Goal: Task Accomplishment & Management: Use online tool/utility

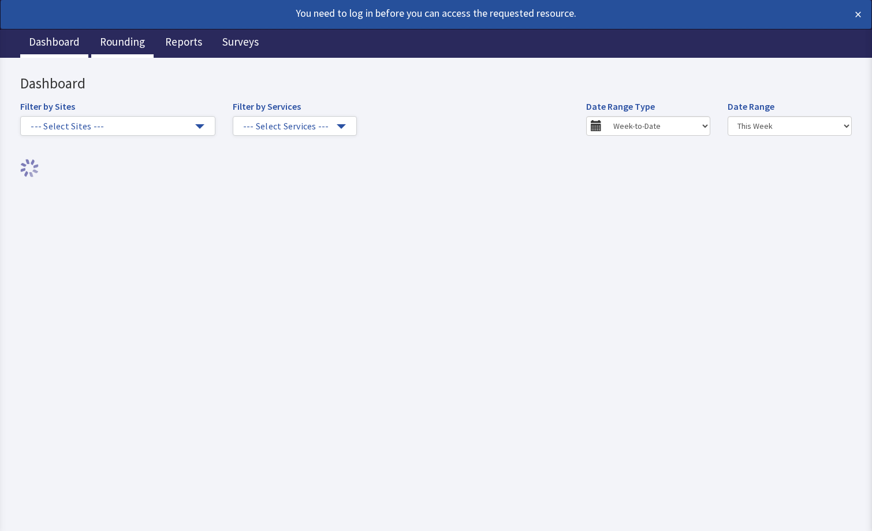
click at [122, 47] on link "Rounding" at bounding box center [122, 43] width 62 height 29
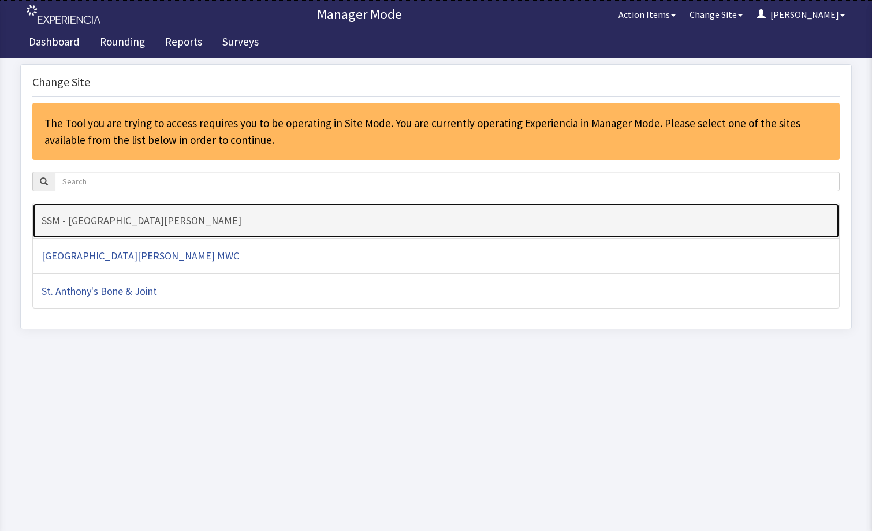
click at [135, 222] on h4 "SSM - [GEOGRAPHIC_DATA][PERSON_NAME]" at bounding box center [436, 221] width 789 height 12
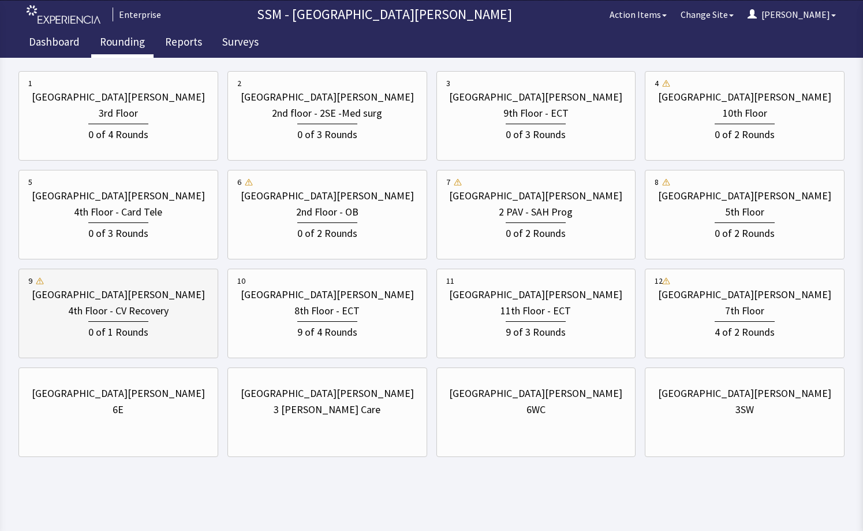
scroll to position [175, 0]
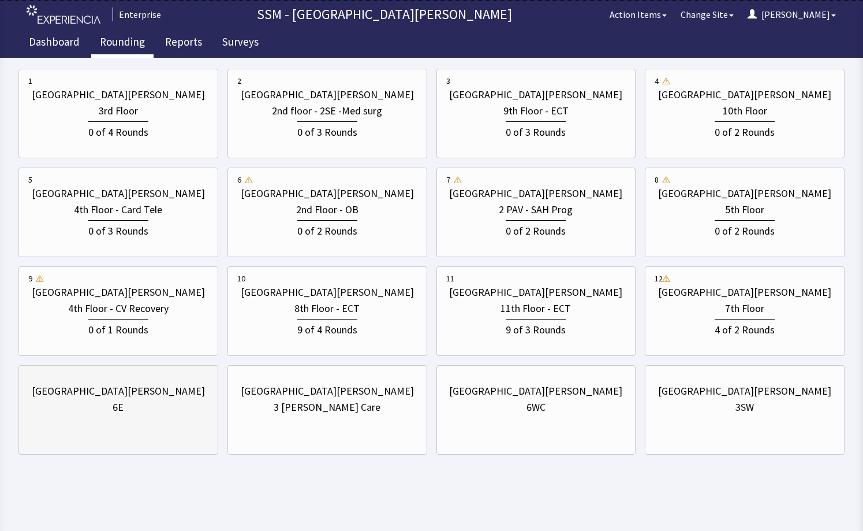
click at [94, 424] on div "[GEOGRAPHIC_DATA][PERSON_NAME] 6E" at bounding box center [118, 398] width 180 height 55
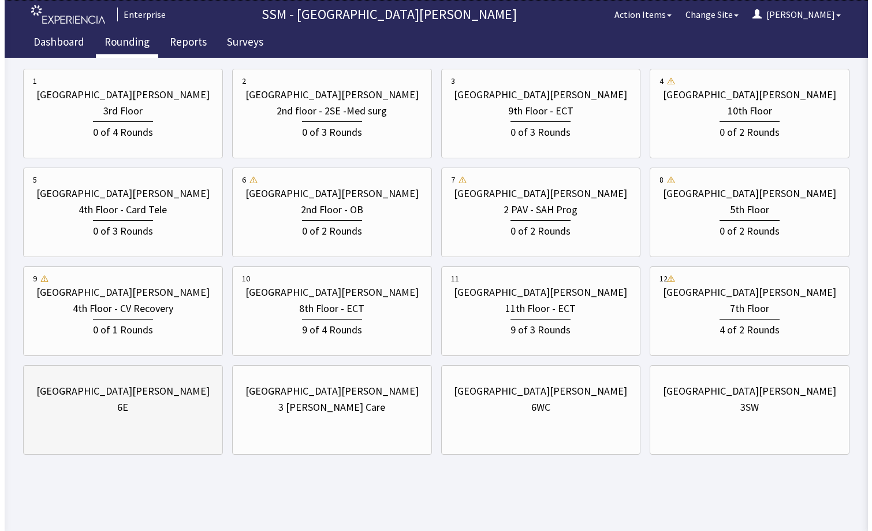
scroll to position [0, 0]
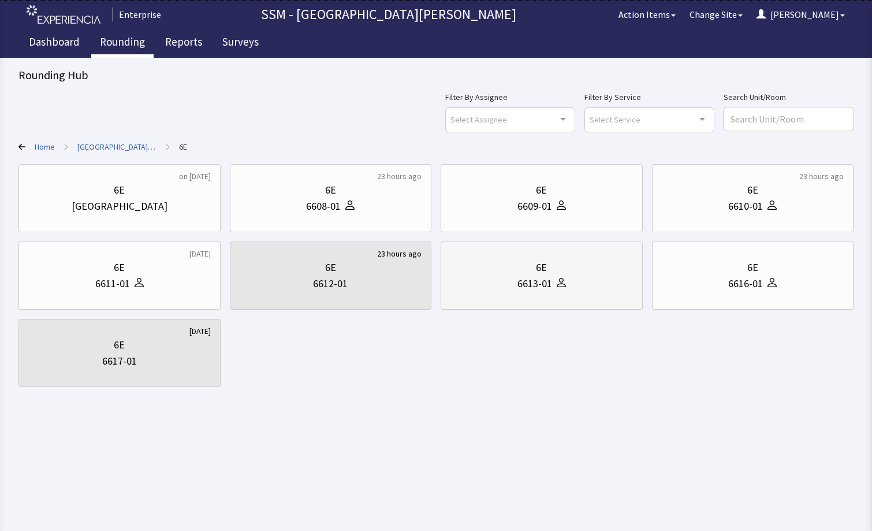
click at [578, 279] on div "6613-01" at bounding box center [541, 283] width 182 height 16
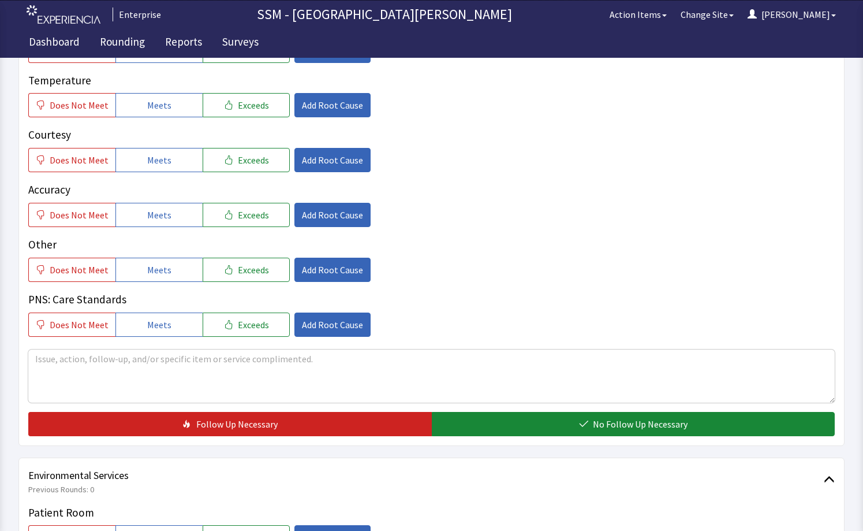
scroll to position [517, 0]
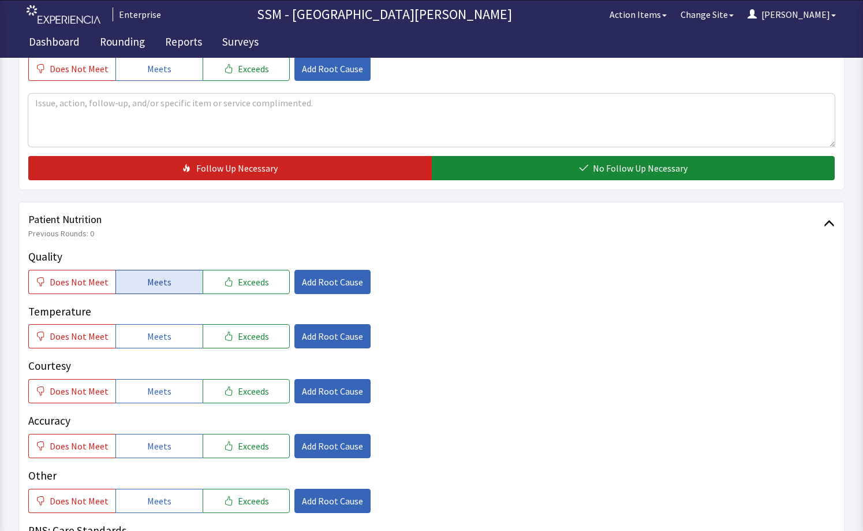
click at [147, 282] on span "Meets" at bounding box center [159, 282] width 24 height 14
click at [150, 339] on span "Meets" at bounding box center [159, 336] width 24 height 14
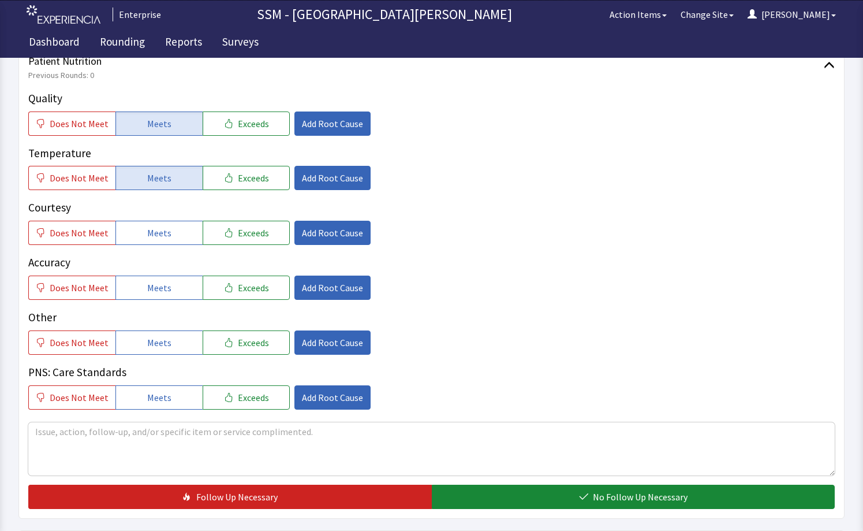
scroll to position [690, 0]
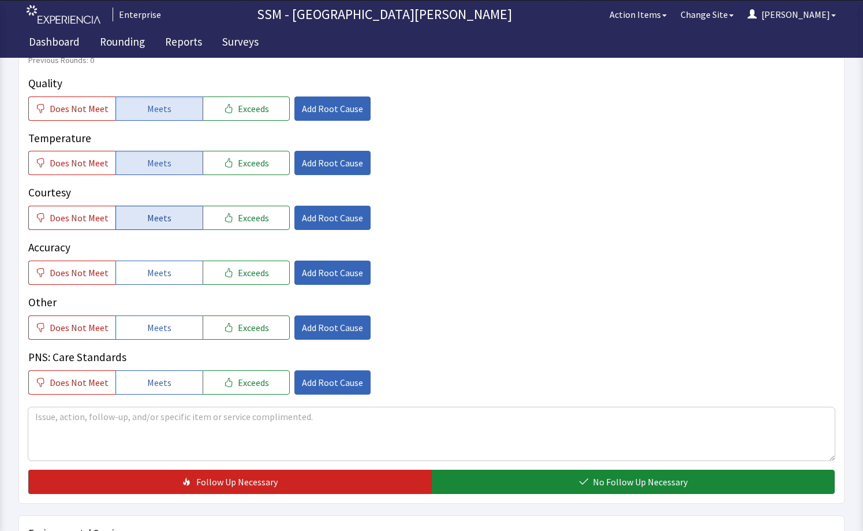
click at [147, 216] on span "Meets" at bounding box center [159, 218] width 24 height 14
click at [151, 266] on span "Meets" at bounding box center [159, 273] width 24 height 14
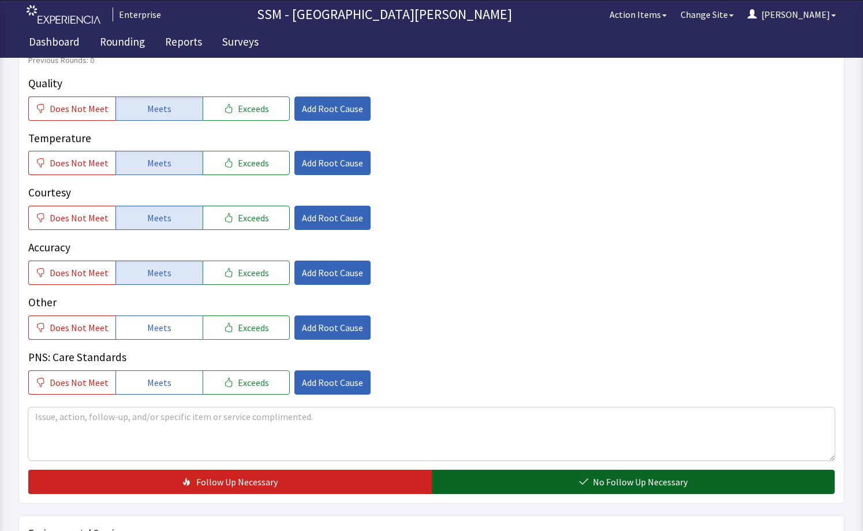
click at [484, 479] on button "No Follow Up Necessary" at bounding box center [634, 481] width 404 height 24
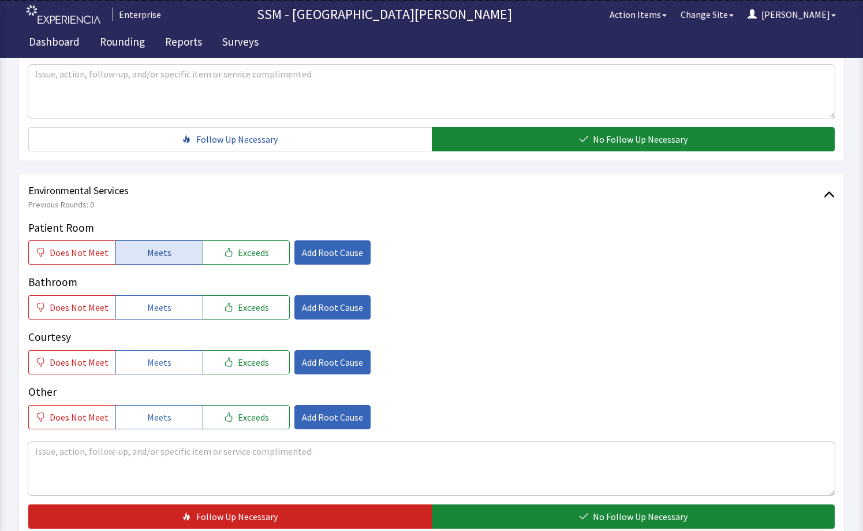
scroll to position [1036, 0]
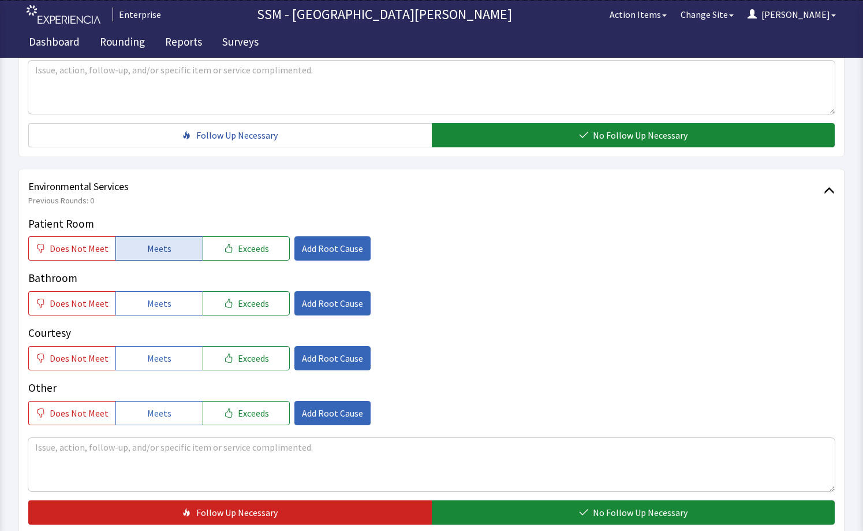
click at [158, 255] on span "Meets" at bounding box center [159, 248] width 24 height 14
click at [152, 299] on span "Meets" at bounding box center [159, 303] width 24 height 14
click at [155, 361] on span "Meets" at bounding box center [159, 358] width 24 height 14
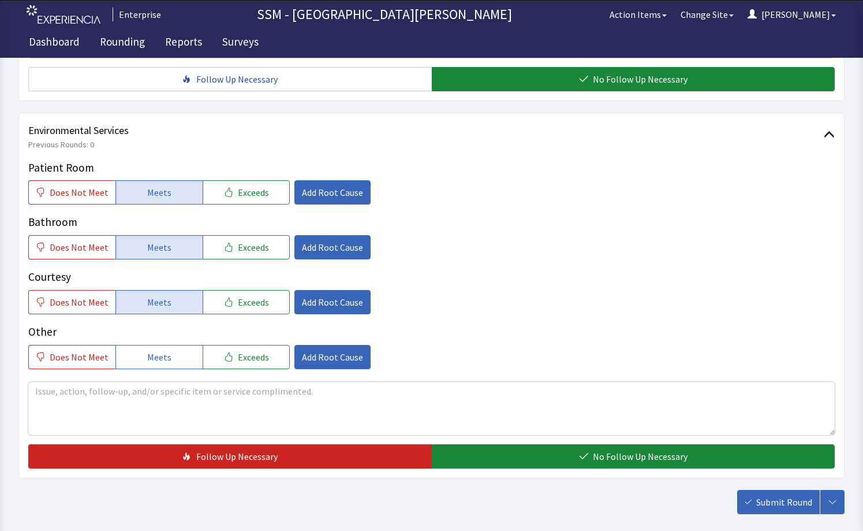
scroll to position [1152, 0]
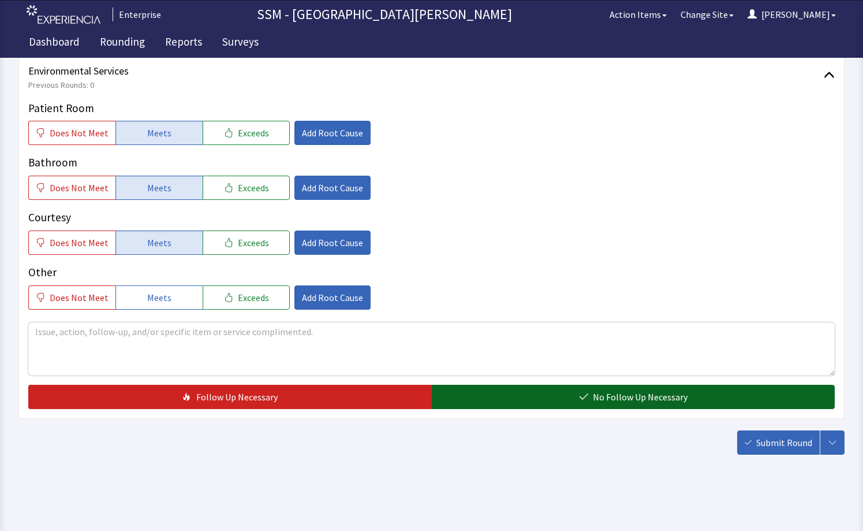
click at [625, 400] on span "No Follow Up Necessary" at bounding box center [640, 397] width 95 height 14
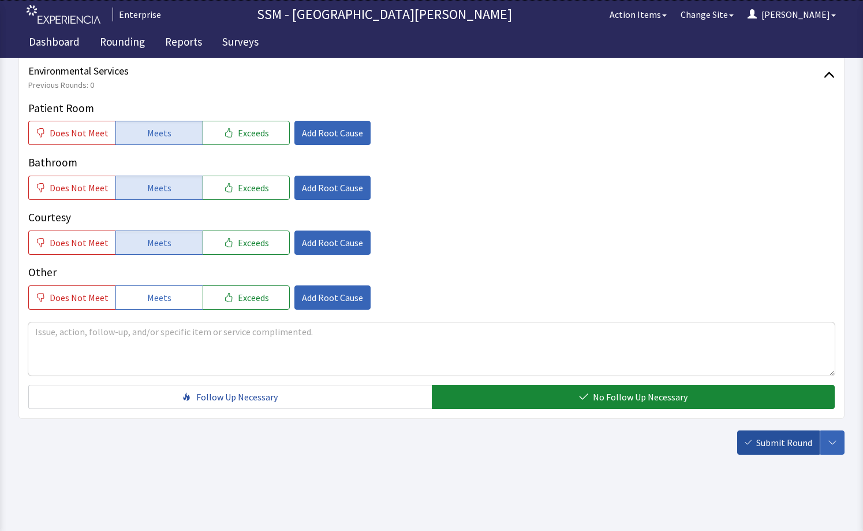
click at [772, 444] on span "Submit Round" at bounding box center [784, 442] width 56 height 14
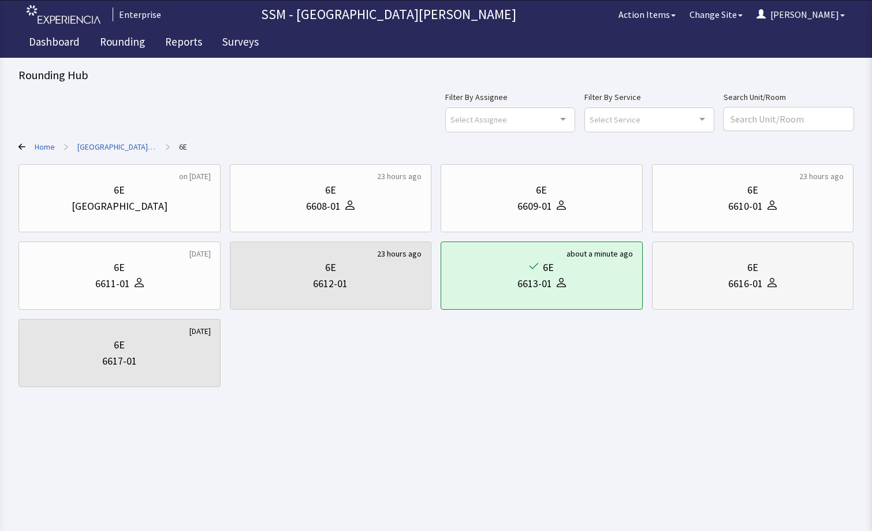
click at [755, 297] on div "6E 6616-01" at bounding box center [753, 275] width 182 height 55
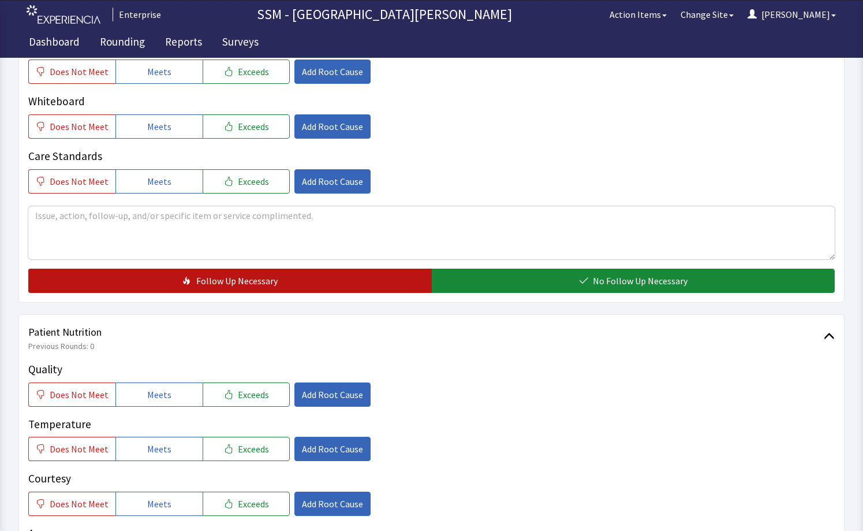
scroll to position [520, 0]
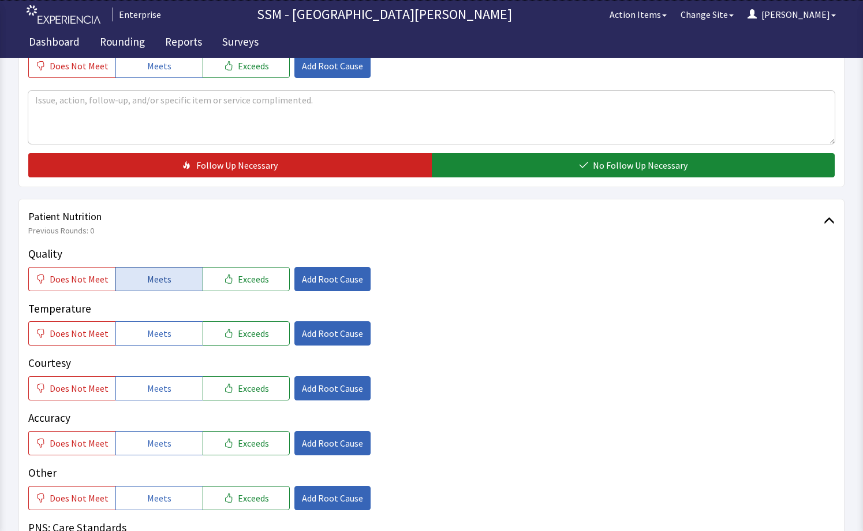
click at [147, 278] on span "Meets" at bounding box center [159, 279] width 24 height 14
click at [150, 331] on span "Meets" at bounding box center [159, 333] width 24 height 14
click at [138, 383] on button "Meets" at bounding box center [158, 388] width 87 height 24
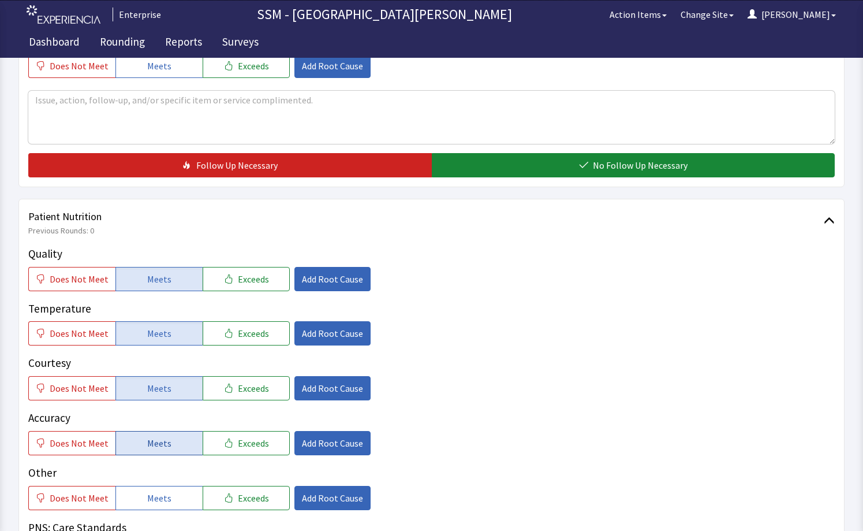
click at [151, 440] on span "Meets" at bounding box center [159, 443] width 24 height 14
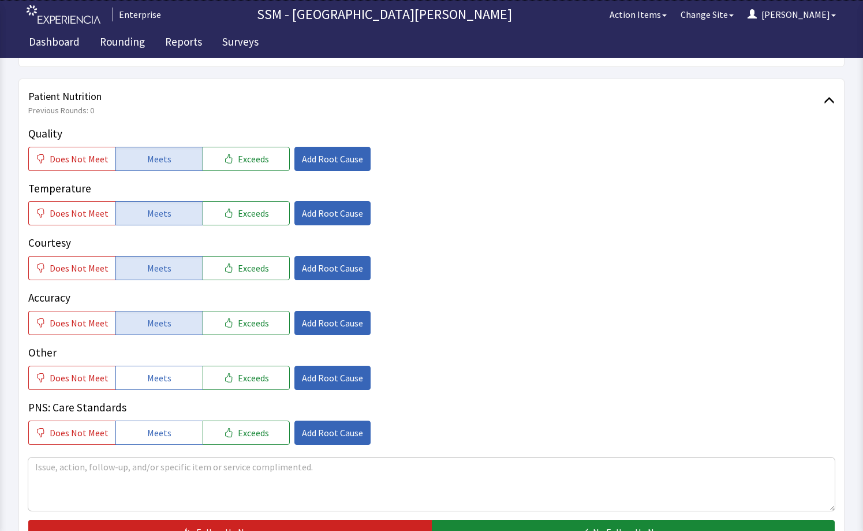
scroll to position [808, 0]
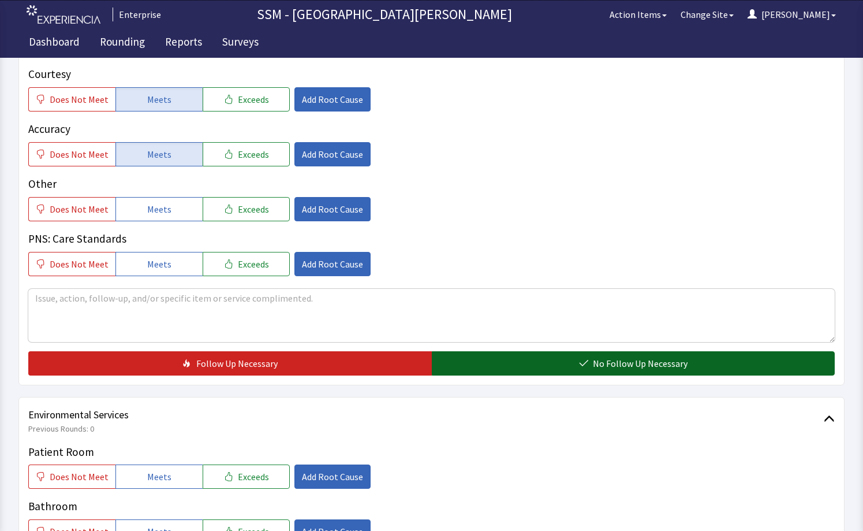
click at [458, 359] on button "No Follow Up Necessary" at bounding box center [634, 363] width 404 height 24
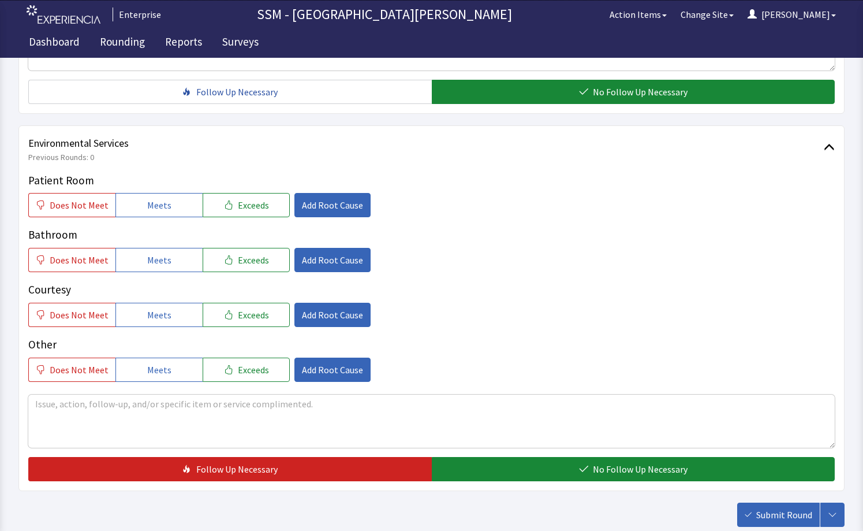
scroll to position [1097, 0]
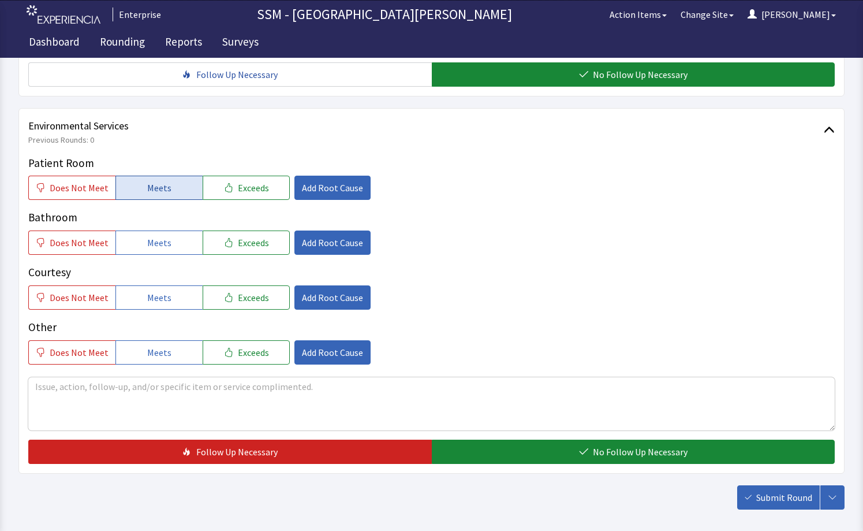
click at [141, 189] on button "Meets" at bounding box center [158, 187] width 87 height 24
click at [151, 241] on span "Meets" at bounding box center [159, 243] width 24 height 14
click at [157, 297] on span "Meets" at bounding box center [159, 297] width 24 height 14
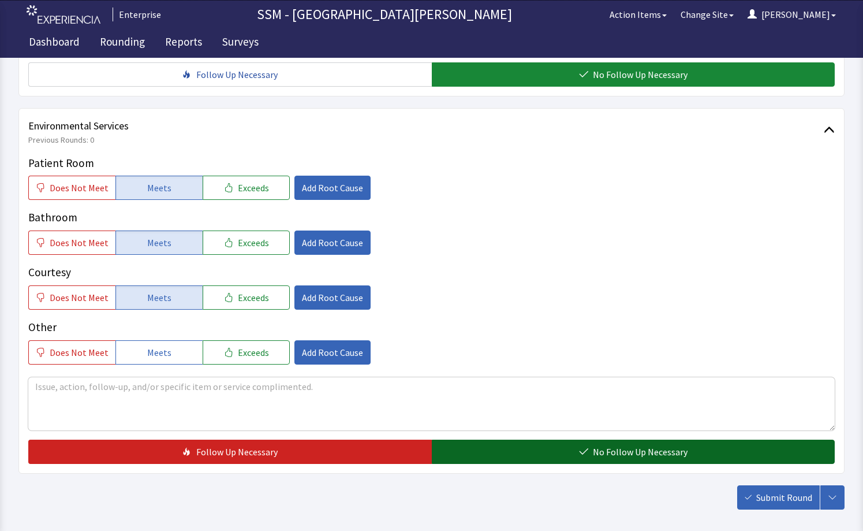
click at [578, 451] on button "No Follow Up Necessary" at bounding box center [634, 451] width 404 height 24
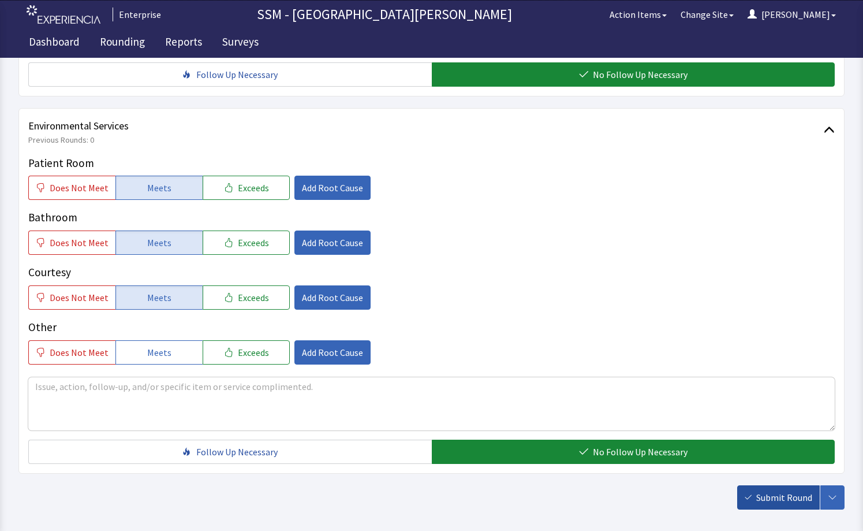
click at [775, 496] on span "Submit Round" at bounding box center [784, 497] width 56 height 14
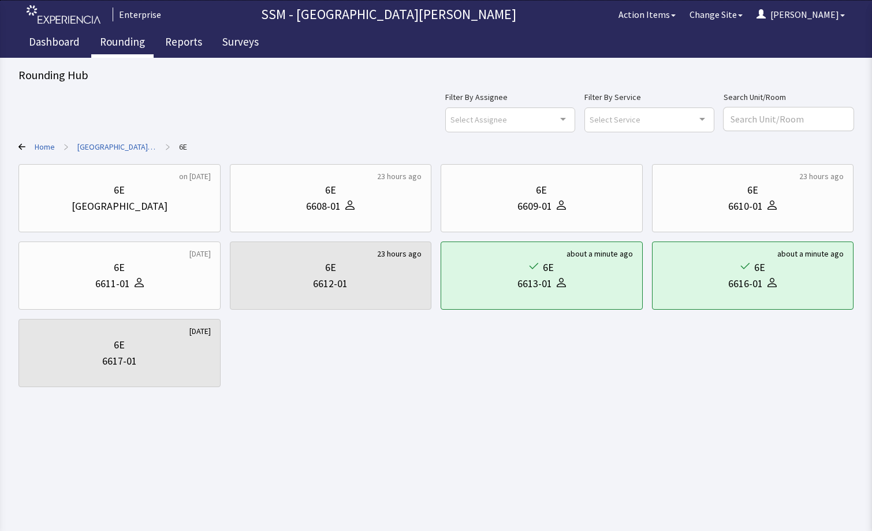
click at [115, 37] on link "Rounding" at bounding box center [122, 43] width 62 height 29
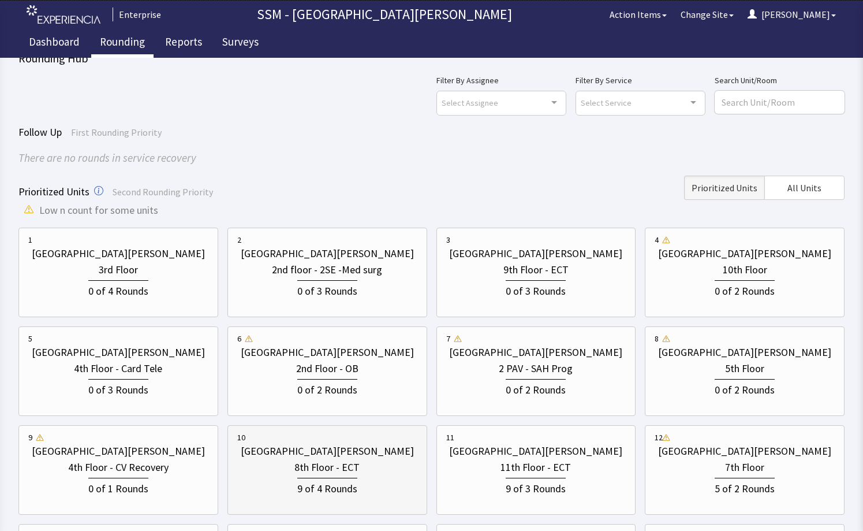
scroll to position [175, 0]
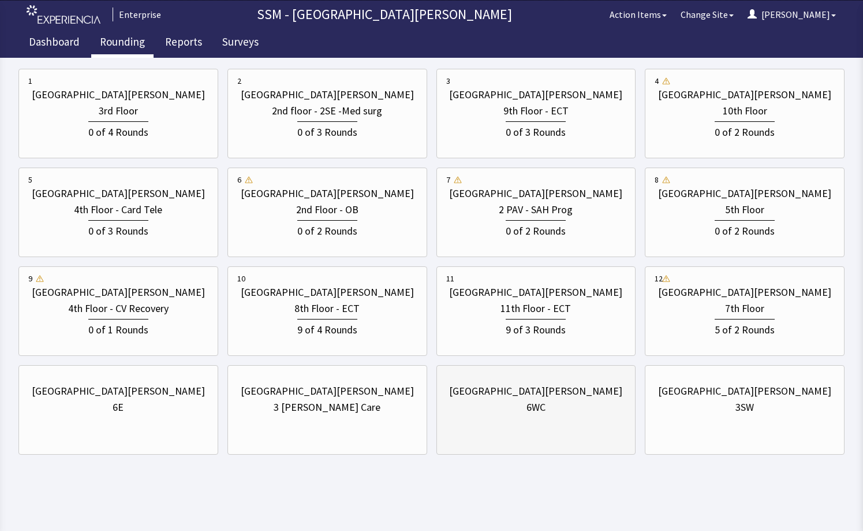
click at [542, 414] on div "6WC" at bounding box center [535, 407] width 19 height 16
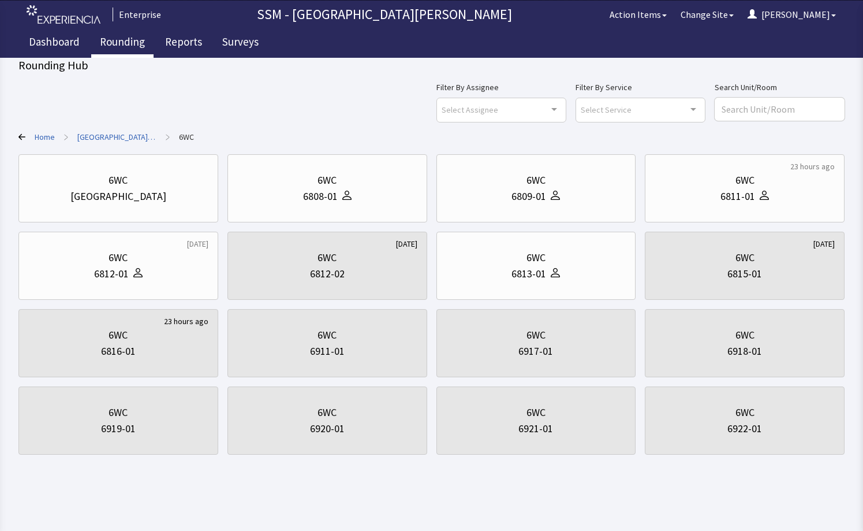
scroll to position [0, 0]
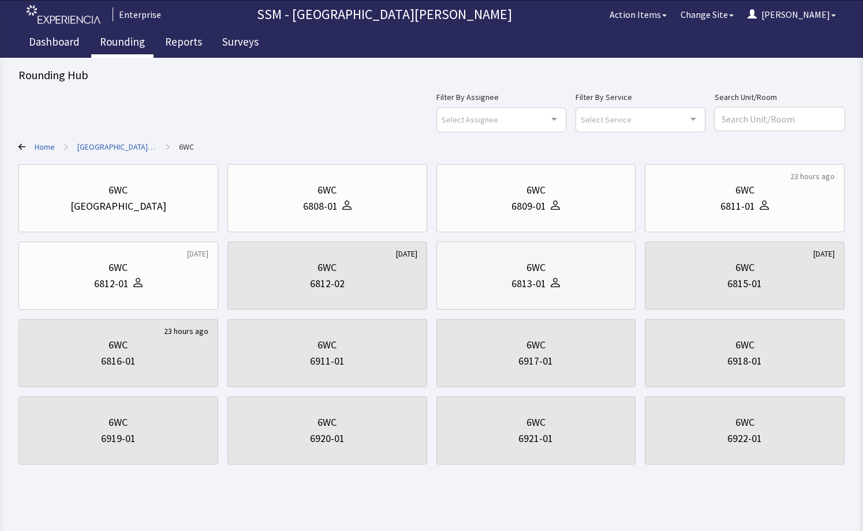
click at [476, 277] on div "6813-01" at bounding box center [536, 283] width 180 height 16
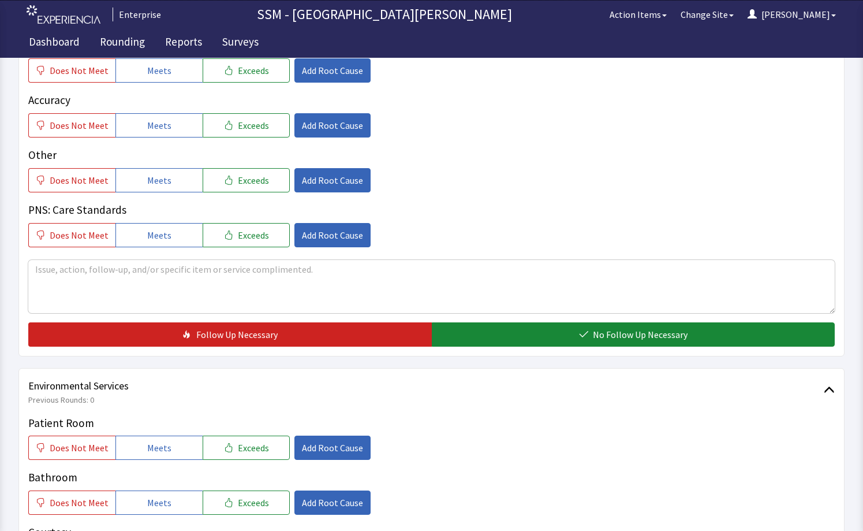
scroll to position [1097, 0]
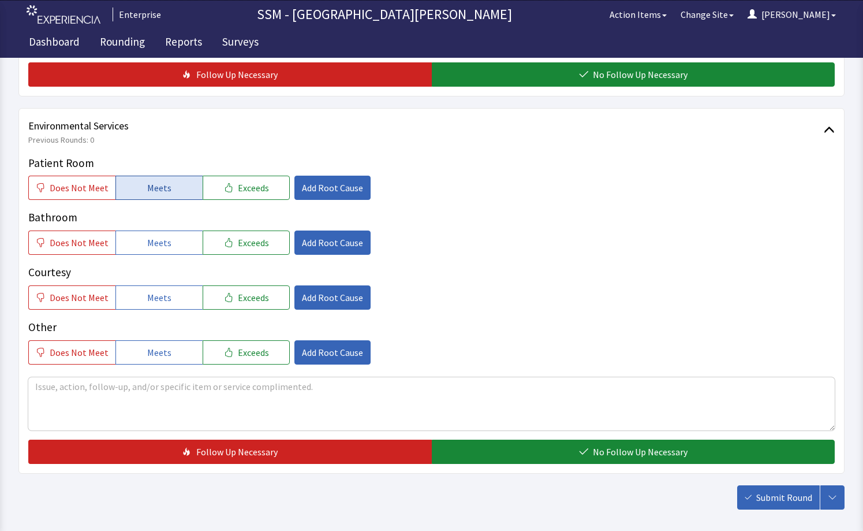
click at [168, 196] on button "Meets" at bounding box center [158, 187] width 87 height 24
click at [147, 242] on span "Meets" at bounding box center [159, 243] width 24 height 14
click at [139, 290] on button "Meets" at bounding box center [158, 297] width 87 height 24
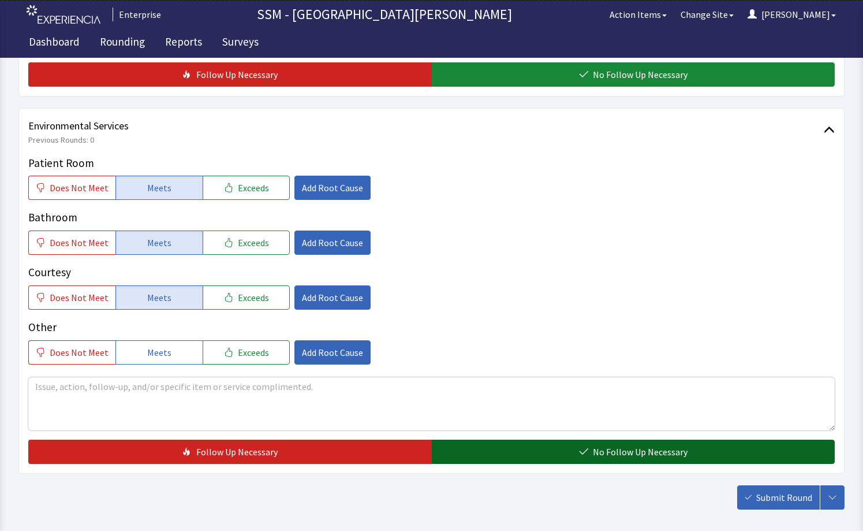
click at [539, 454] on button "No Follow Up Necessary" at bounding box center [634, 451] width 404 height 24
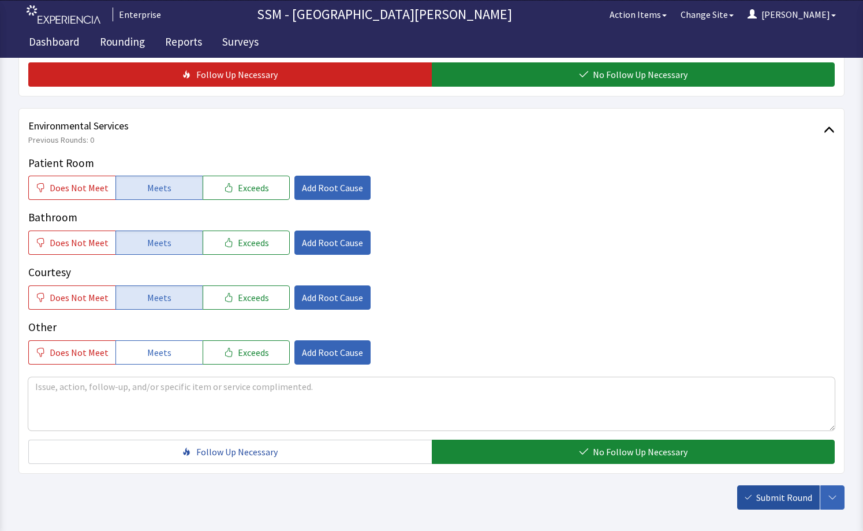
click at [743, 493] on button "Submit Round" at bounding box center [778, 497] width 83 height 24
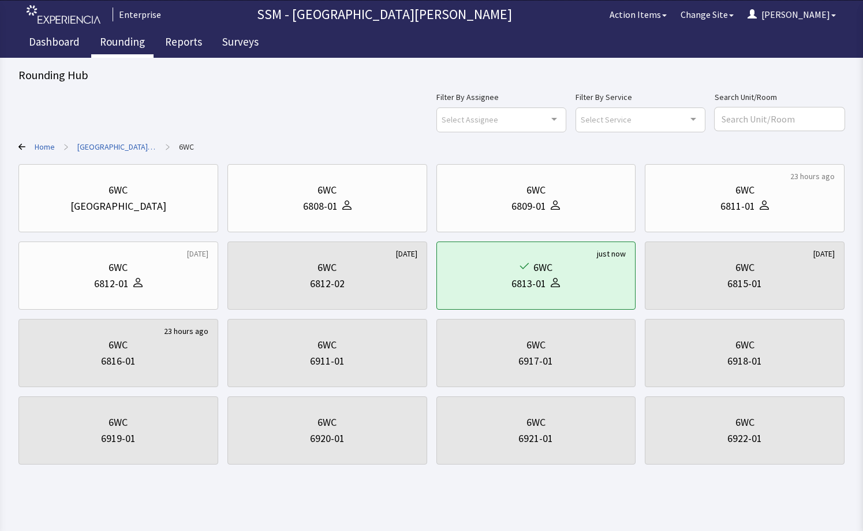
click at [100, 40] on link "Rounding" at bounding box center [122, 43] width 62 height 29
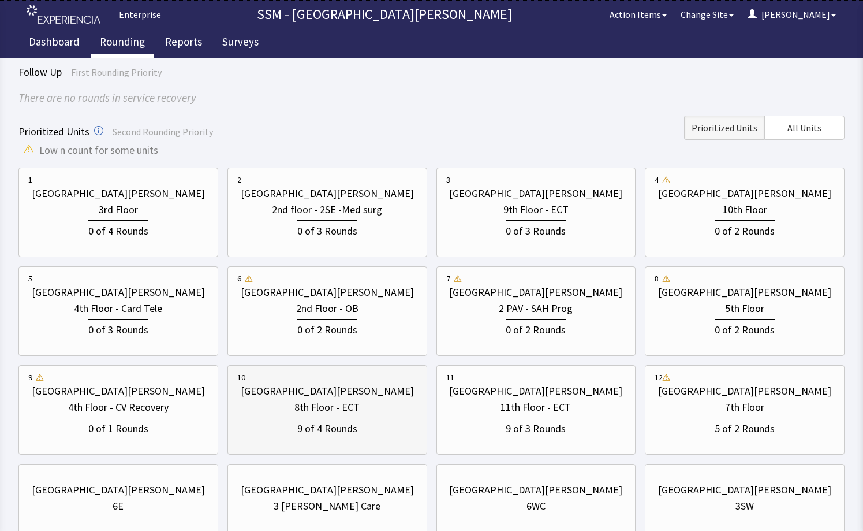
scroll to position [173, 0]
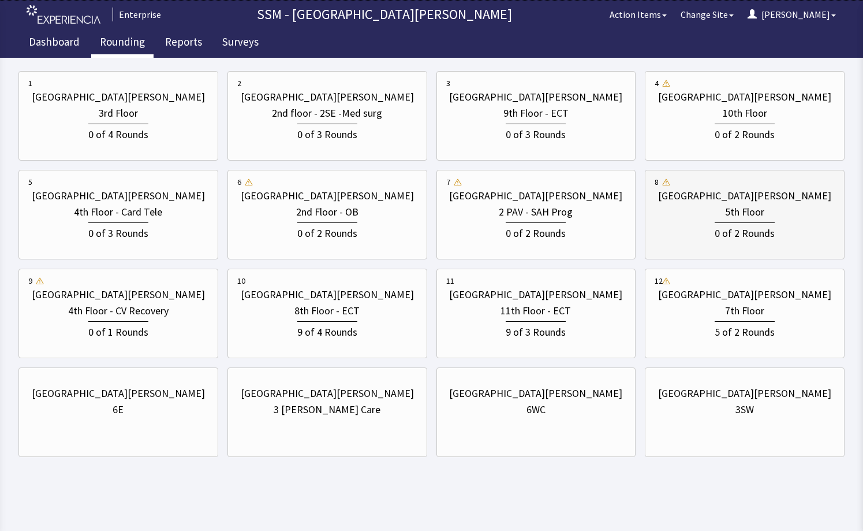
click at [705, 222] on div "0 of 2 Rounds" at bounding box center [745, 230] width 180 height 21
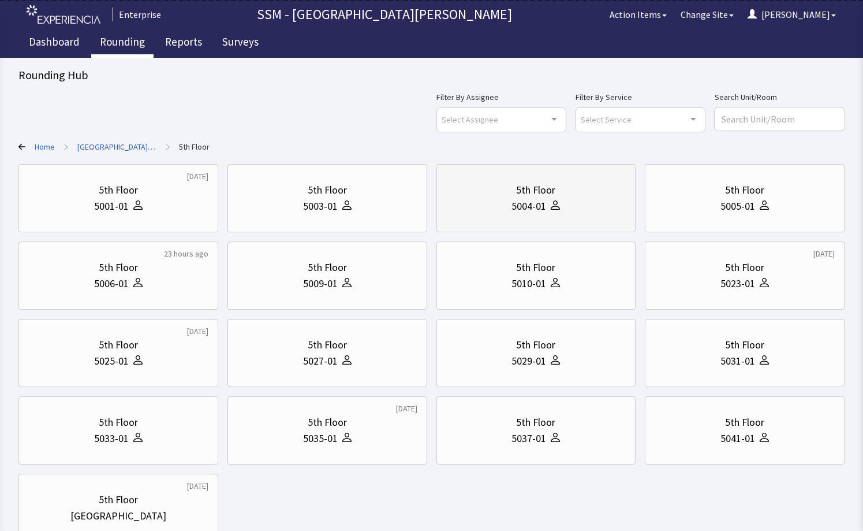
click at [521, 231] on div "5th Floor 5004-01" at bounding box center [536, 198] width 200 height 68
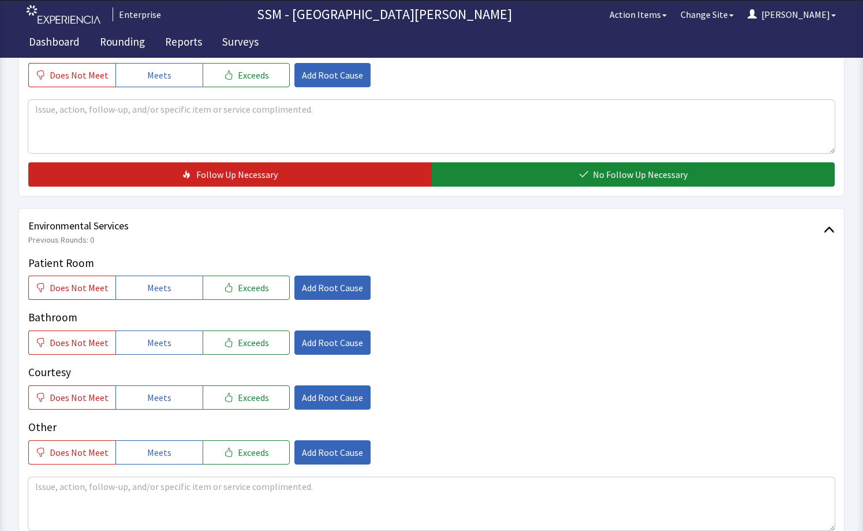
scroll to position [1036, 0]
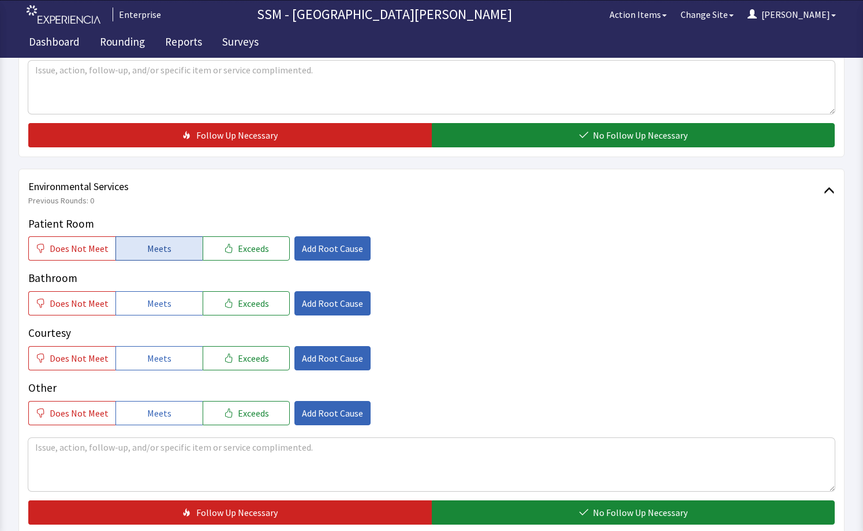
click at [148, 253] on span "Meets" at bounding box center [159, 248] width 24 height 14
click at [151, 298] on span "Meets" at bounding box center [159, 303] width 24 height 14
click at [153, 364] on span "Meets" at bounding box center [159, 358] width 24 height 14
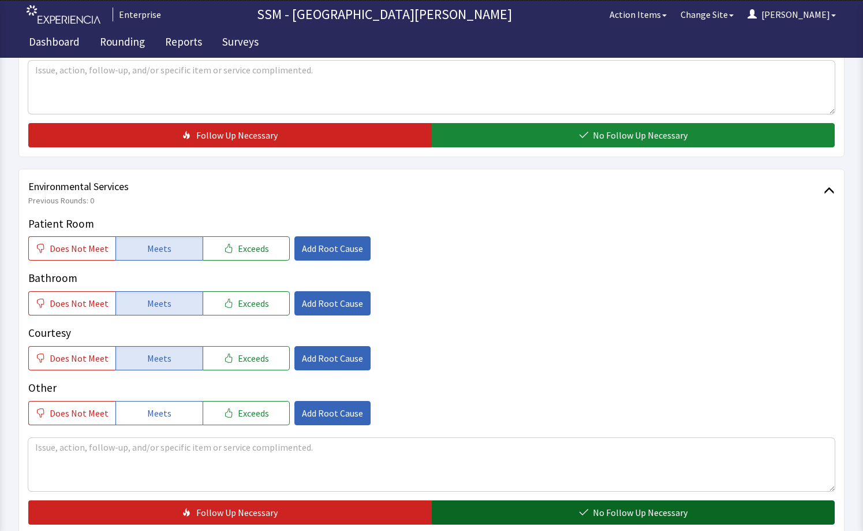
click at [531, 521] on button "No Follow Up Necessary" at bounding box center [634, 512] width 404 height 24
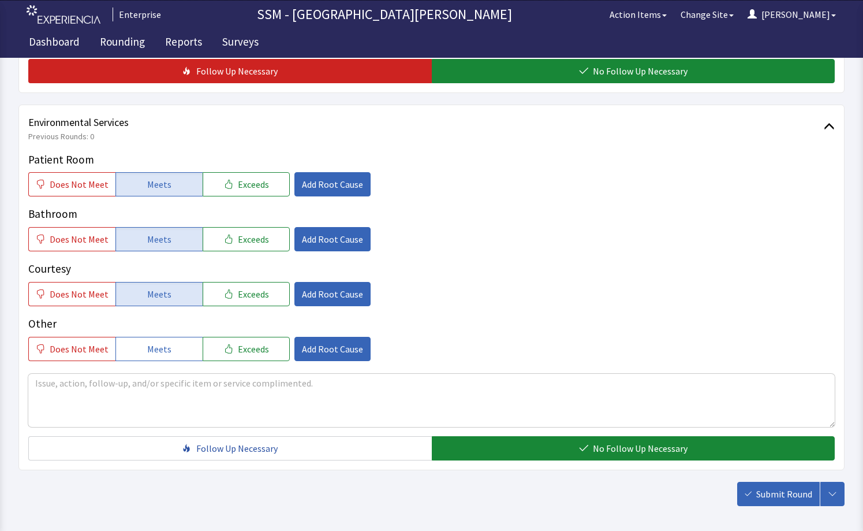
scroll to position [1152, 0]
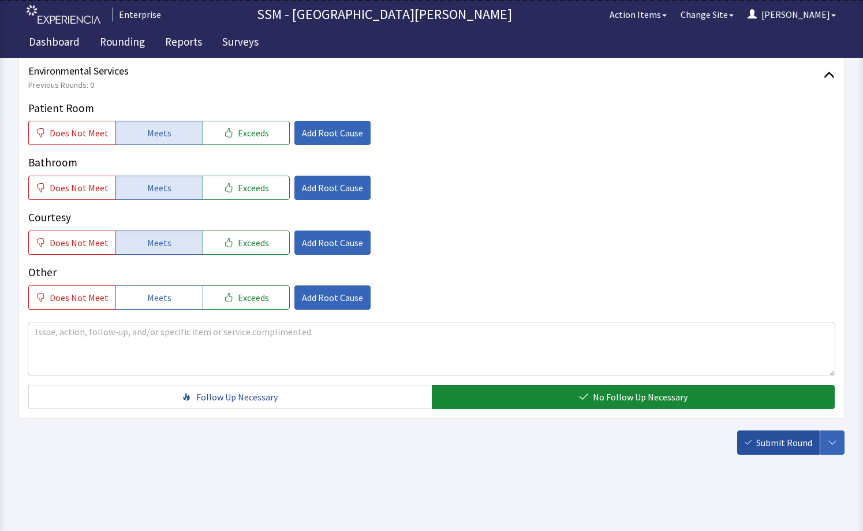
click at [757, 438] on span "Submit Round" at bounding box center [784, 442] width 56 height 14
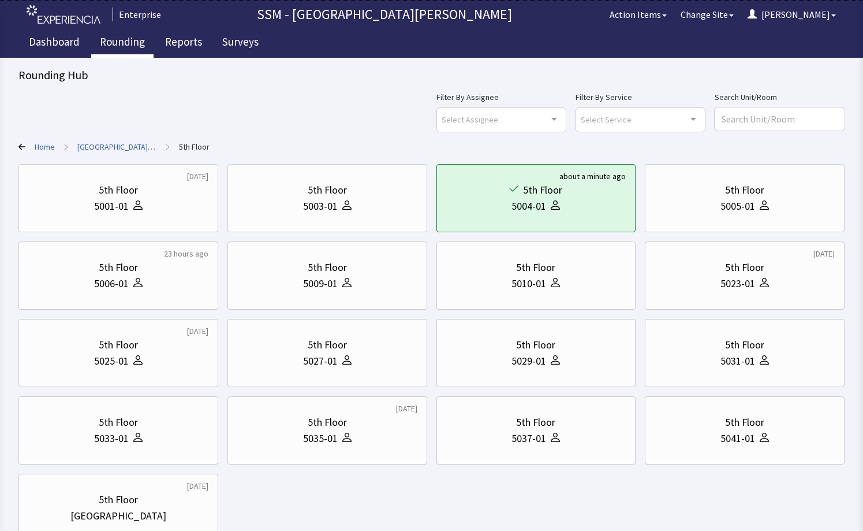
click at [115, 45] on link "Rounding" at bounding box center [122, 43] width 62 height 29
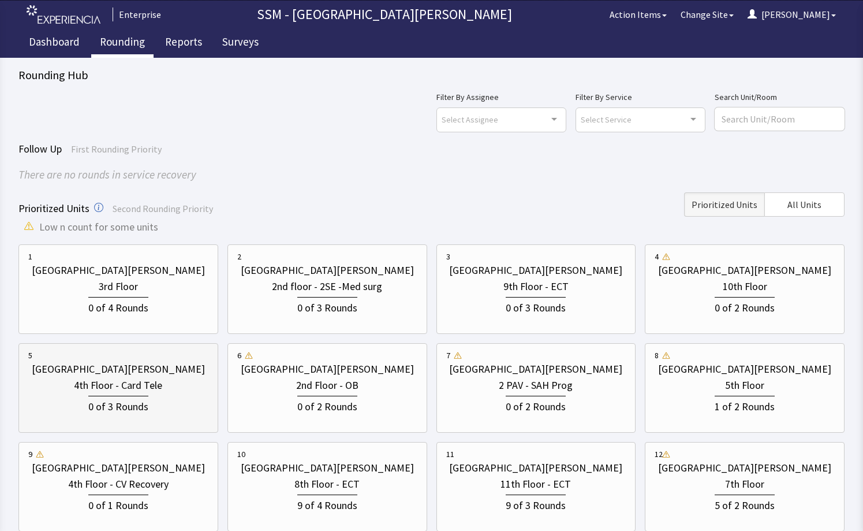
click at [103, 380] on div "4th Floor - Card Tele" at bounding box center [118, 385] width 88 height 16
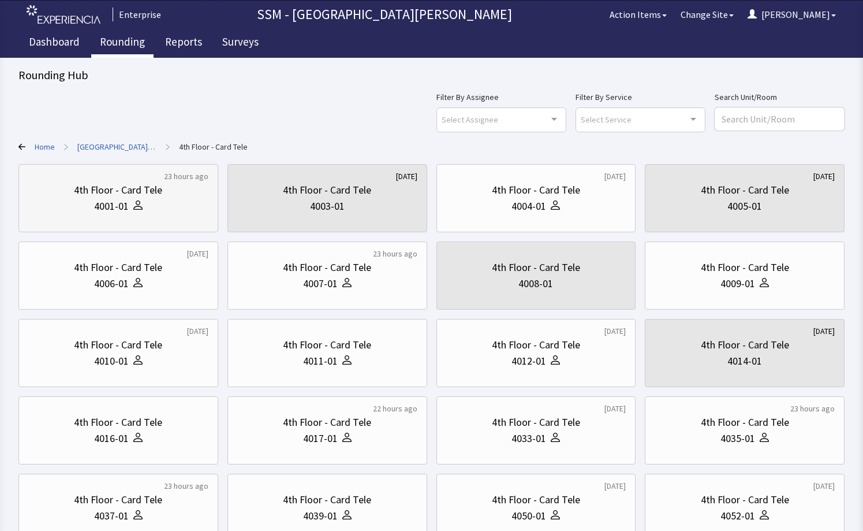
click at [160, 226] on div "23 hours ago 4th Floor - Card Tele 4001-01" at bounding box center [118, 198] width 200 height 68
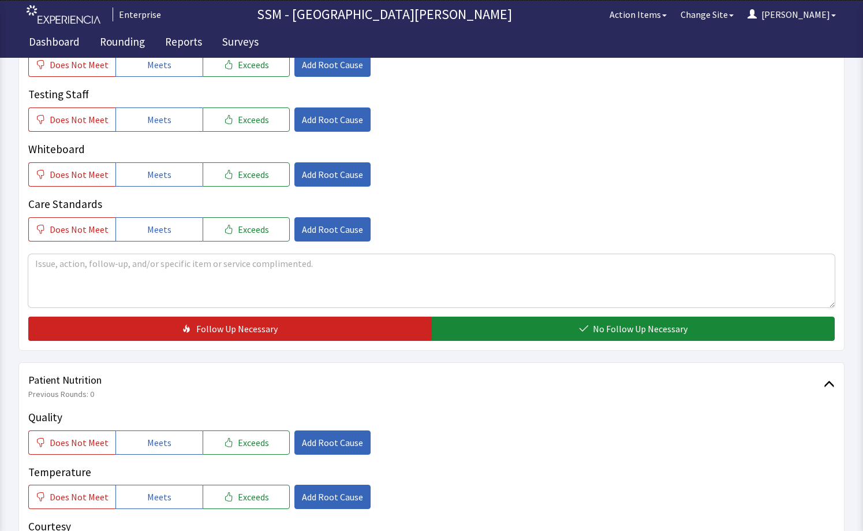
scroll to position [577, 0]
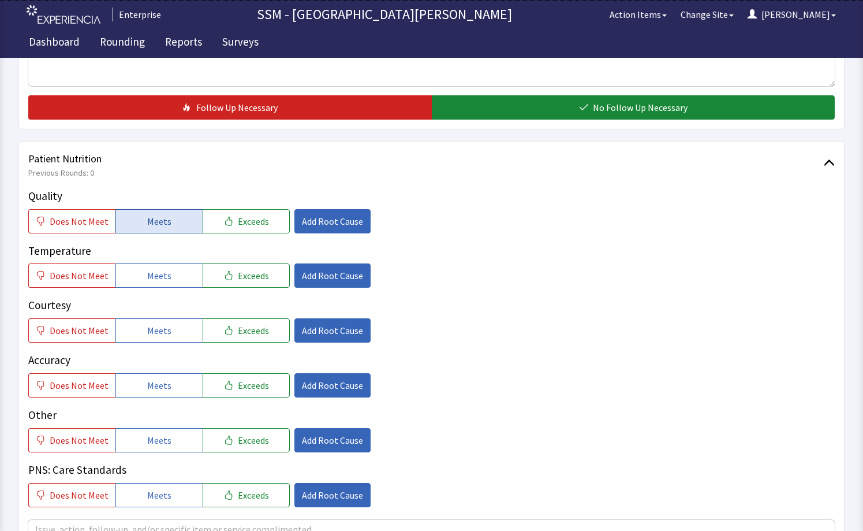
click at [155, 215] on span "Meets" at bounding box center [159, 221] width 24 height 14
click at [161, 282] on span "Meets" at bounding box center [159, 275] width 24 height 14
click at [154, 324] on span "Meets" at bounding box center [159, 330] width 24 height 14
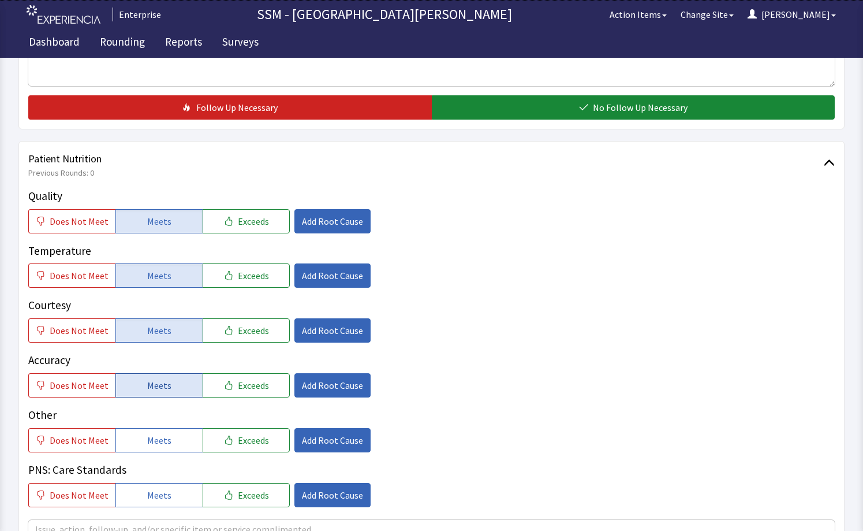
click at [139, 385] on button "Meets" at bounding box center [158, 385] width 87 height 24
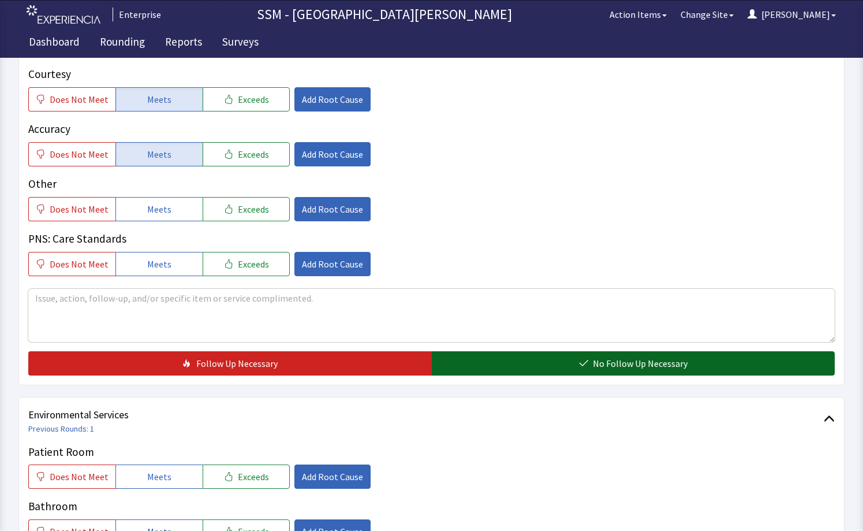
click at [626, 357] on span "No Follow Up Necessary" at bounding box center [640, 363] width 95 height 14
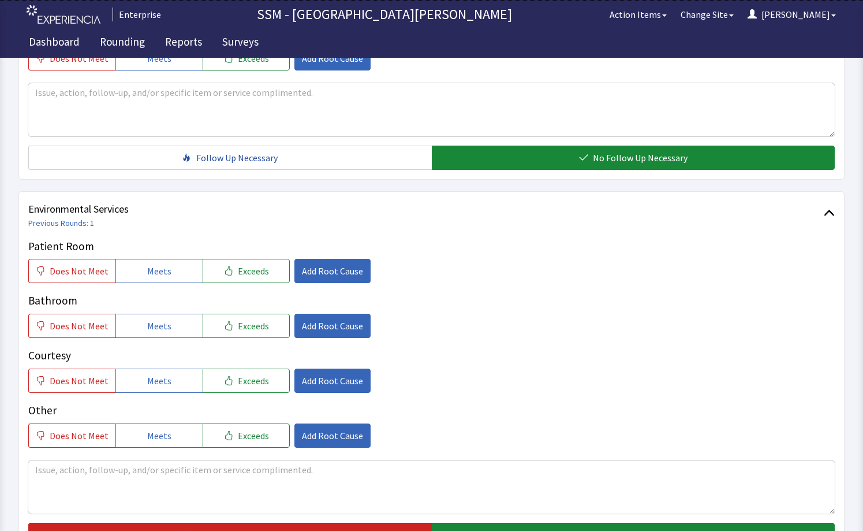
scroll to position [1039, 0]
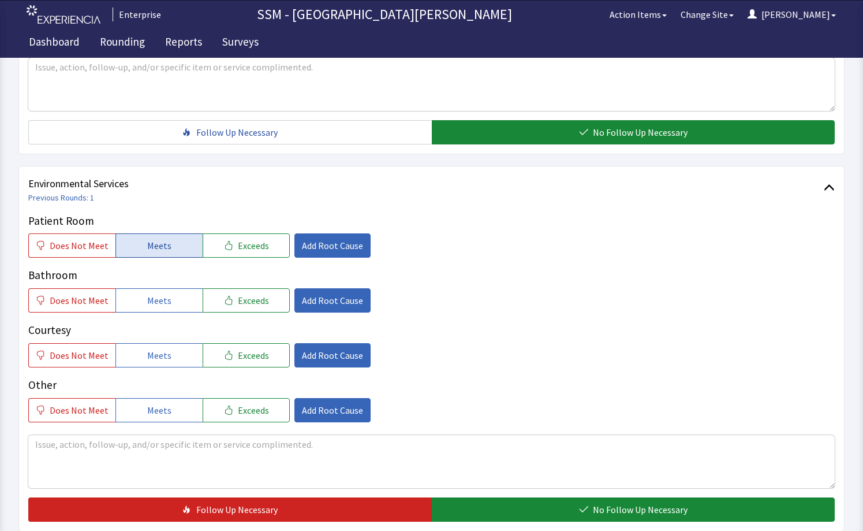
click at [139, 238] on button "Meets" at bounding box center [158, 245] width 87 height 24
click at [160, 308] on button "Meets" at bounding box center [158, 300] width 87 height 24
click at [160, 346] on button "Meets" at bounding box center [158, 355] width 87 height 24
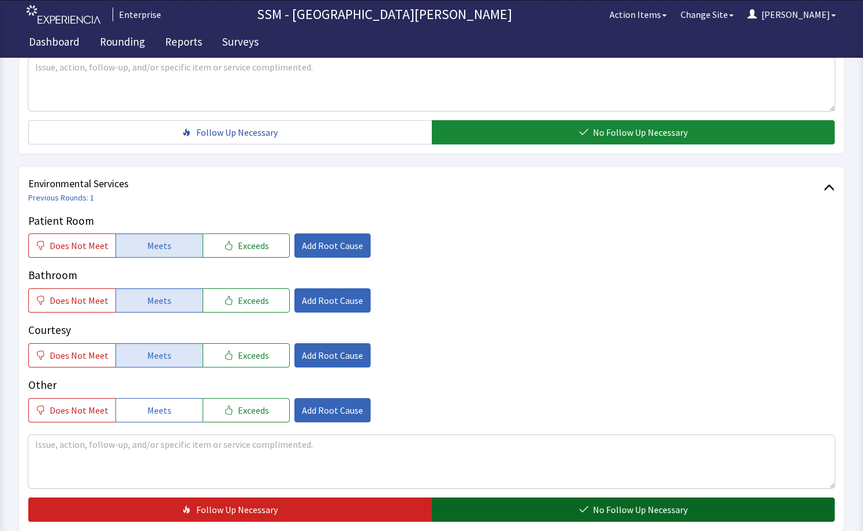
click at [636, 516] on span "No Follow Up Necessary" at bounding box center [640, 509] width 95 height 14
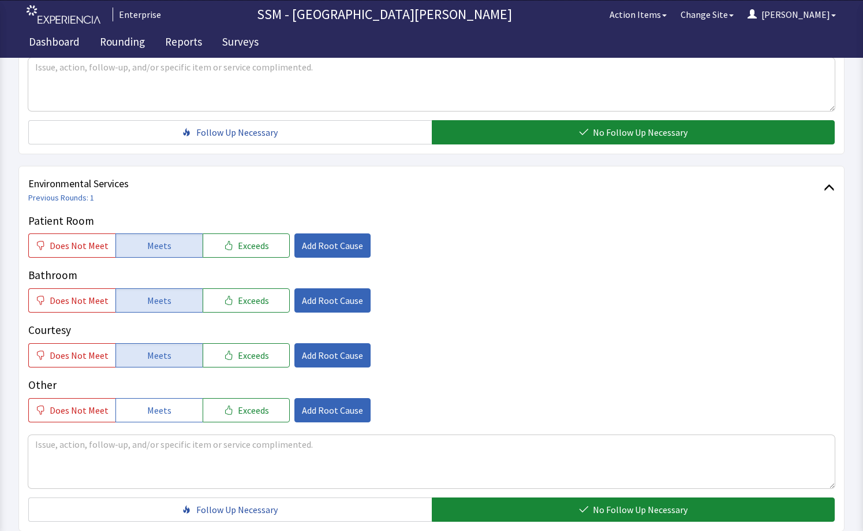
scroll to position [1152, 0]
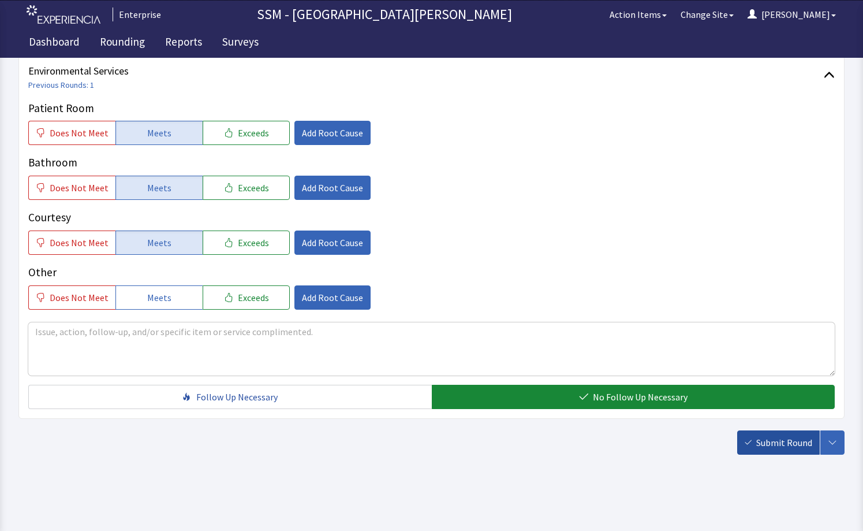
click at [752, 439] on icon "button" at bounding box center [748, 442] width 7 height 7
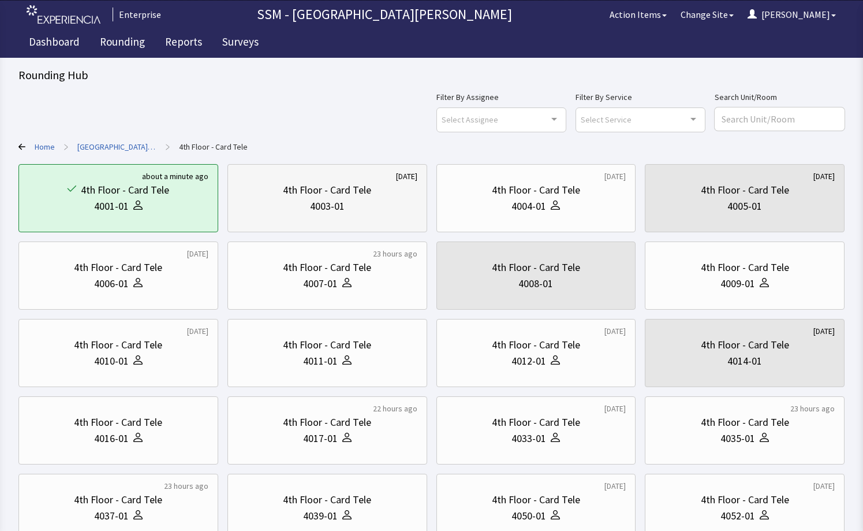
click at [324, 204] on div "4003-01" at bounding box center [327, 206] width 35 height 16
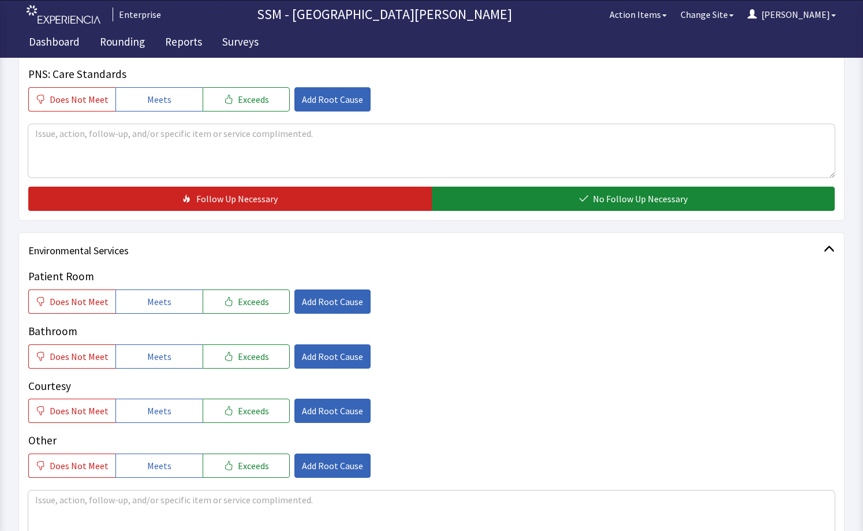
scroll to position [577, 0]
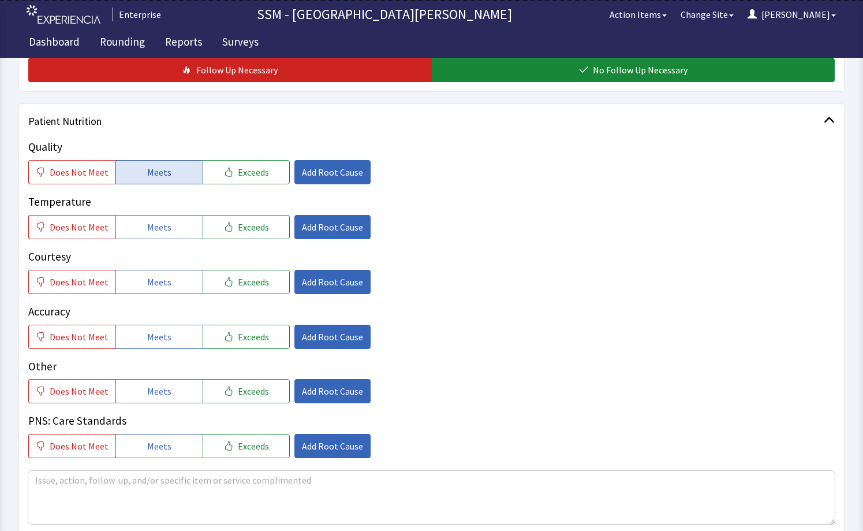
click at [141, 170] on button "Meets" at bounding box center [158, 172] width 87 height 24
click at [81, 220] on span "Does Not Meet" at bounding box center [79, 227] width 59 height 14
click at [164, 292] on button "Meets" at bounding box center [158, 282] width 87 height 24
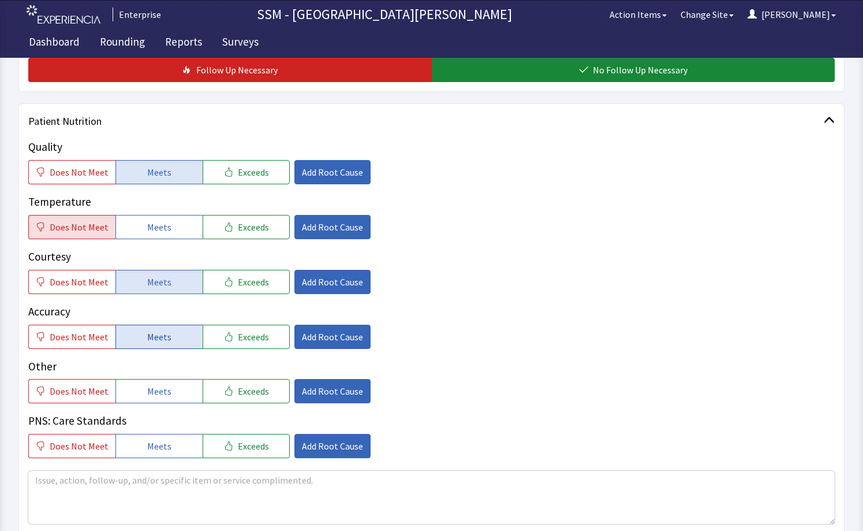
click at [145, 328] on button "Meets" at bounding box center [158, 336] width 87 height 24
click at [195, 488] on textarea at bounding box center [431, 496] width 806 height 53
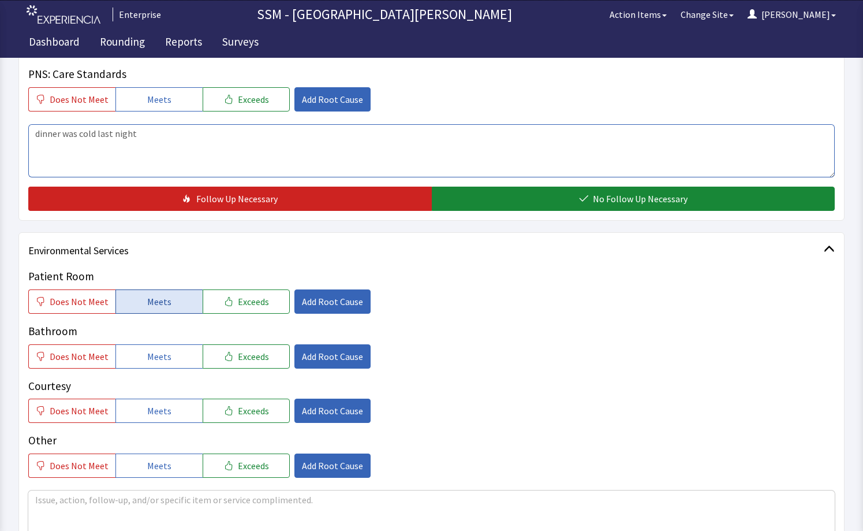
type textarea "dinner was cold last night"
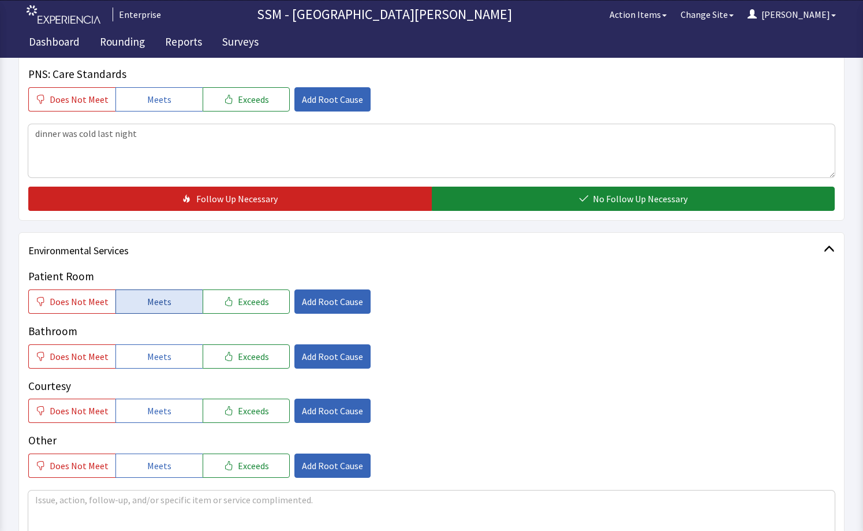
click at [134, 303] on button "Meets" at bounding box center [158, 301] width 87 height 24
click at [147, 353] on span "Meets" at bounding box center [159, 356] width 24 height 14
click at [149, 414] on span "Meets" at bounding box center [159, 411] width 24 height 14
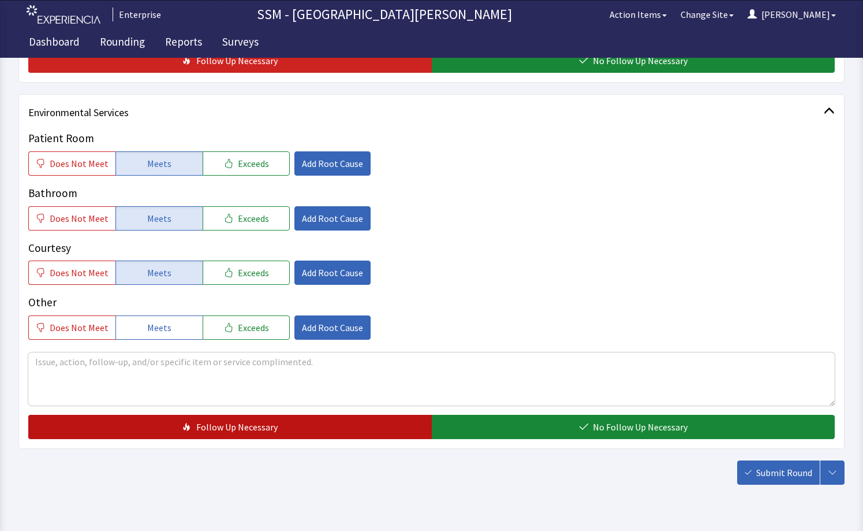
scroll to position [1092, 0]
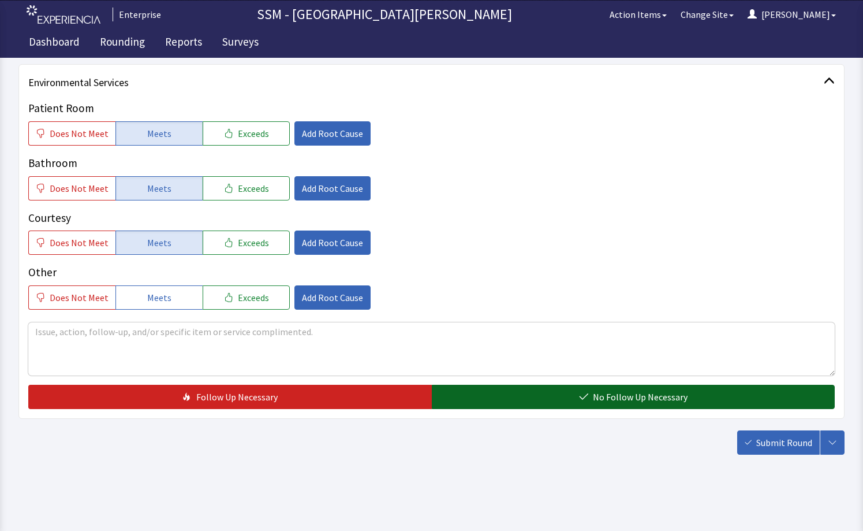
click at [485, 407] on button "No Follow Up Necessary" at bounding box center [634, 396] width 404 height 24
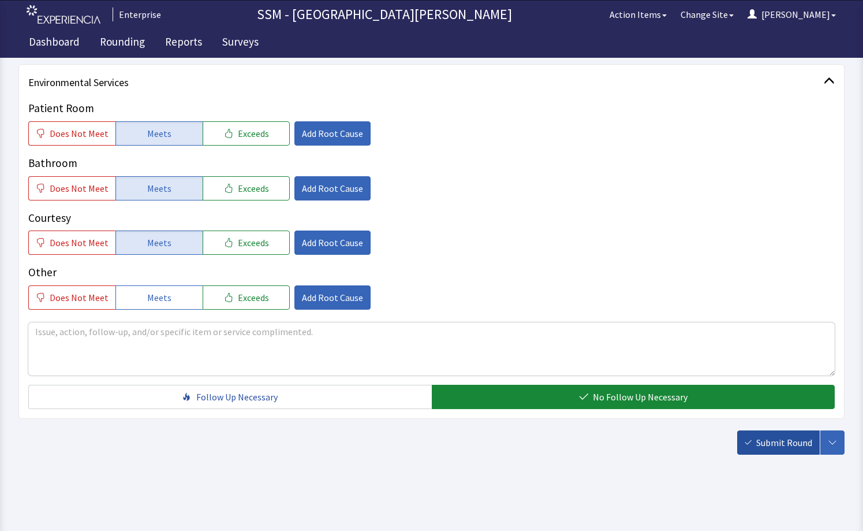
click at [753, 440] on button "Submit Round" at bounding box center [778, 442] width 83 height 24
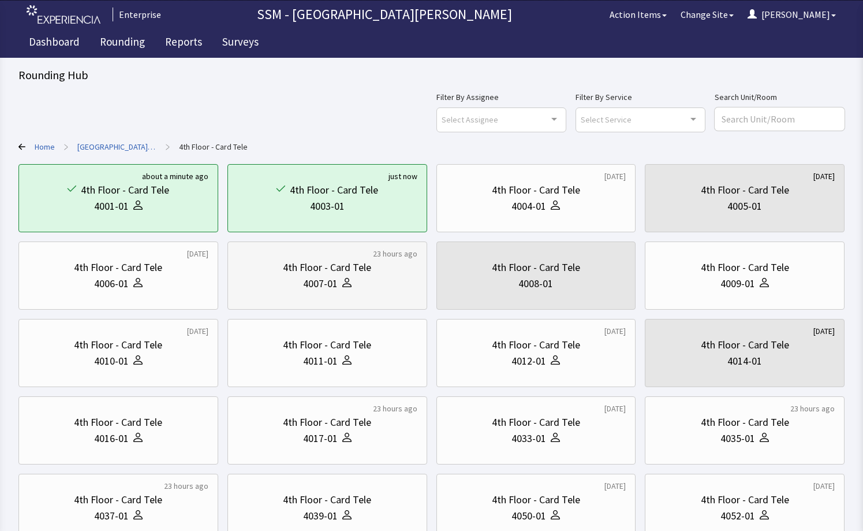
click at [360, 272] on div "4th Floor - Card Tele" at bounding box center [327, 267] width 88 height 16
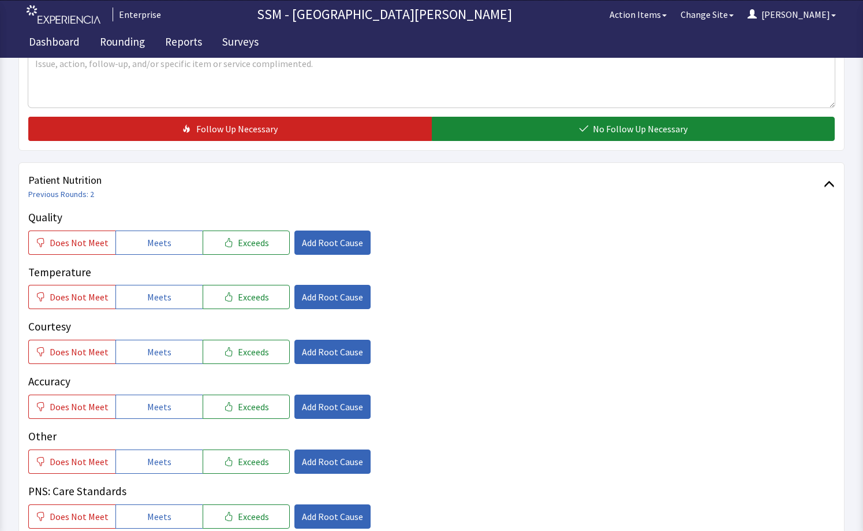
scroll to position [520, 0]
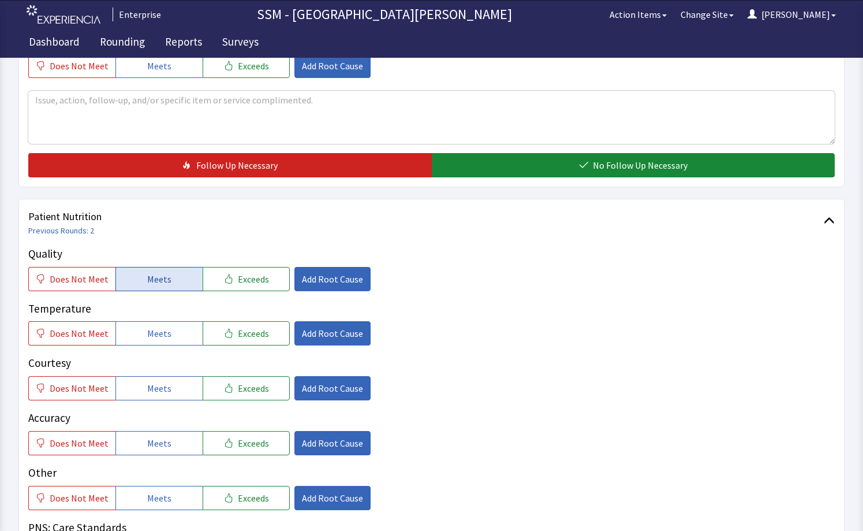
click at [160, 289] on button "Meets" at bounding box center [158, 279] width 87 height 24
click at [154, 323] on button "Meets" at bounding box center [158, 333] width 87 height 24
click at [147, 387] on span "Meets" at bounding box center [159, 388] width 24 height 14
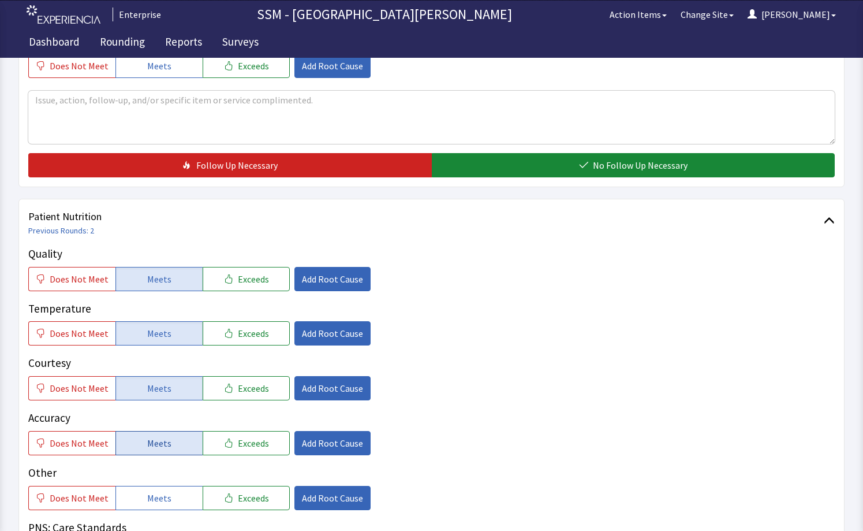
click at [145, 434] on button "Meets" at bounding box center [158, 443] width 87 height 24
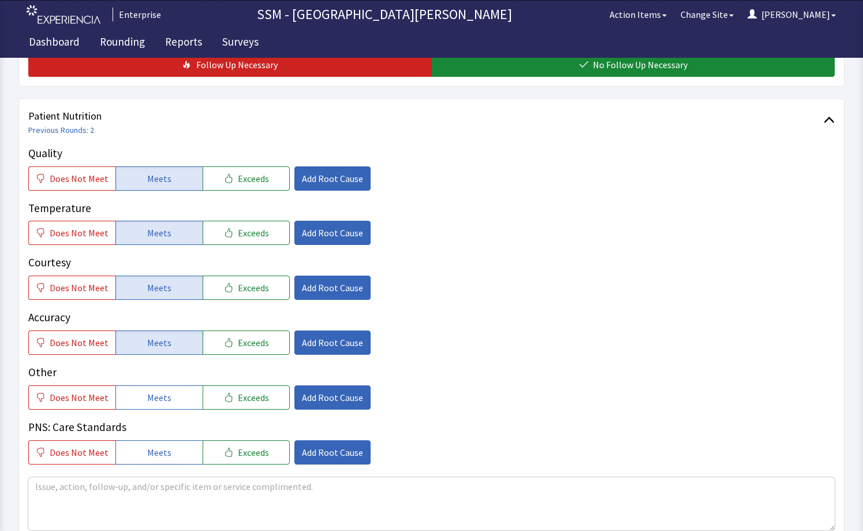
scroll to position [866, 0]
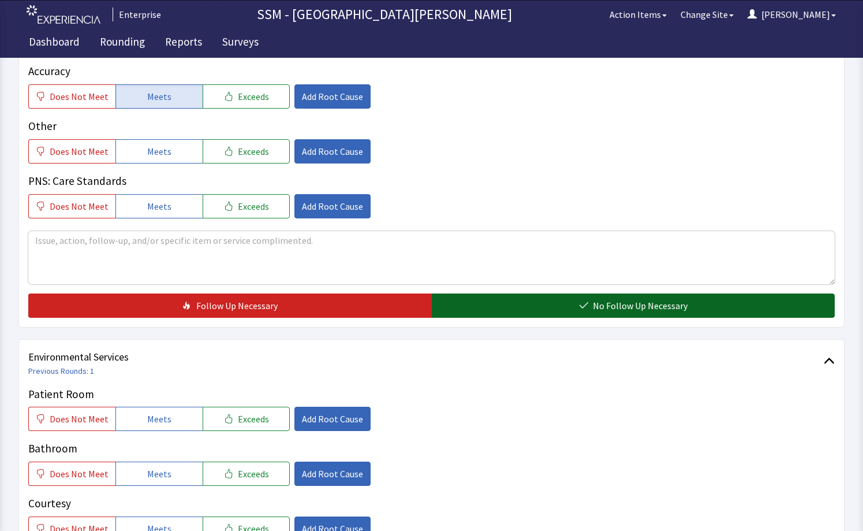
click at [550, 297] on button "No Follow Up Necessary" at bounding box center [634, 305] width 404 height 24
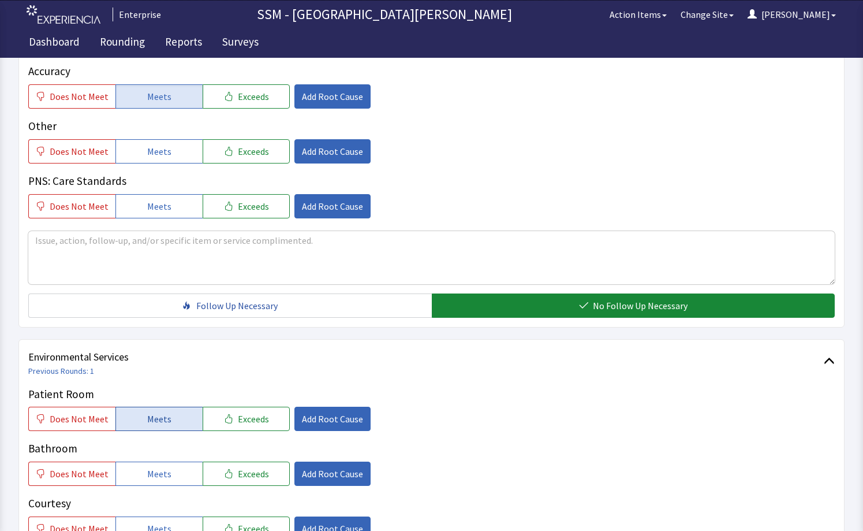
click at [147, 417] on span "Meets" at bounding box center [159, 419] width 24 height 14
click at [150, 473] on span "Meets" at bounding box center [159, 473] width 24 height 14
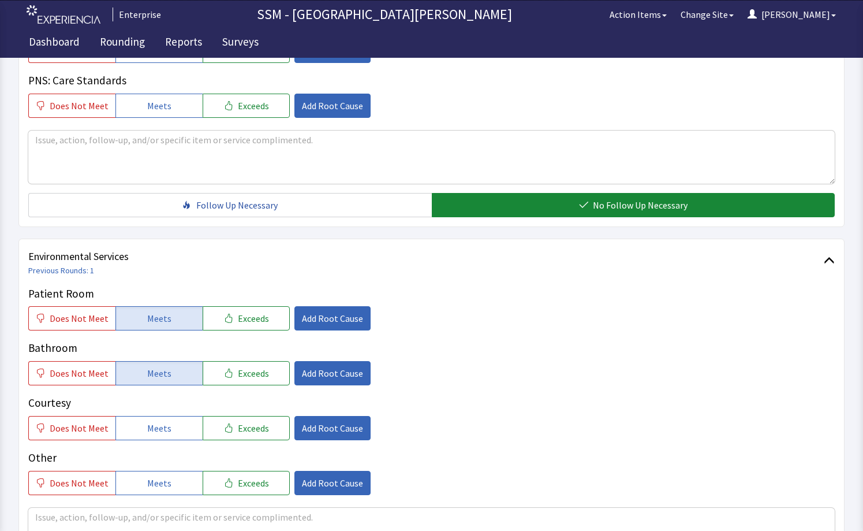
scroll to position [1097, 0]
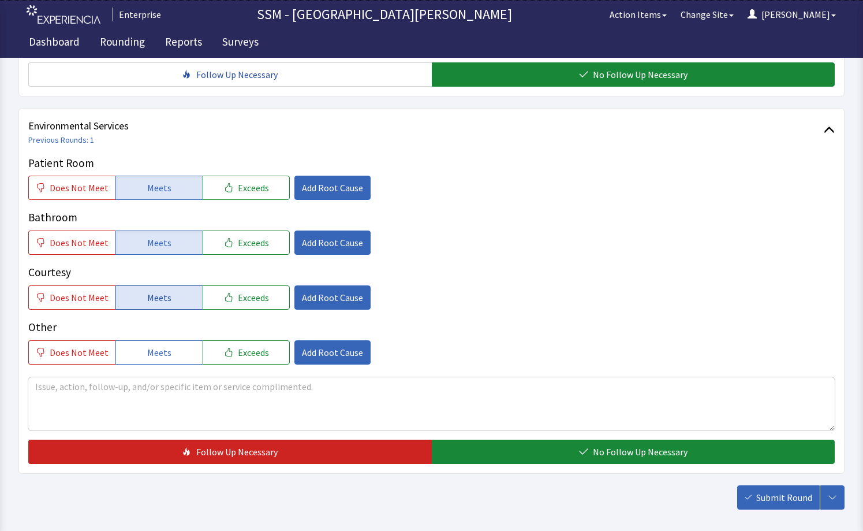
click at [144, 287] on button "Meets" at bounding box center [158, 297] width 87 height 24
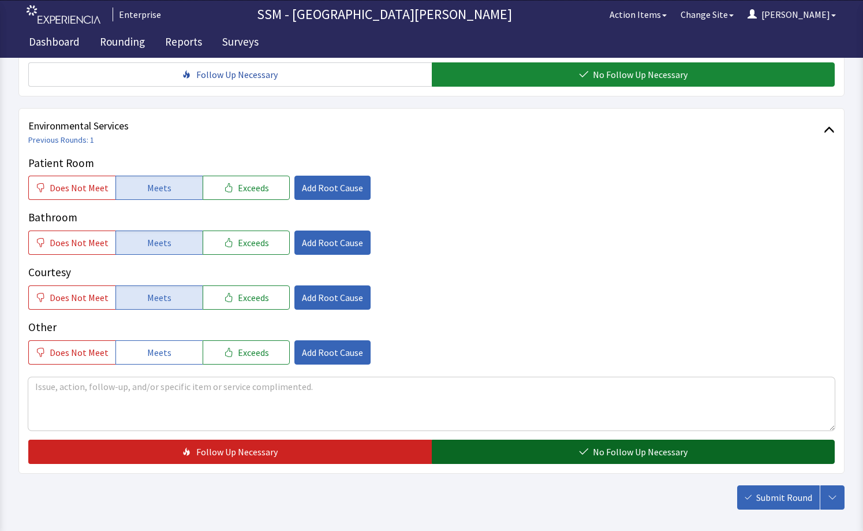
click at [541, 449] on button "No Follow Up Necessary" at bounding box center [634, 451] width 404 height 24
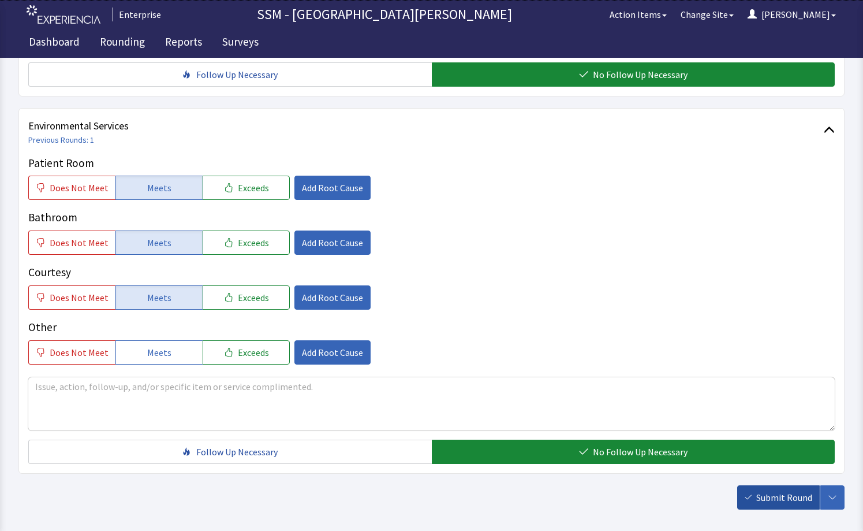
click at [751, 502] on button "Submit Round" at bounding box center [778, 497] width 83 height 24
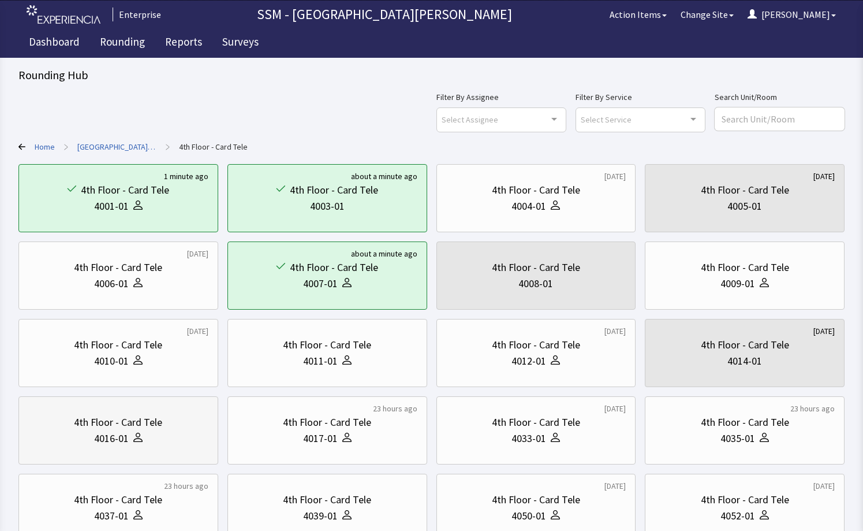
click at [159, 423] on div "4th Floor - Card Tele" at bounding box center [118, 422] width 88 height 16
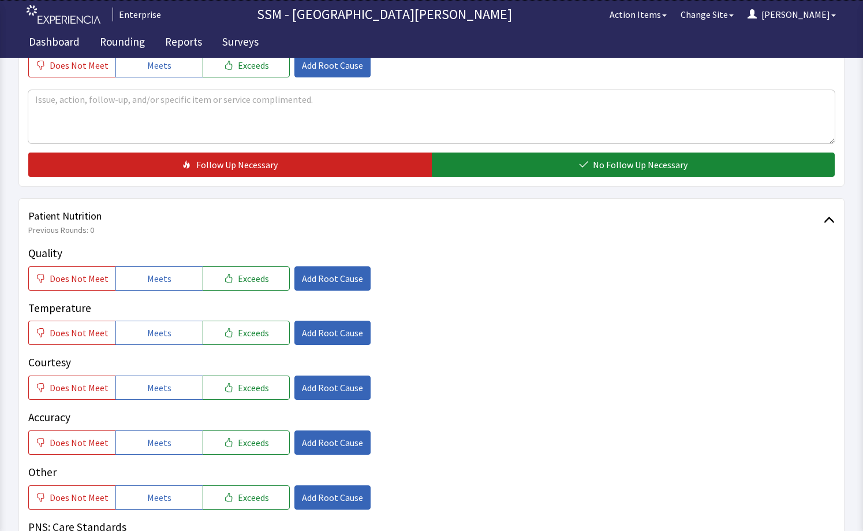
scroll to position [520, 0]
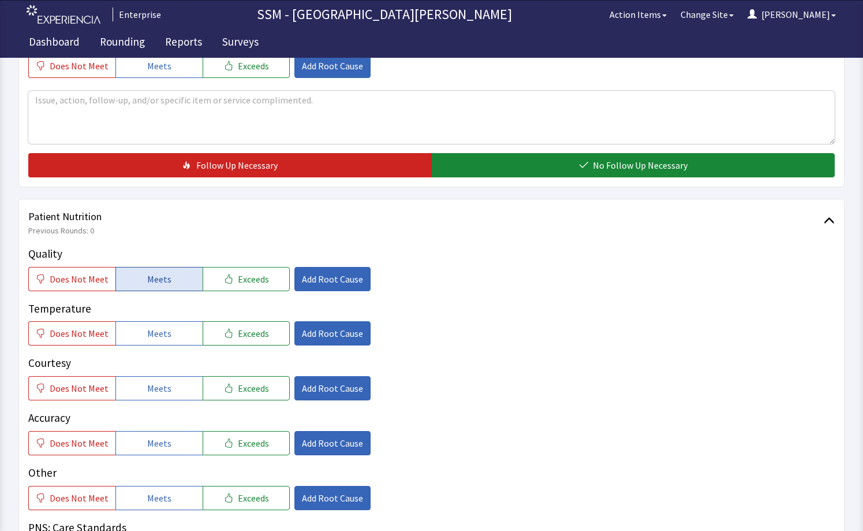
click at [147, 278] on span "Meets" at bounding box center [159, 279] width 24 height 14
click at [167, 331] on button "Meets" at bounding box center [158, 333] width 87 height 24
click at [168, 377] on button "Meets" at bounding box center [158, 388] width 87 height 24
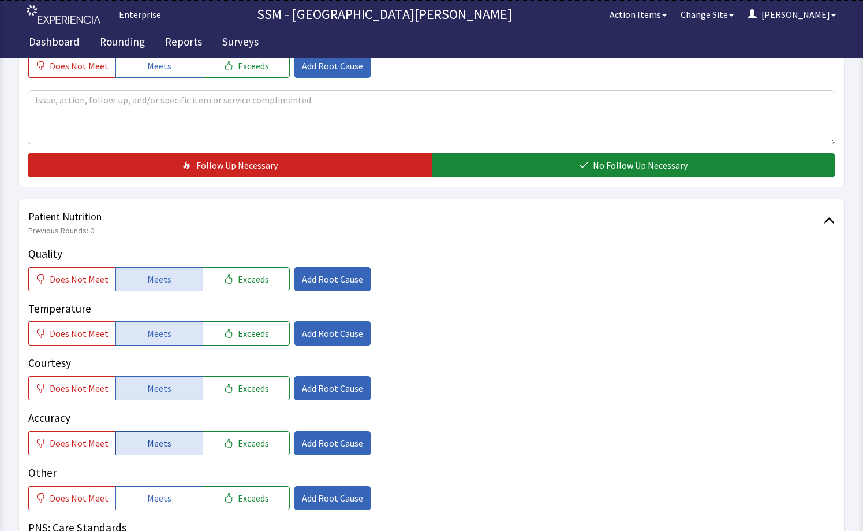
click at [171, 453] on button "Meets" at bounding box center [158, 443] width 87 height 24
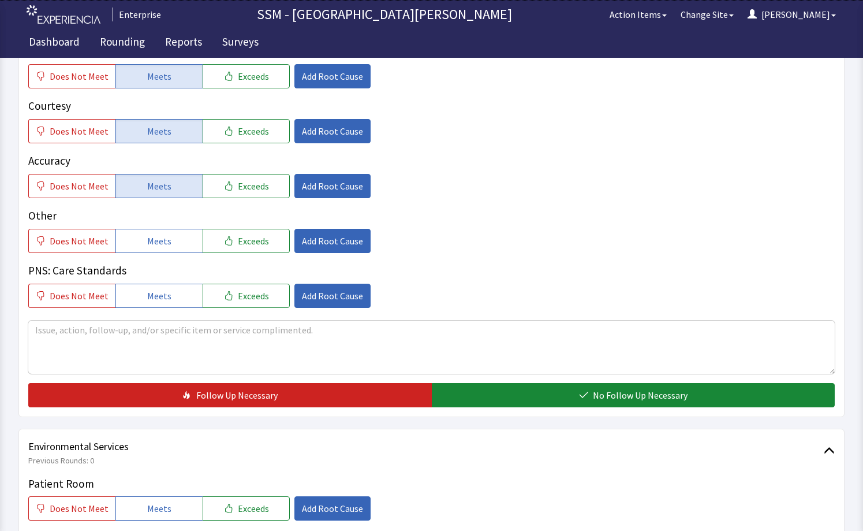
scroll to position [866, 0]
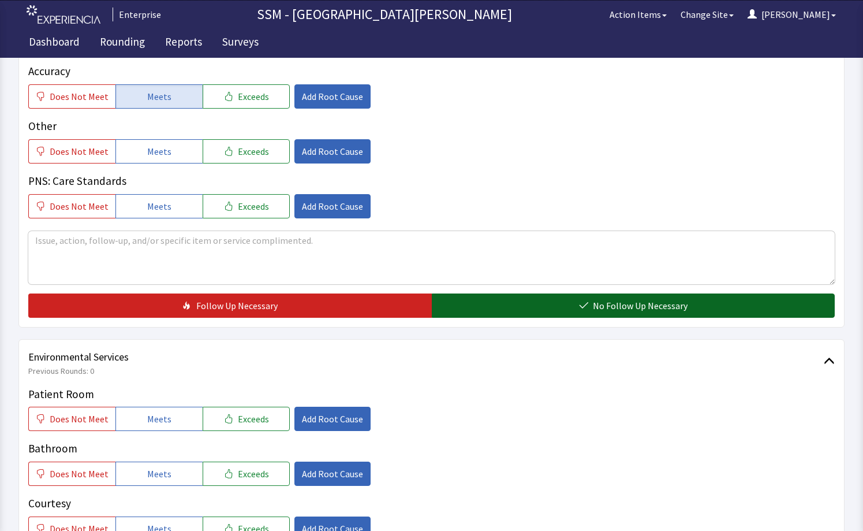
click at [578, 309] on button "No Follow Up Necessary" at bounding box center [634, 305] width 404 height 24
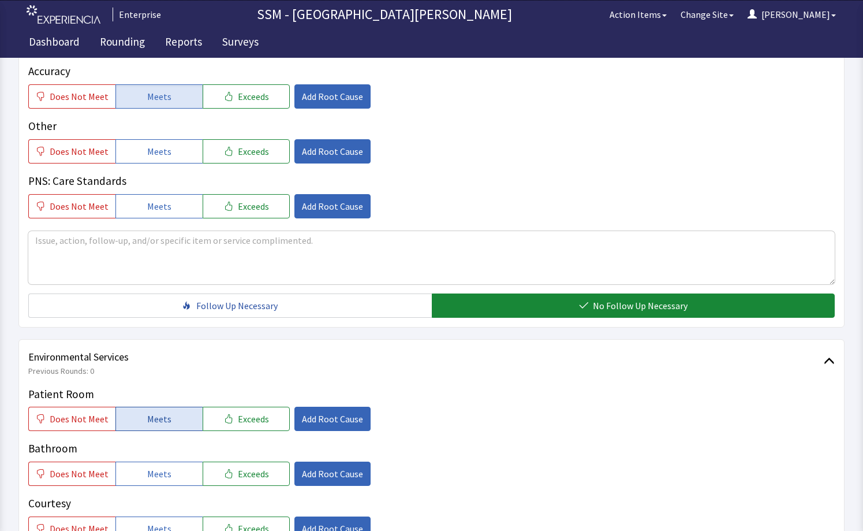
click at [154, 417] on span "Meets" at bounding box center [159, 419] width 24 height 14
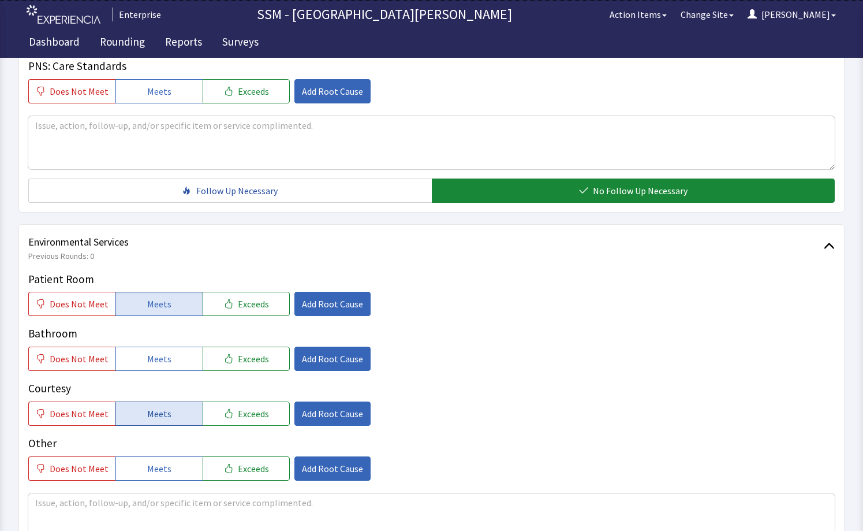
scroll to position [981, 0]
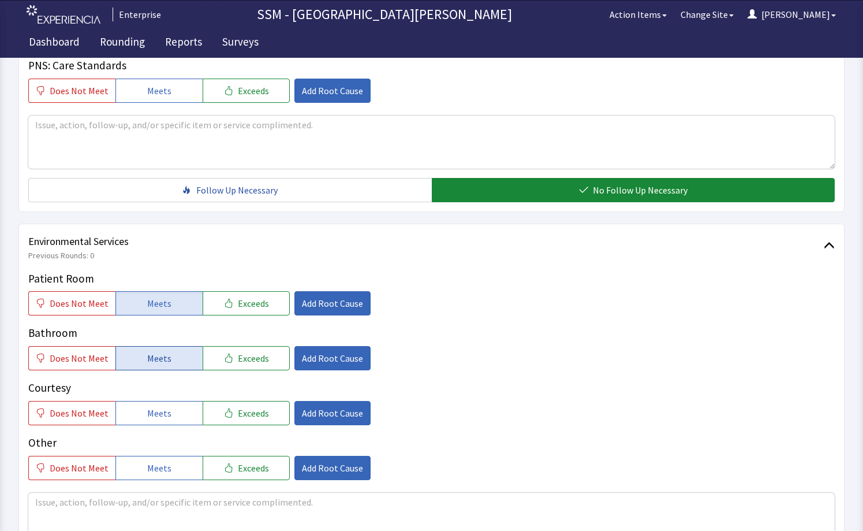
click at [148, 364] on span "Meets" at bounding box center [159, 358] width 24 height 14
click at [150, 410] on span "Meets" at bounding box center [159, 413] width 24 height 14
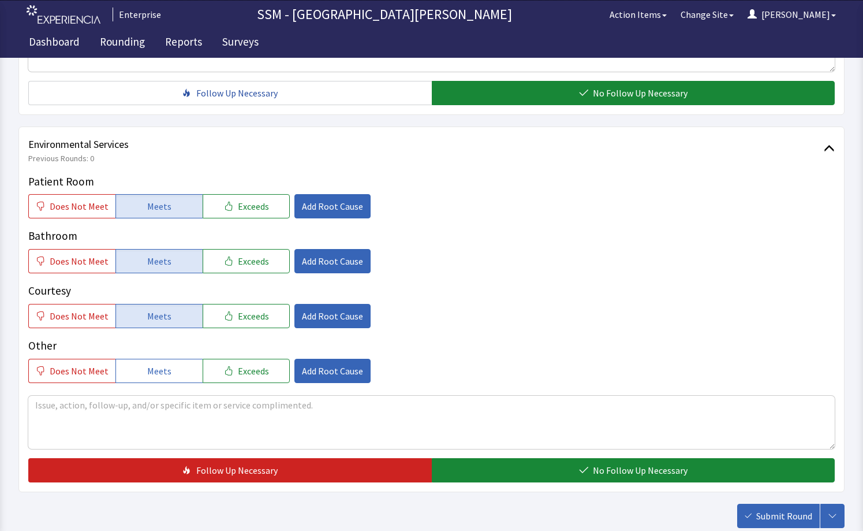
scroll to position [1152, 0]
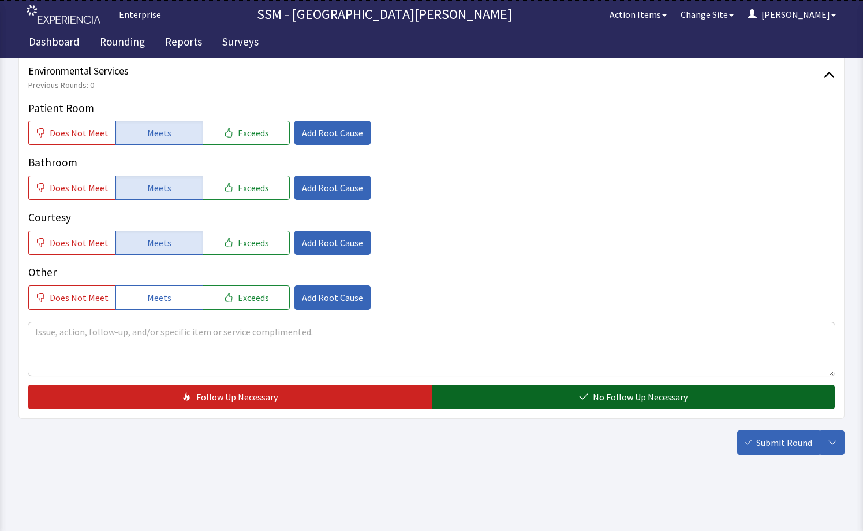
click at [546, 399] on button "No Follow Up Necessary" at bounding box center [634, 396] width 404 height 24
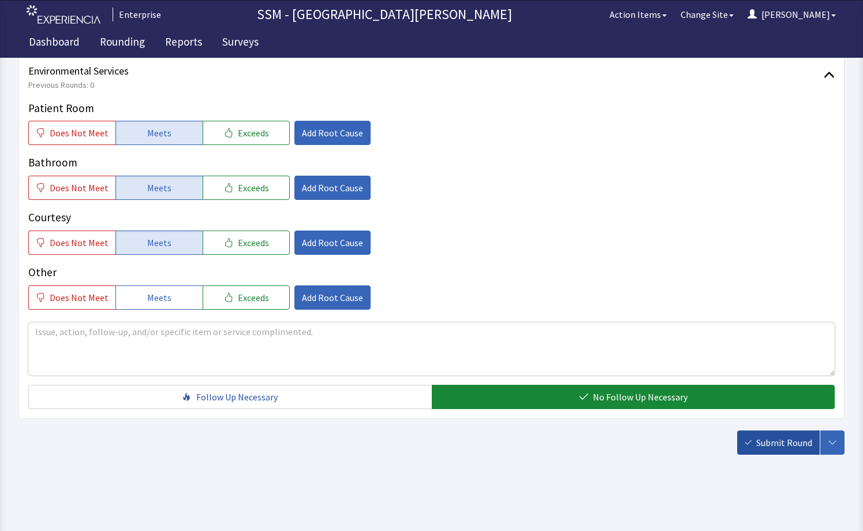
click at [751, 443] on icon "button" at bounding box center [748, 442] width 7 height 7
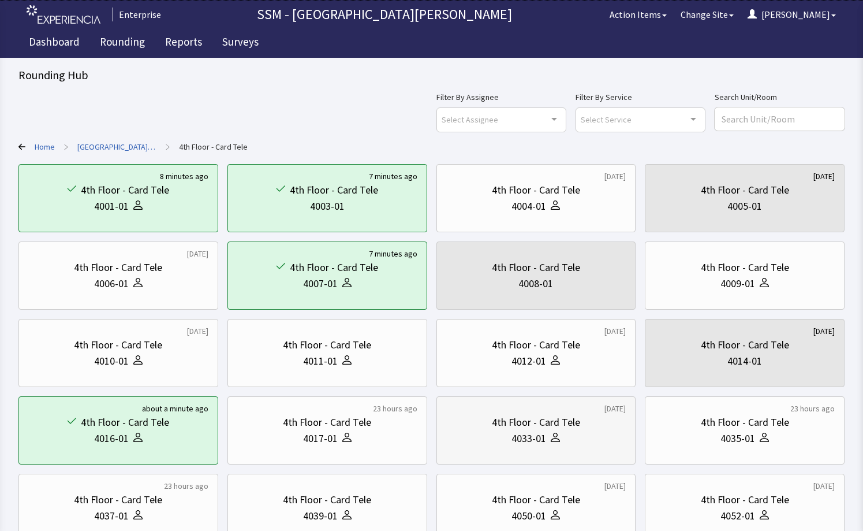
scroll to position [173, 0]
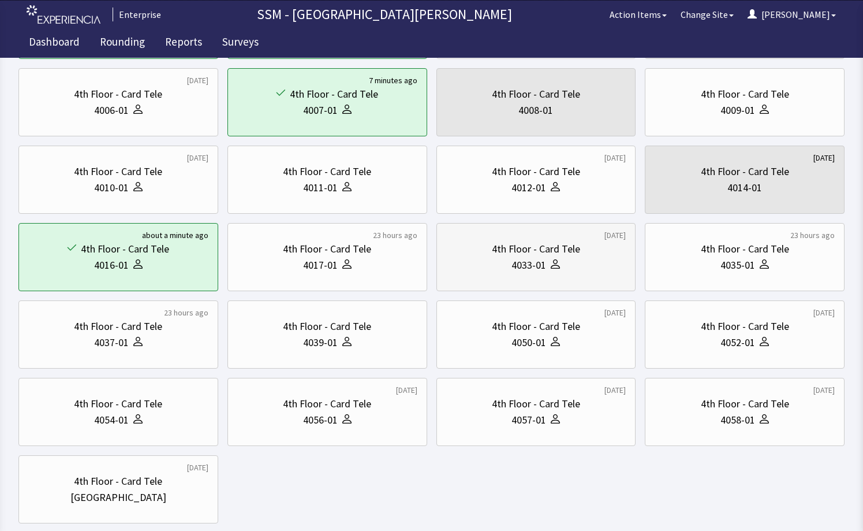
click at [523, 274] on div "4th Floor - Card Tele 4033-01" at bounding box center [536, 256] width 180 height 55
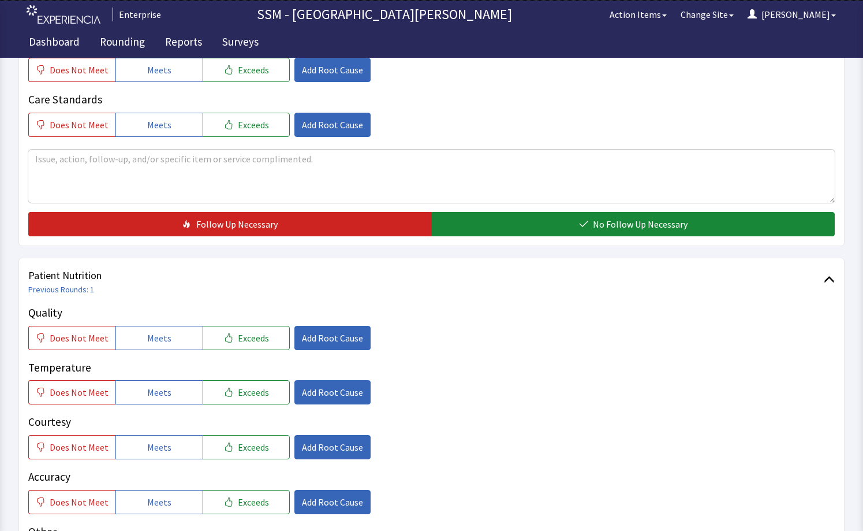
scroll to position [462, 0]
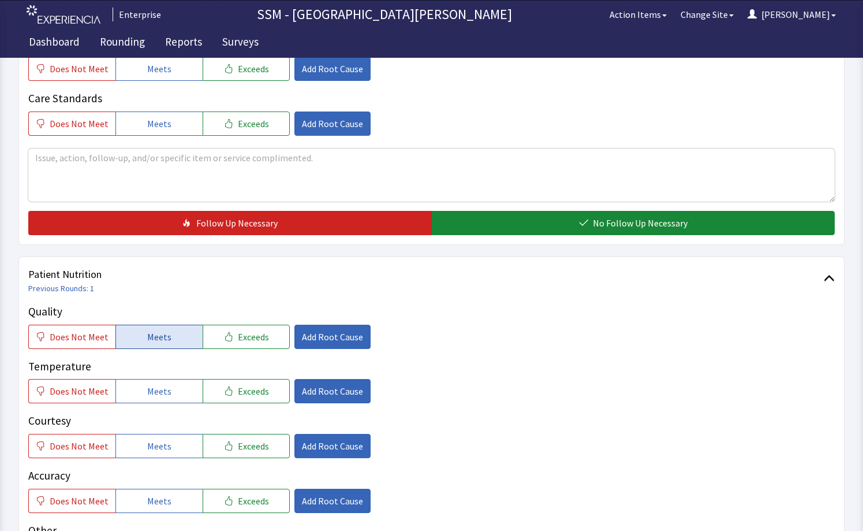
click at [126, 326] on button "Meets" at bounding box center [158, 336] width 87 height 24
click at [166, 399] on button "Meets" at bounding box center [158, 391] width 87 height 24
click at [162, 443] on span "Meets" at bounding box center [159, 446] width 24 height 14
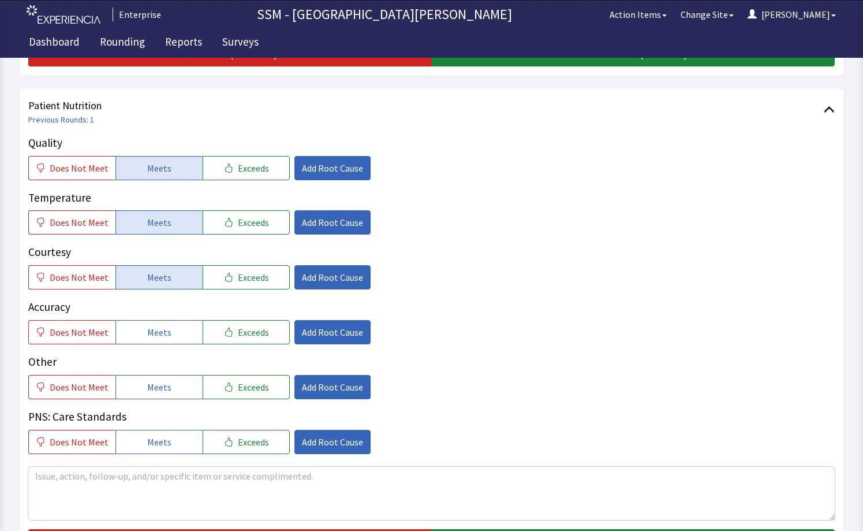
scroll to position [635, 0]
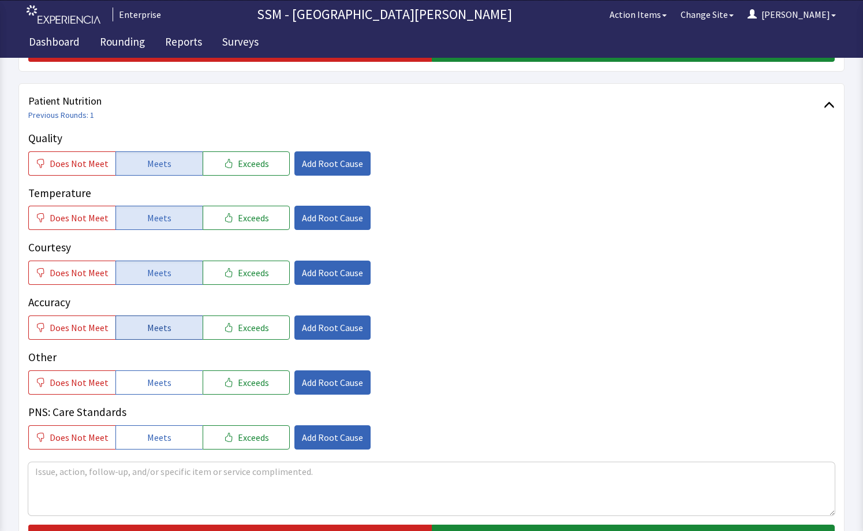
click at [155, 326] on span "Meets" at bounding box center [159, 327] width 24 height 14
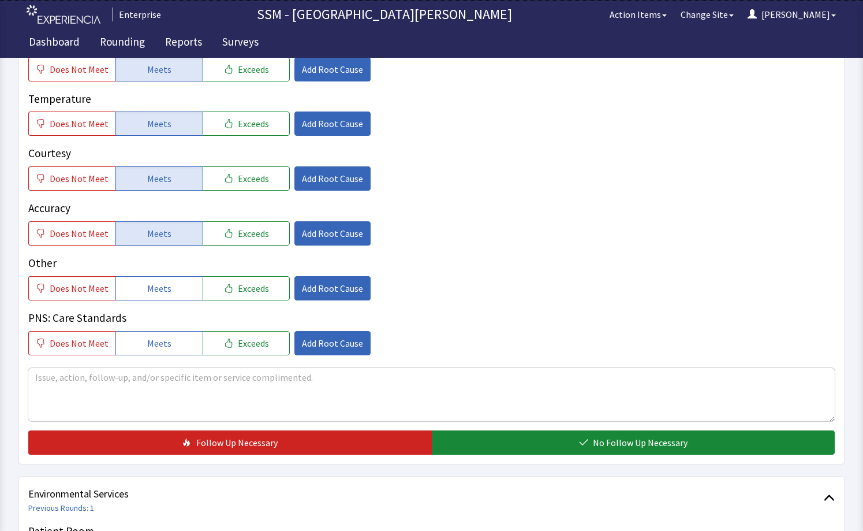
scroll to position [808, 0]
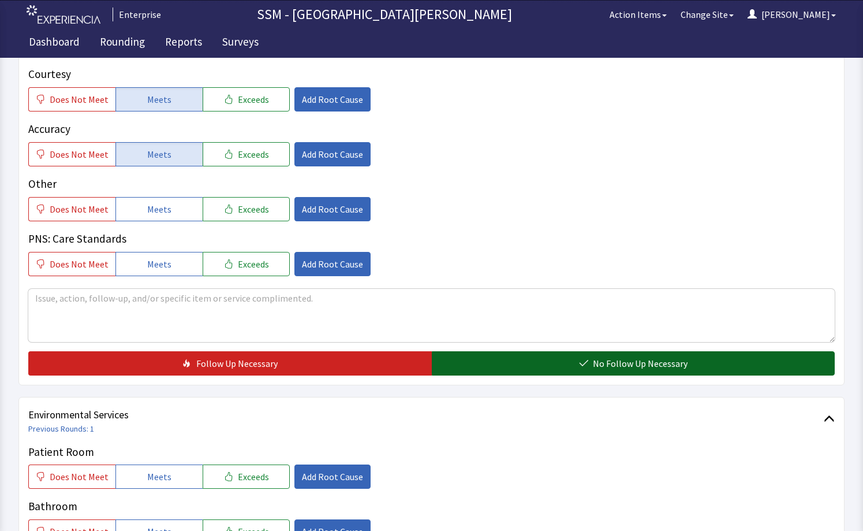
click at [528, 360] on button "No Follow Up Necessary" at bounding box center [634, 363] width 404 height 24
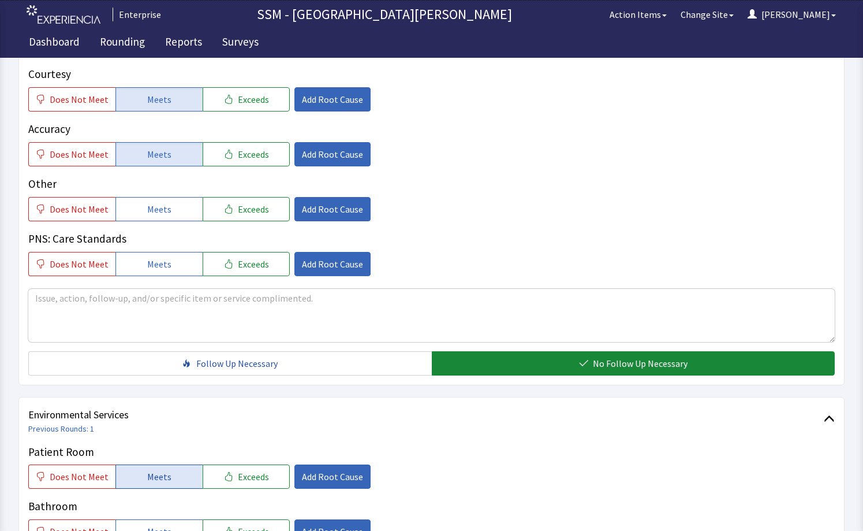
click at [173, 480] on button "Meets" at bounding box center [158, 476] width 87 height 24
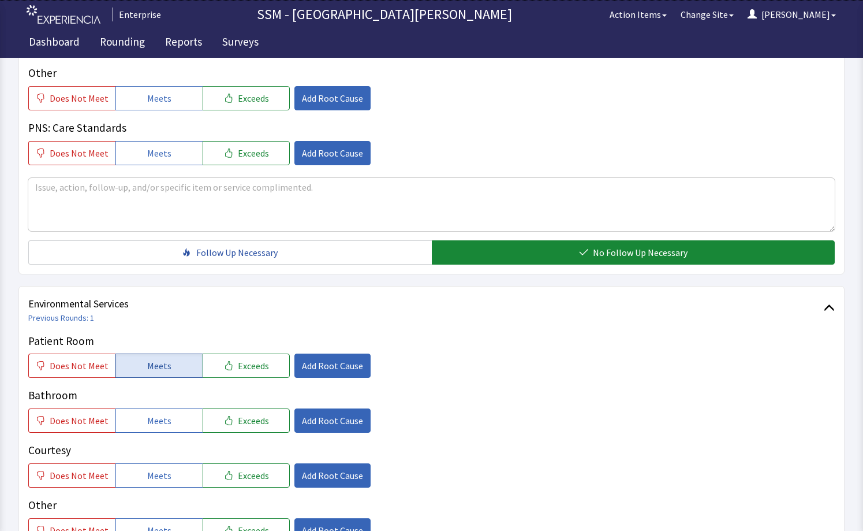
scroll to position [1152, 0]
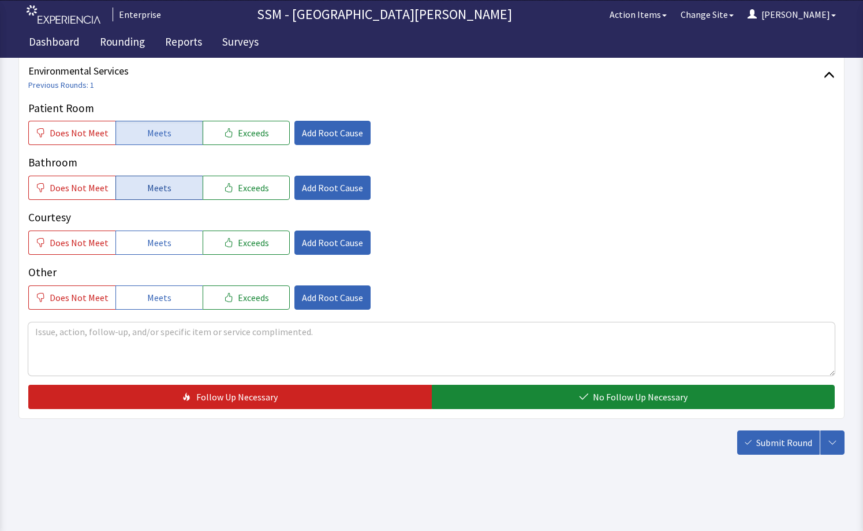
click at [158, 198] on button "Meets" at bounding box center [158, 187] width 87 height 24
click at [175, 242] on button "Meets" at bounding box center [158, 242] width 87 height 24
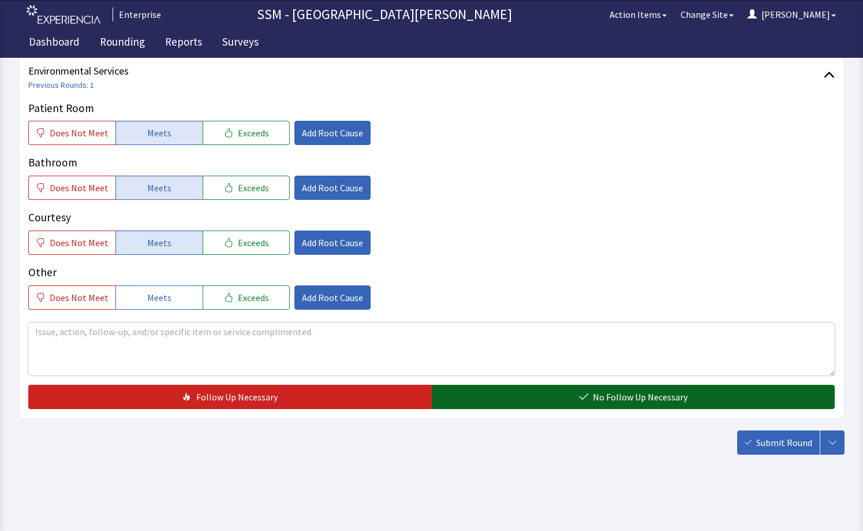
click at [552, 393] on button "No Follow Up Necessary" at bounding box center [634, 396] width 404 height 24
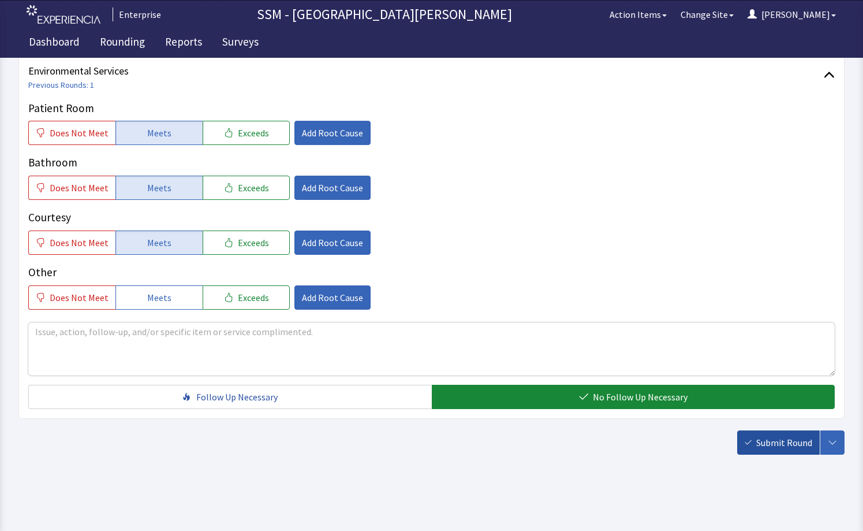
click at [795, 446] on span "Submit Round" at bounding box center [784, 442] width 56 height 14
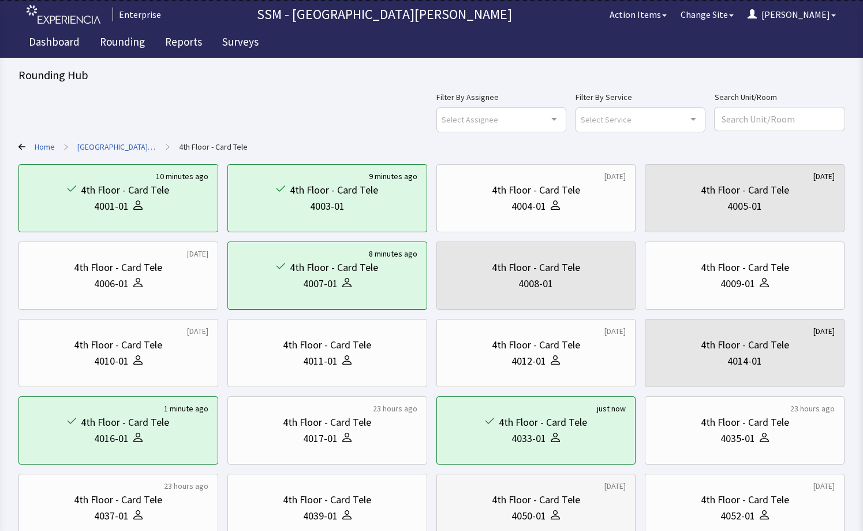
scroll to position [58, 0]
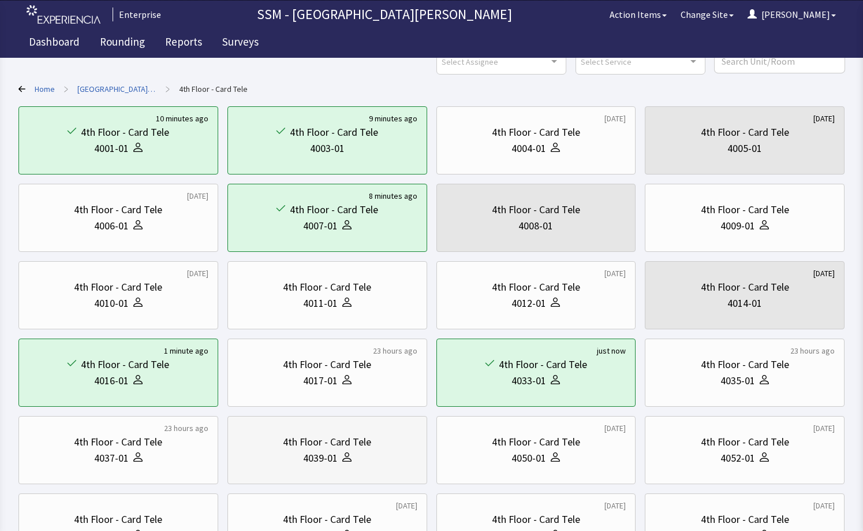
click at [316, 454] on div "4039-01" at bounding box center [320, 458] width 35 height 16
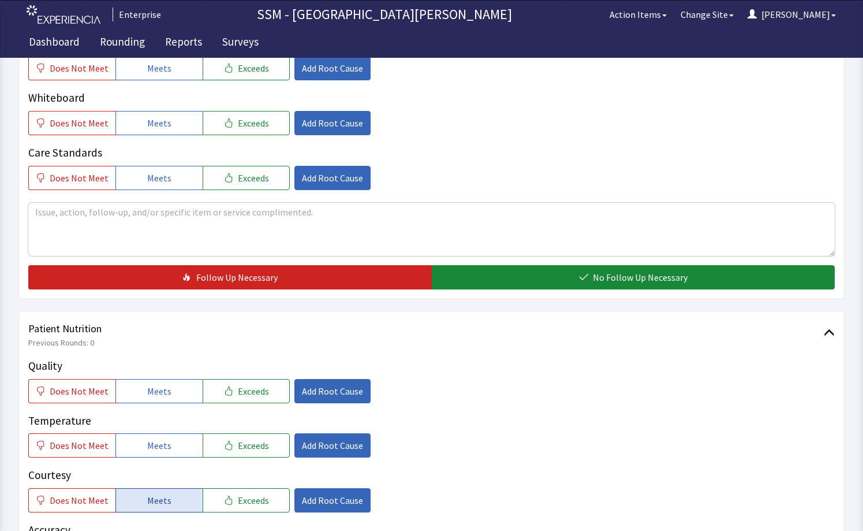
scroll to position [577, 0]
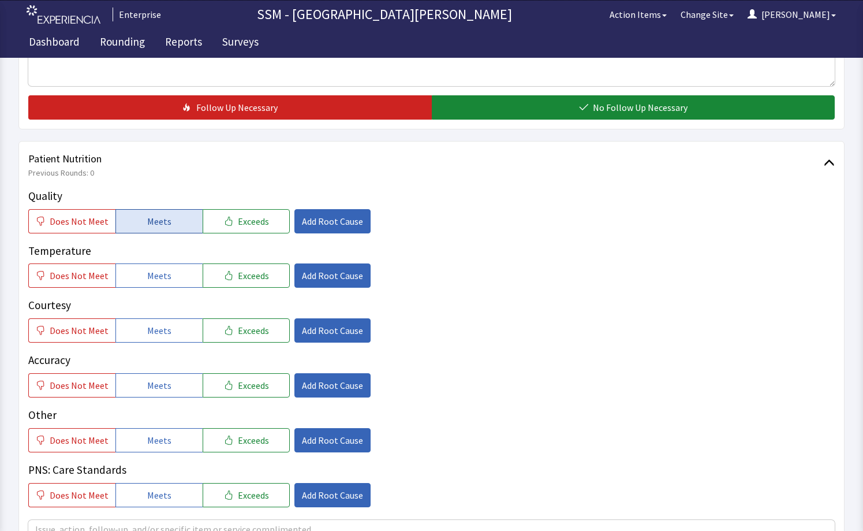
click at [158, 213] on button "Meets" at bounding box center [158, 221] width 87 height 24
click at [177, 268] on button "Meets" at bounding box center [158, 275] width 87 height 24
click at [140, 331] on button "Meets" at bounding box center [158, 330] width 87 height 24
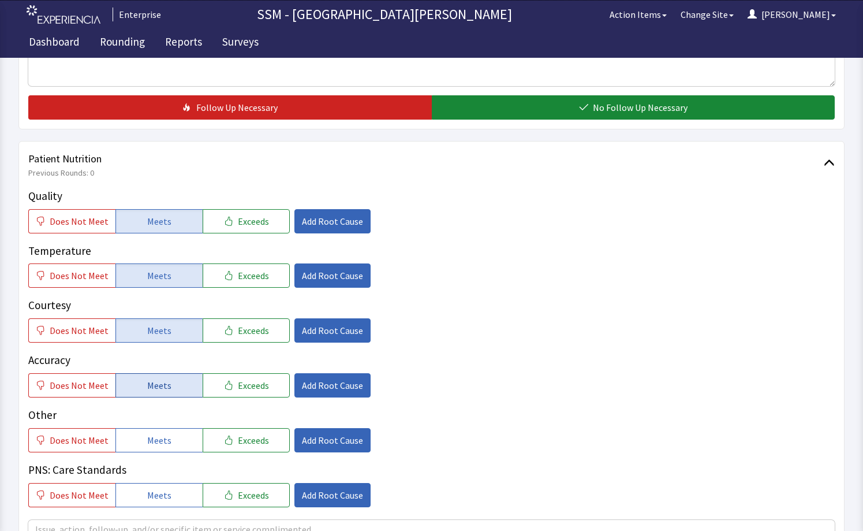
click at [171, 384] on button "Meets" at bounding box center [158, 385] width 87 height 24
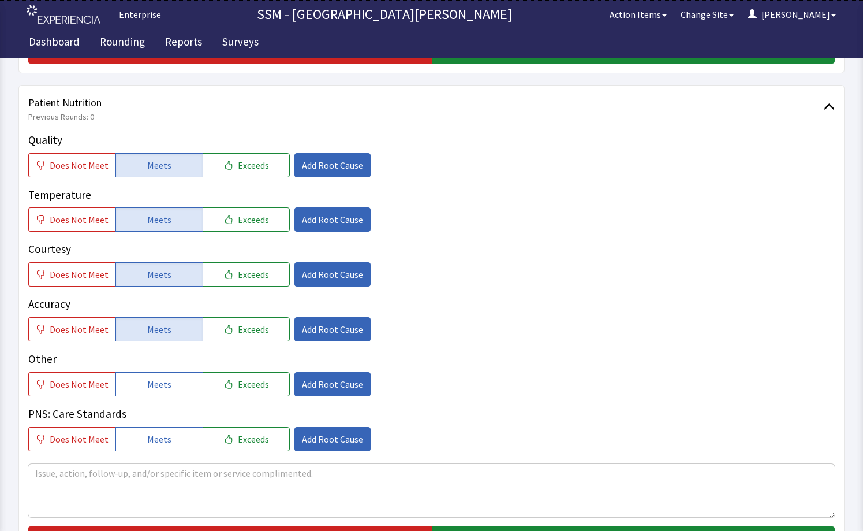
scroll to position [808, 0]
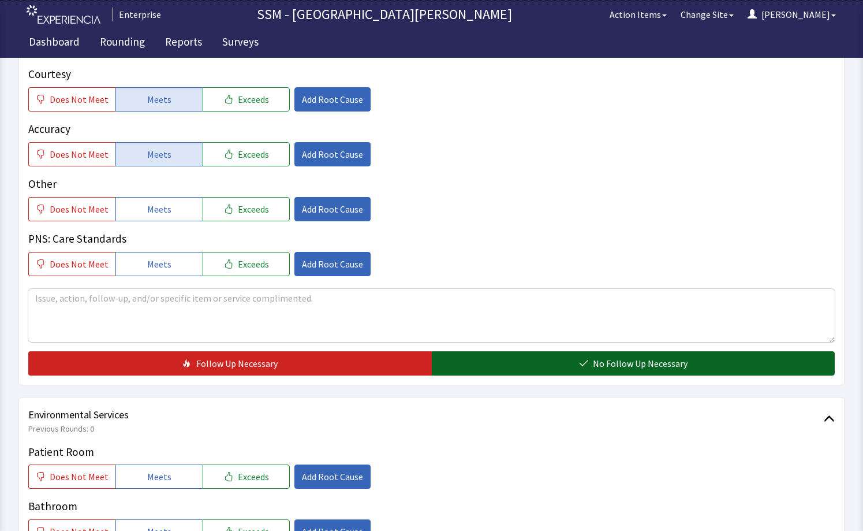
click at [480, 356] on button "No Follow Up Necessary" at bounding box center [634, 363] width 404 height 24
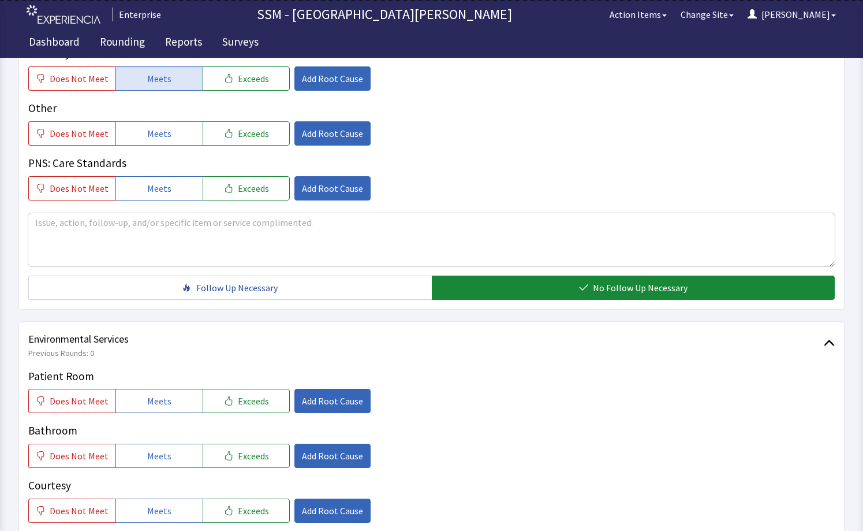
scroll to position [981, 0]
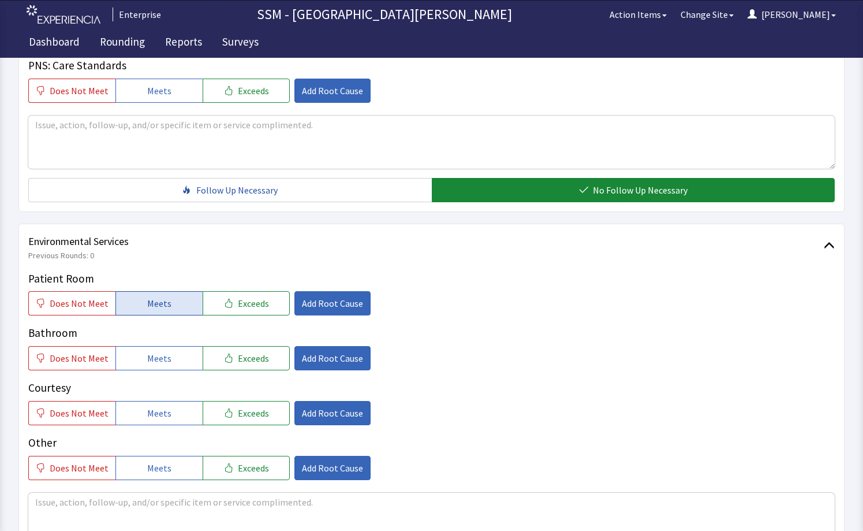
drag, startPoint x: 147, startPoint y: 299, endPoint x: 148, endPoint y: 362, distance: 62.9
click at [147, 301] on span "Meets" at bounding box center [159, 303] width 24 height 14
drag, startPoint x: 150, startPoint y: 361, endPoint x: 157, endPoint y: 382, distance: 21.9
click at [152, 365] on span "Meets" at bounding box center [159, 358] width 24 height 14
click at [164, 408] on span "Meets" at bounding box center [159, 413] width 24 height 14
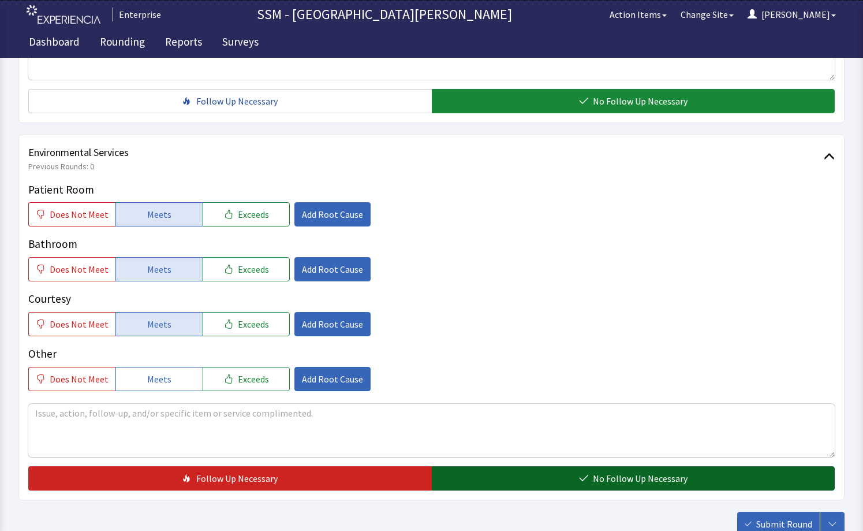
scroll to position [1152, 0]
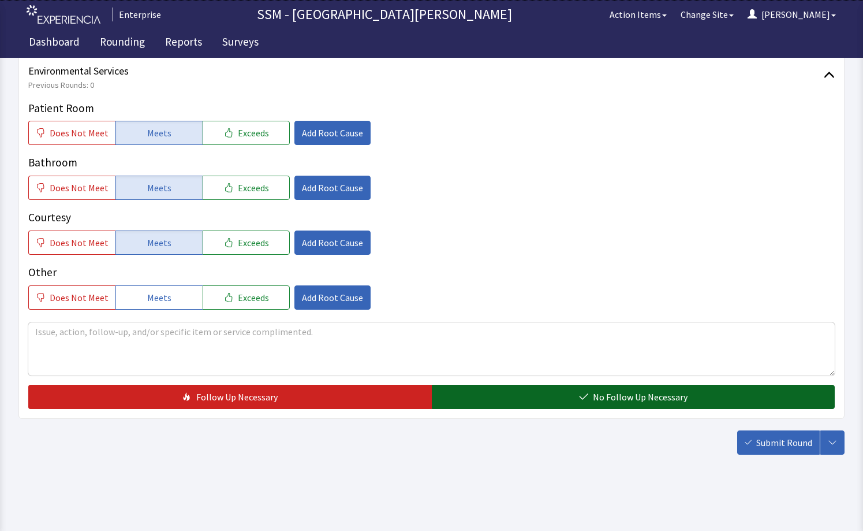
click at [578, 404] on button "No Follow Up Necessary" at bounding box center [634, 396] width 404 height 24
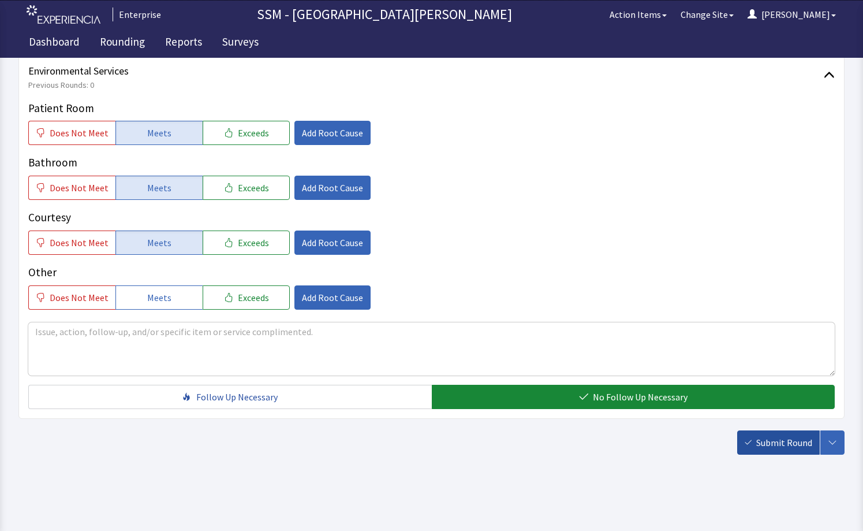
click at [800, 451] on button "Submit Round" at bounding box center [778, 442] width 83 height 24
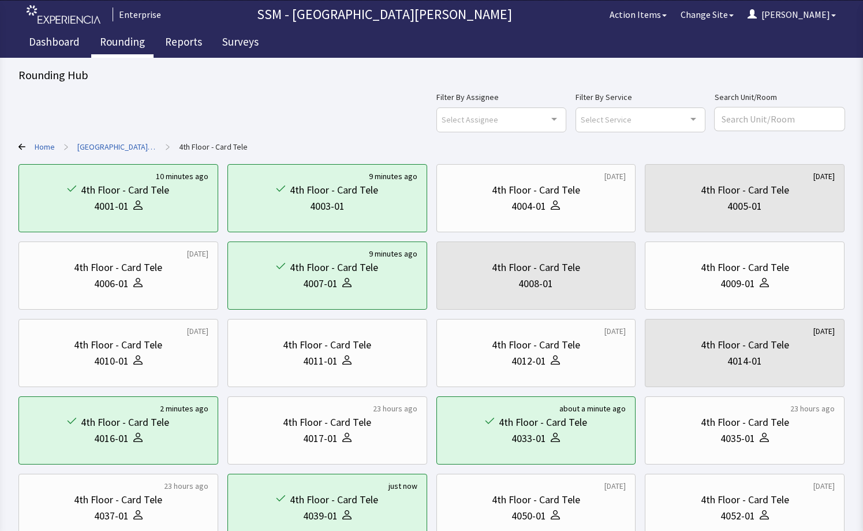
click at [95, 38] on link "Rounding" at bounding box center [122, 43] width 62 height 29
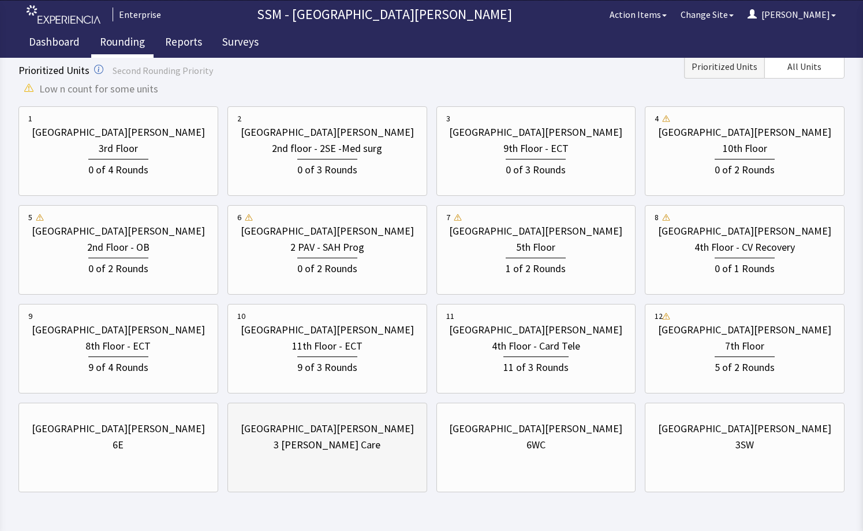
scroll to position [118, 0]
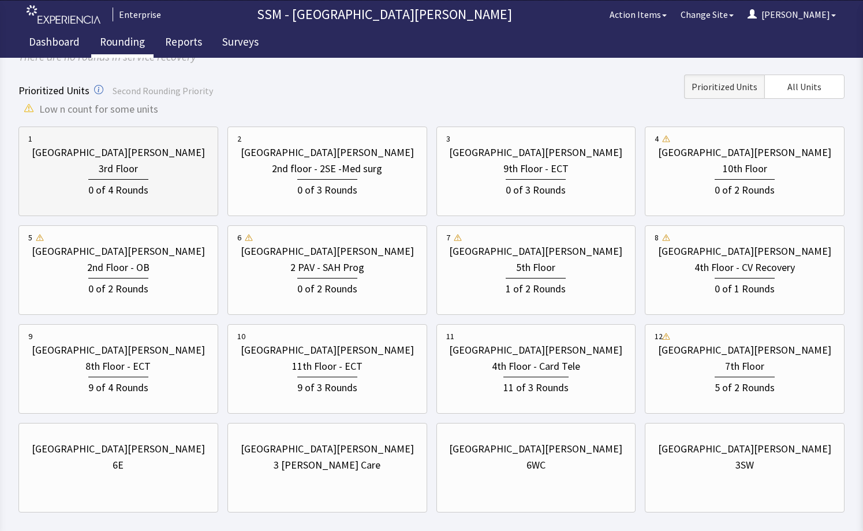
click at [147, 188] on div "0 of 4 Rounds" at bounding box center [118, 188] width 60 height 19
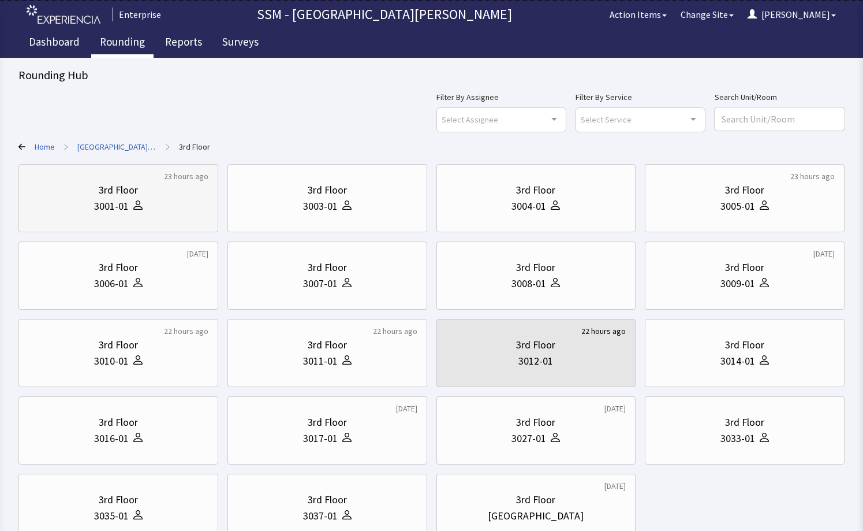
click at [99, 196] on div "3rd Floor" at bounding box center [118, 190] width 39 height 16
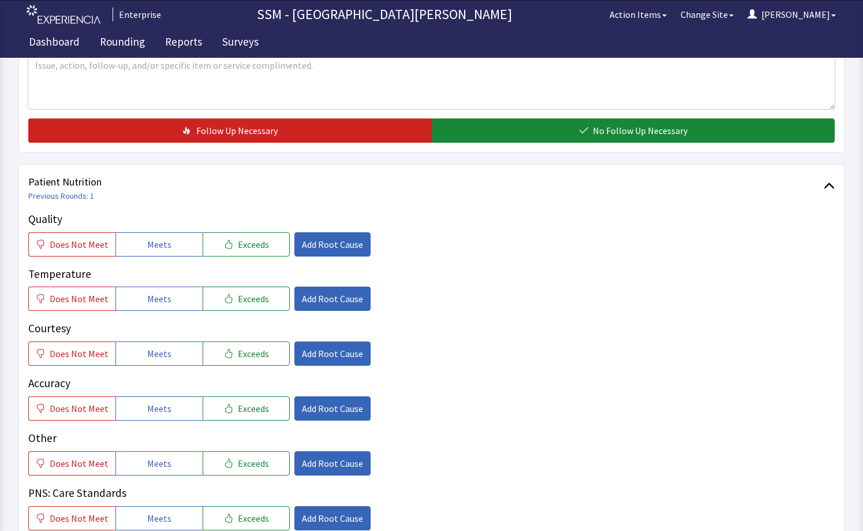
scroll to position [520, 0]
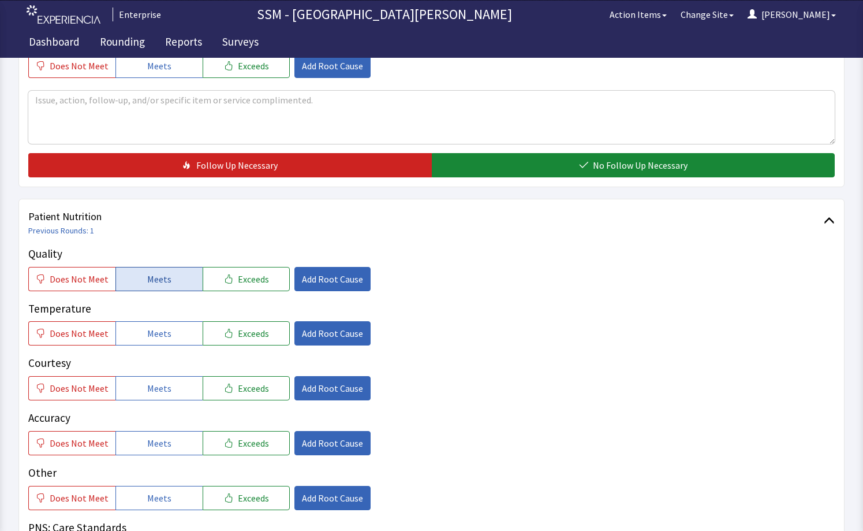
click at [152, 281] on span "Meets" at bounding box center [159, 279] width 24 height 14
click at [154, 330] on span "Meets" at bounding box center [159, 333] width 24 height 14
click at [155, 384] on span "Meets" at bounding box center [159, 388] width 24 height 14
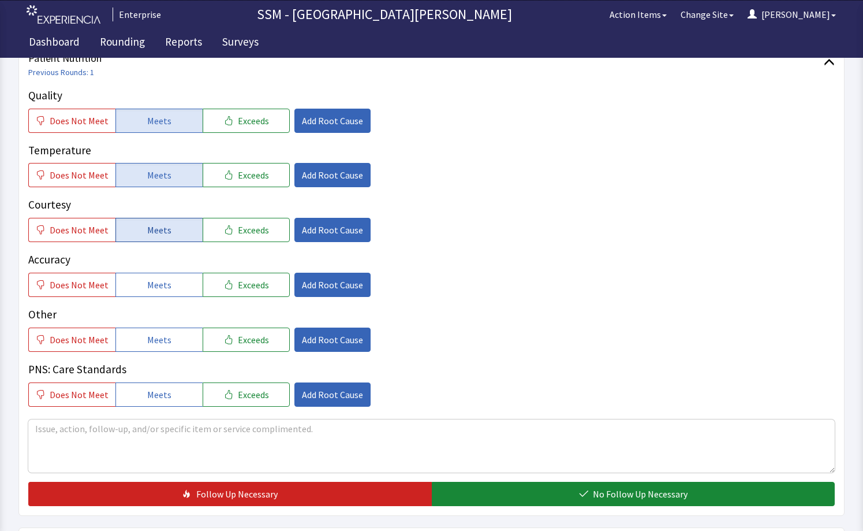
scroll to position [693, 0]
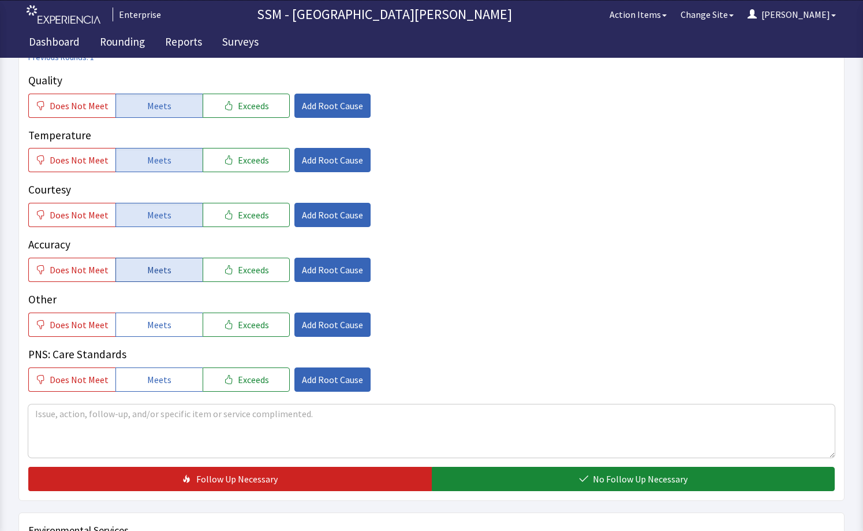
click at [154, 279] on button "Meets" at bounding box center [158, 269] width 87 height 24
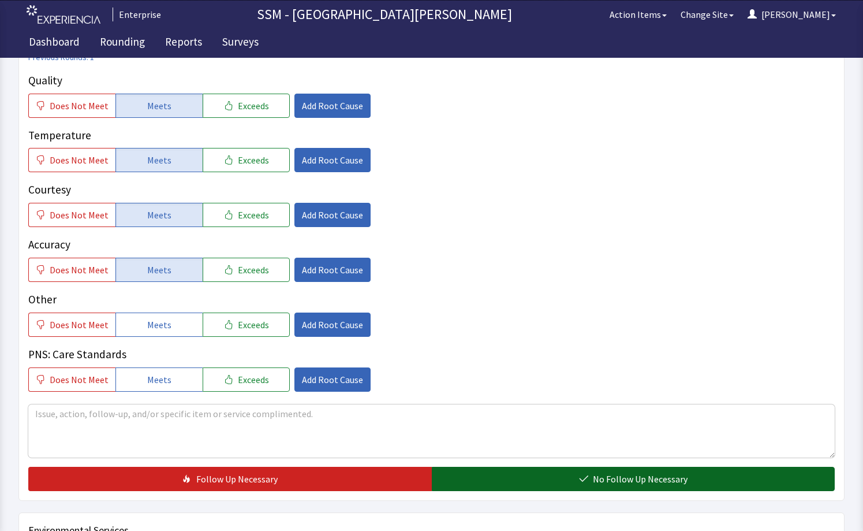
click at [507, 488] on button "No Follow Up Necessary" at bounding box center [634, 478] width 404 height 24
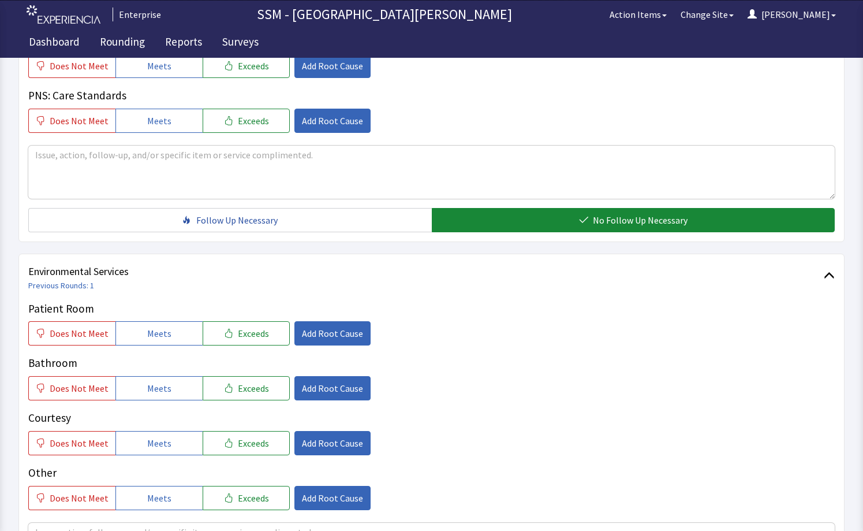
scroll to position [1039, 0]
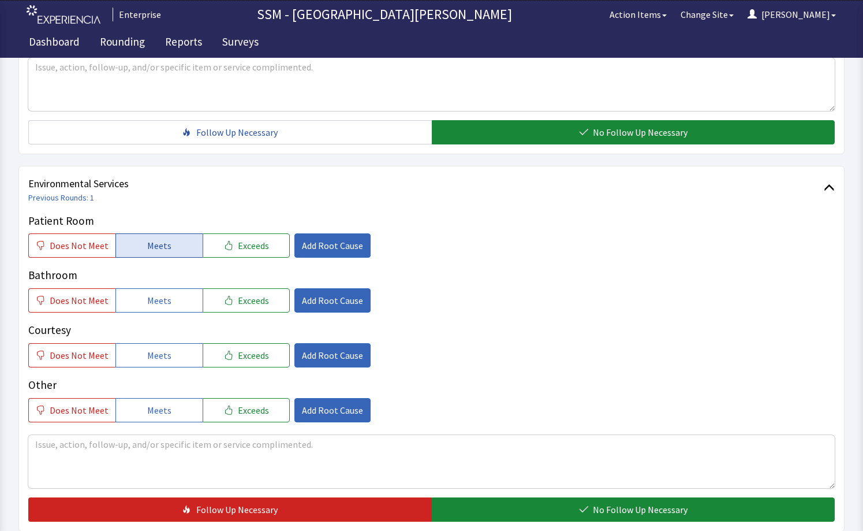
click at [133, 255] on button "Meets" at bounding box center [158, 245] width 87 height 24
click at [136, 300] on button "Meets" at bounding box center [158, 300] width 87 height 24
click at [147, 360] on span "Meets" at bounding box center [159, 355] width 24 height 14
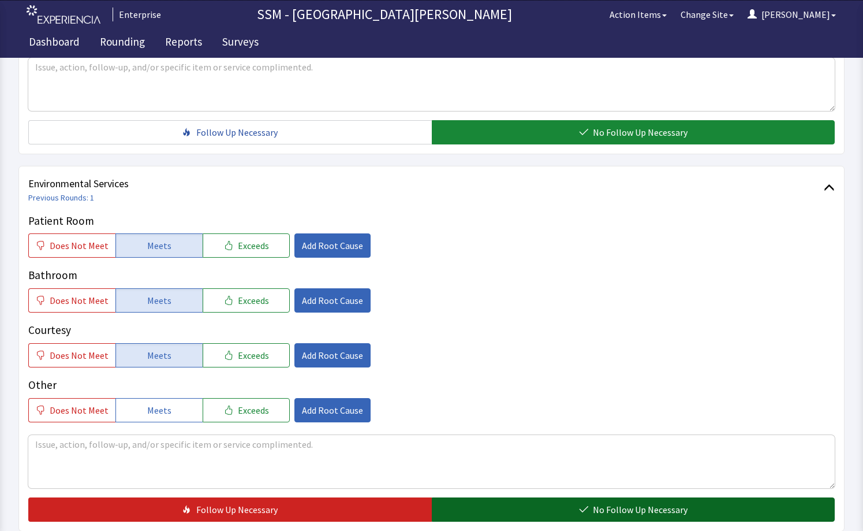
click at [547, 509] on button "No Follow Up Necessary" at bounding box center [634, 509] width 404 height 24
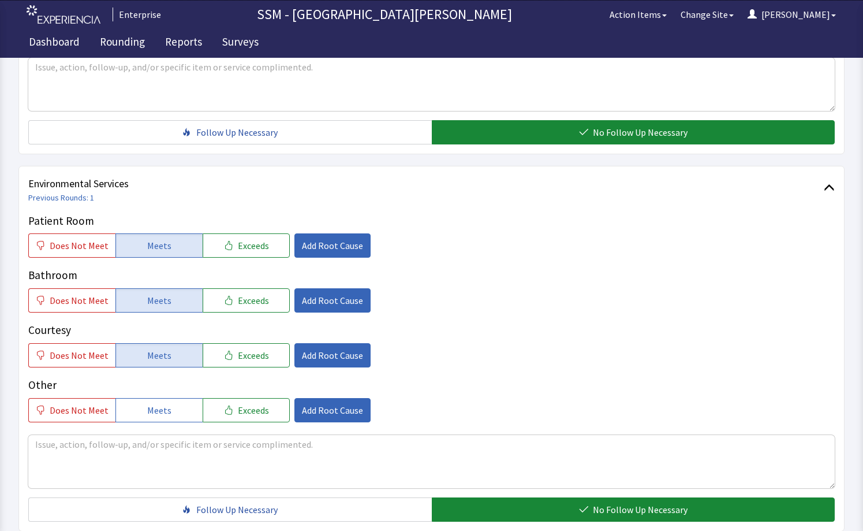
scroll to position [1152, 0]
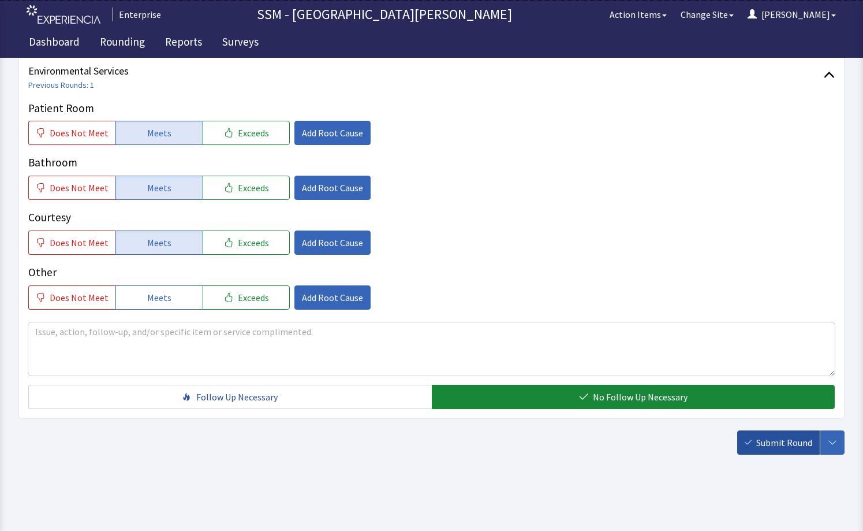
click at [772, 450] on button "Submit Round" at bounding box center [778, 442] width 83 height 24
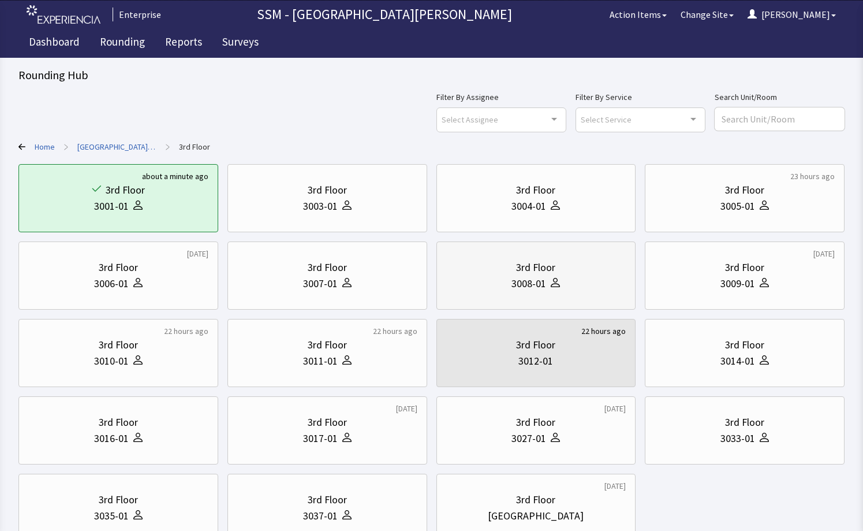
click at [474, 291] on div "3008-01" at bounding box center [536, 283] width 180 height 16
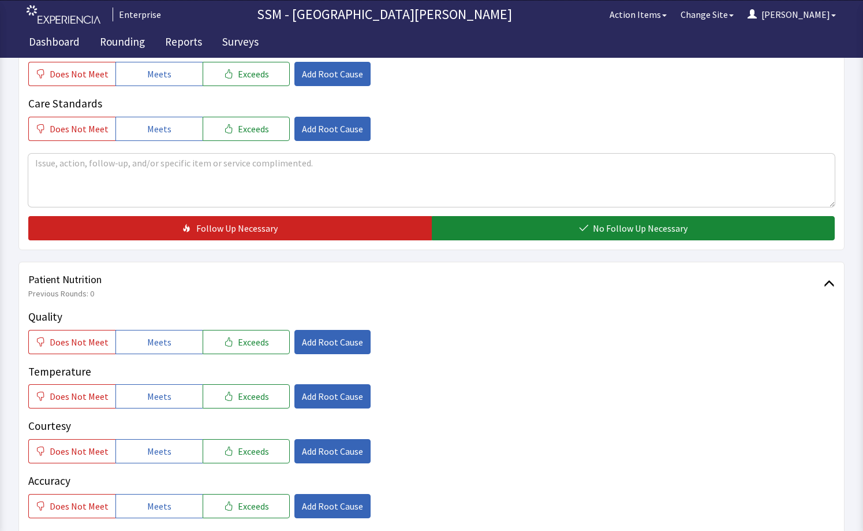
scroll to position [462, 0]
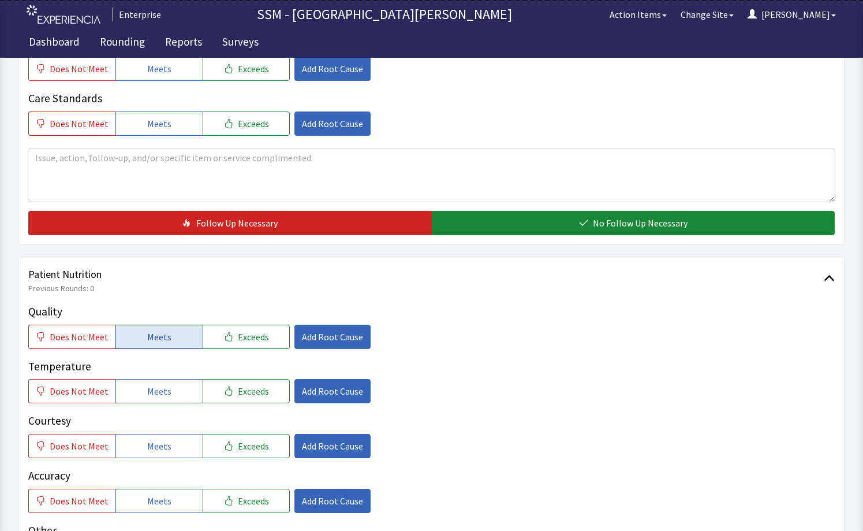
click at [137, 346] on button "Meets" at bounding box center [158, 336] width 87 height 24
click at [159, 391] on span "Meets" at bounding box center [159, 391] width 24 height 14
click at [152, 455] on button "Meets" at bounding box center [158, 446] width 87 height 24
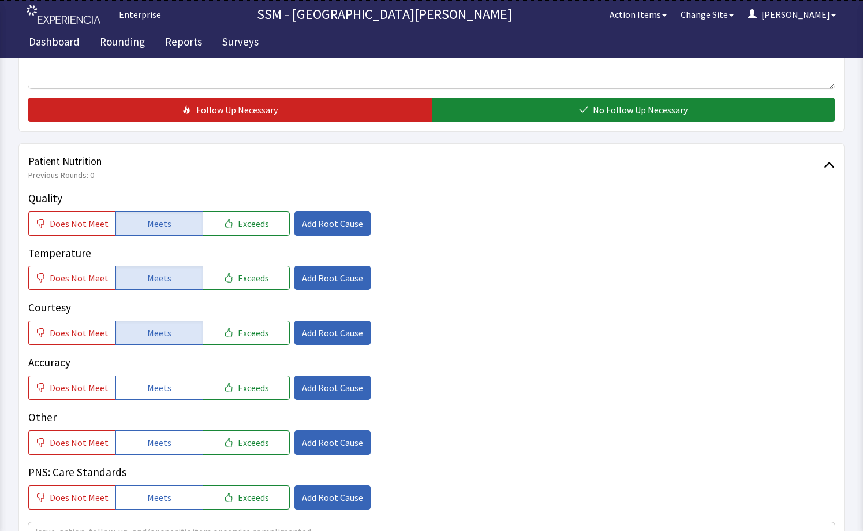
scroll to position [750, 0]
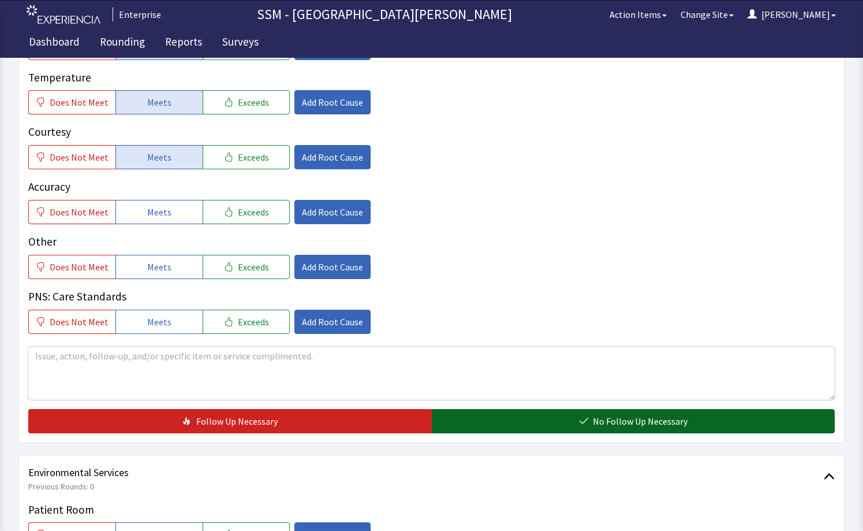
click at [546, 421] on button "No Follow Up Necessary" at bounding box center [634, 421] width 404 height 24
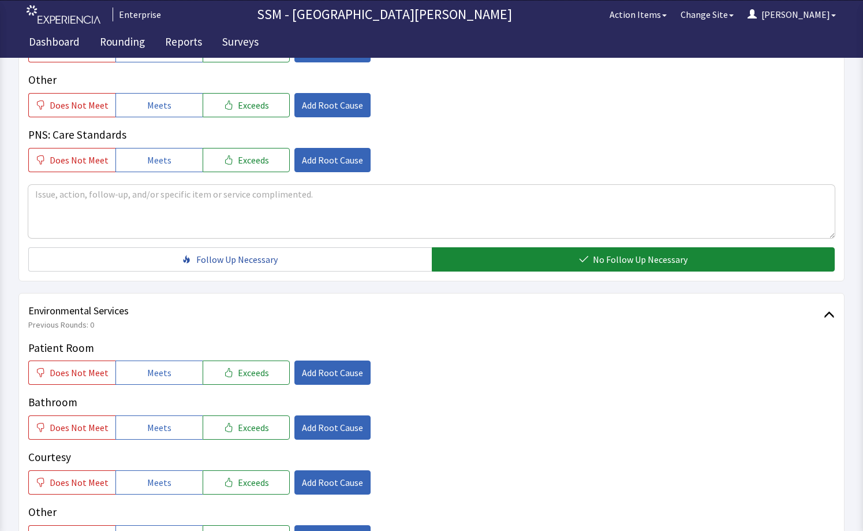
scroll to position [981, 0]
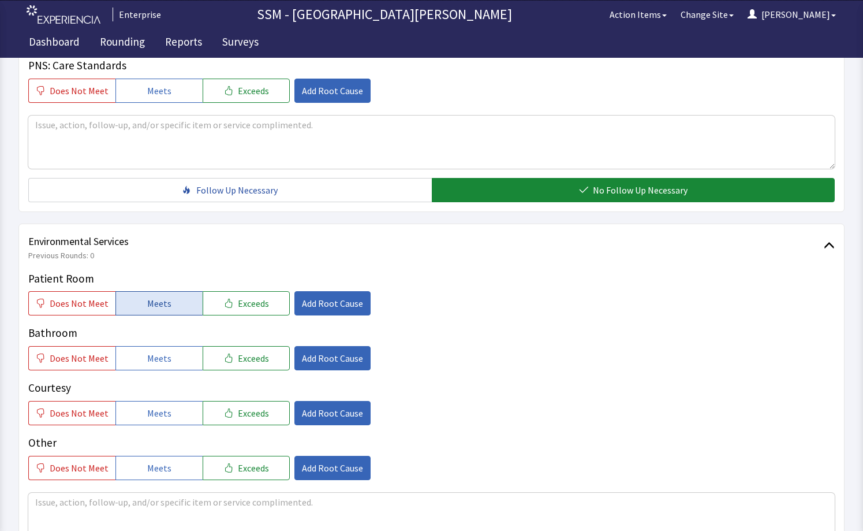
click at [140, 306] on button "Meets" at bounding box center [158, 303] width 87 height 24
click at [155, 368] on button "Meets" at bounding box center [158, 358] width 87 height 24
click at [154, 413] on span "Meets" at bounding box center [159, 413] width 24 height 14
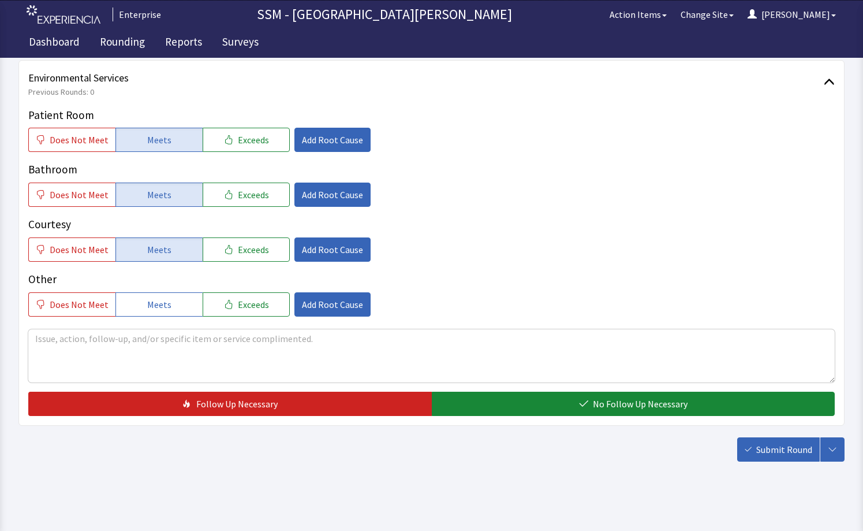
scroll to position [1152, 0]
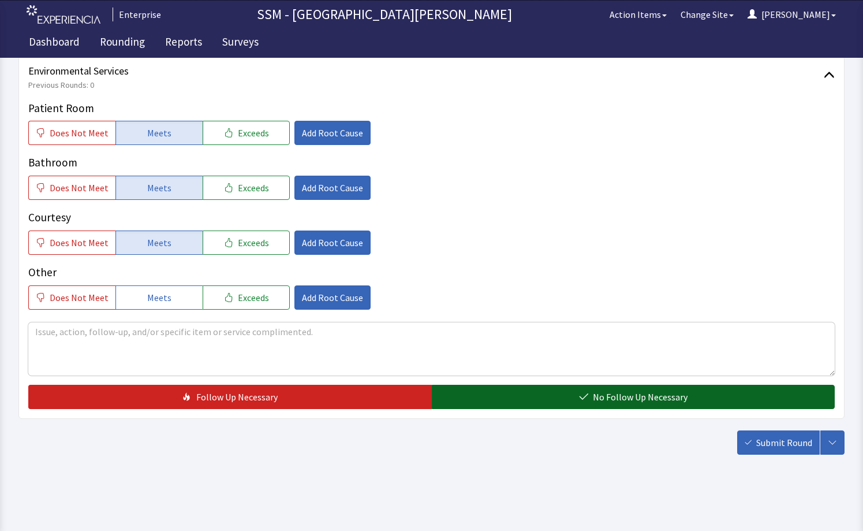
click at [502, 398] on button "No Follow Up Necessary" at bounding box center [634, 396] width 404 height 24
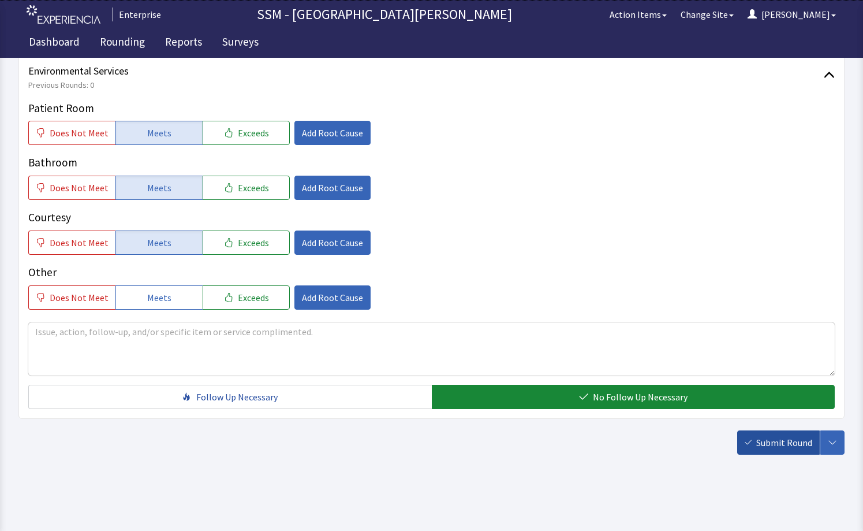
click at [765, 443] on span "Submit Round" at bounding box center [784, 442] width 56 height 14
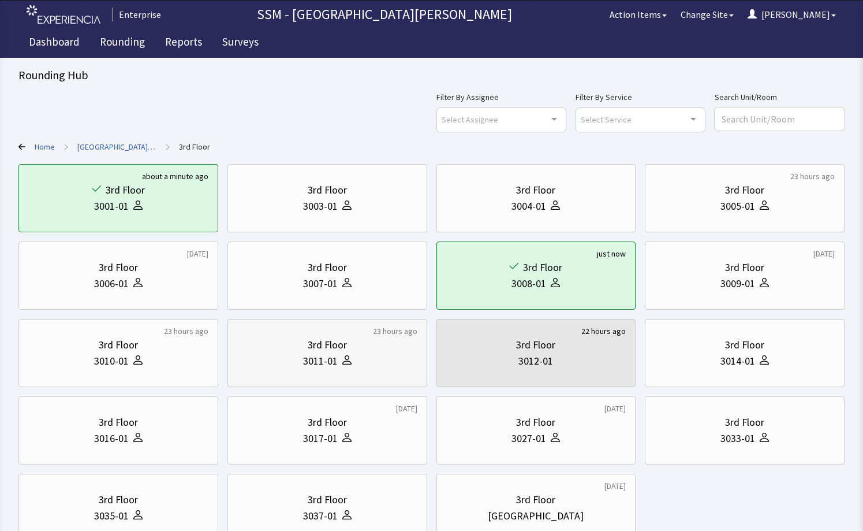
click at [340, 359] on div at bounding box center [345, 361] width 14 height 16
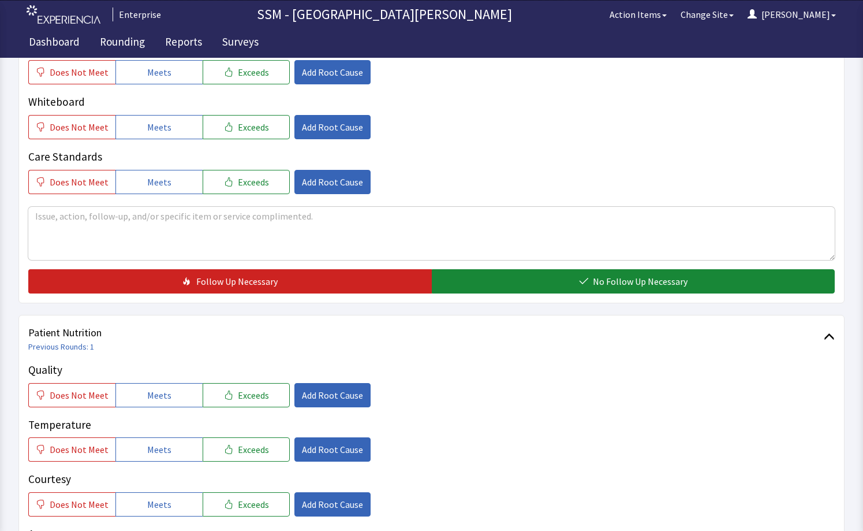
scroll to position [520, 0]
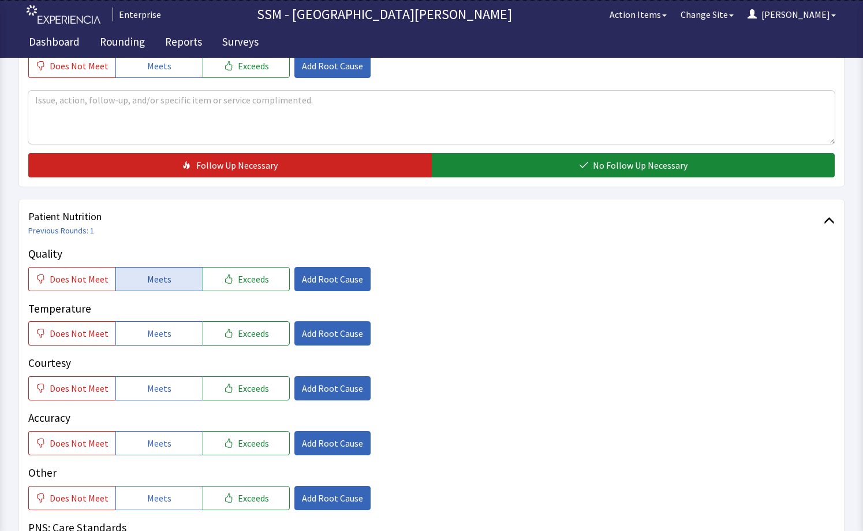
click at [152, 282] on span "Meets" at bounding box center [159, 279] width 24 height 14
click at [147, 333] on span "Meets" at bounding box center [159, 333] width 24 height 14
click at [162, 395] on button "Meets" at bounding box center [158, 388] width 87 height 24
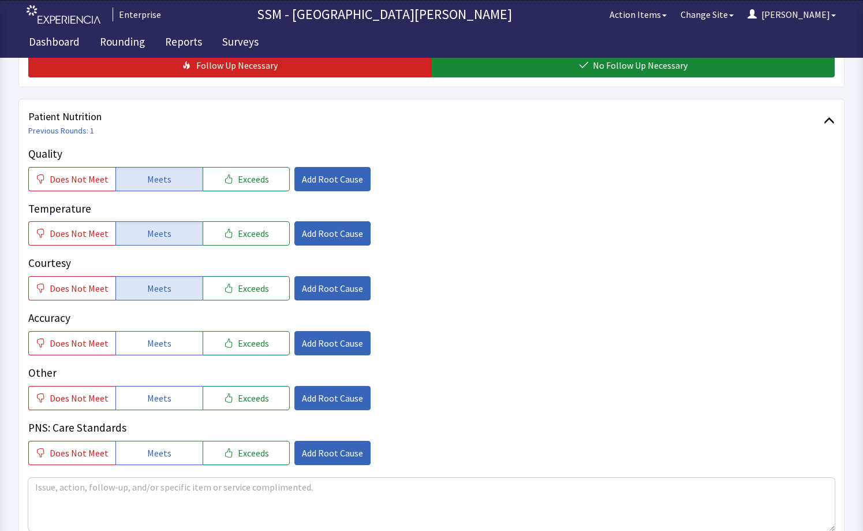
scroll to position [866, 0]
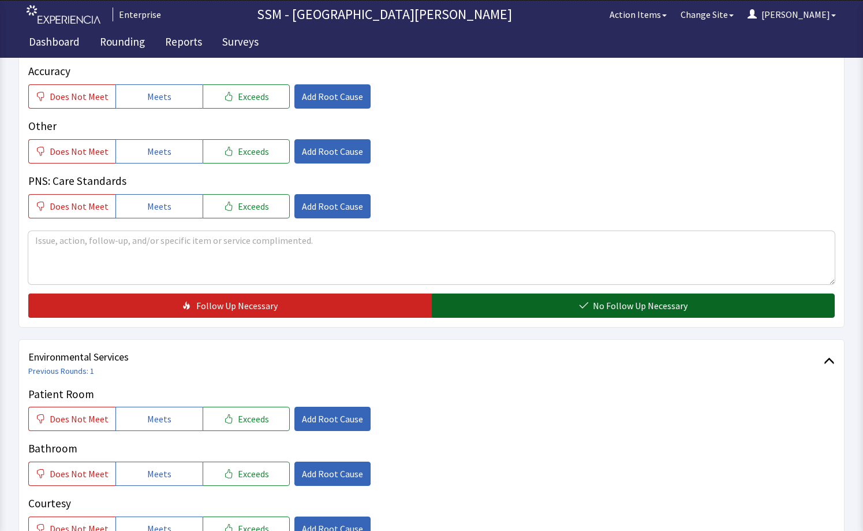
click at [539, 312] on button "No Follow Up Necessary" at bounding box center [634, 305] width 404 height 24
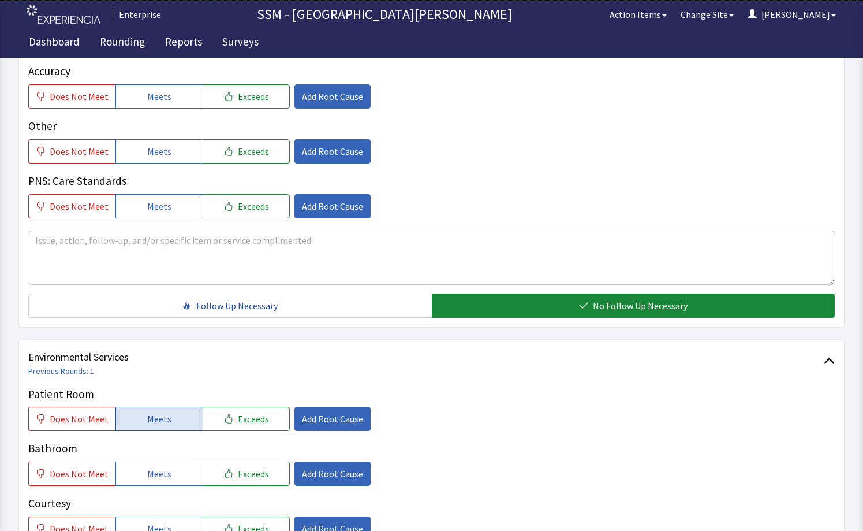
click at [150, 408] on button "Meets" at bounding box center [158, 418] width 87 height 24
click at [164, 465] on button "Meets" at bounding box center [158, 473] width 87 height 24
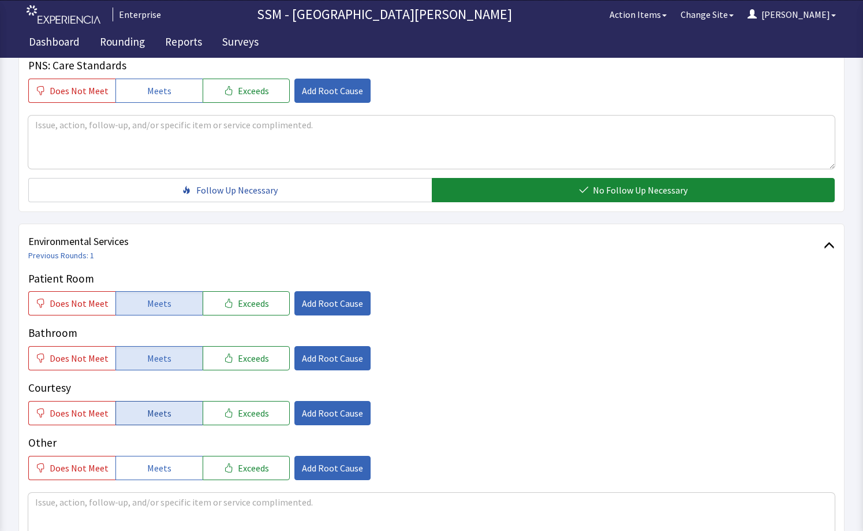
click at [170, 417] on button "Meets" at bounding box center [158, 413] width 87 height 24
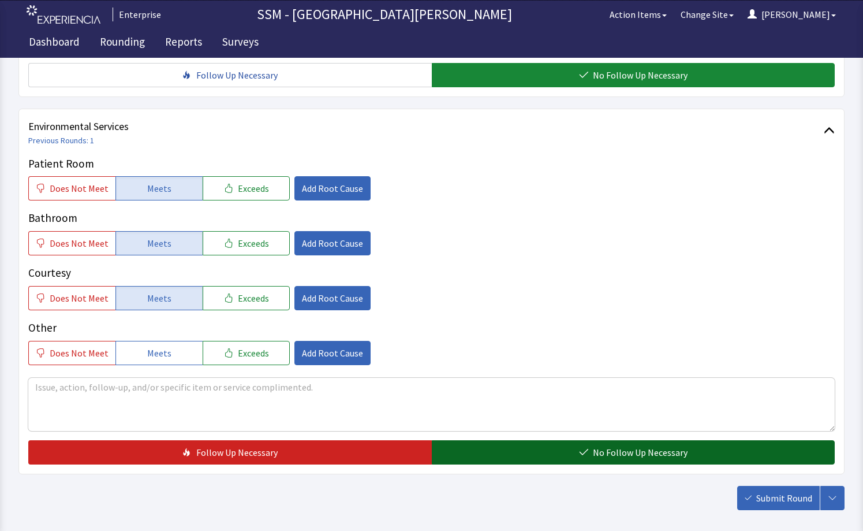
scroll to position [1097, 0]
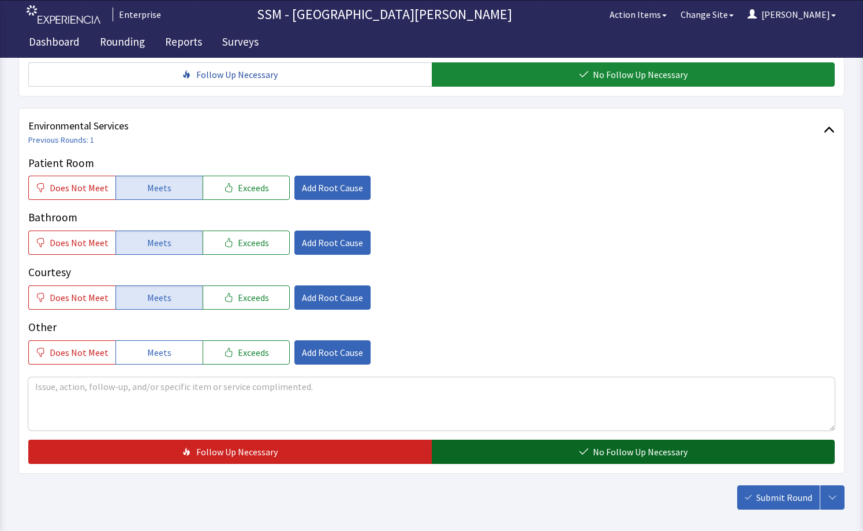
click at [604, 453] on span "No Follow Up Necessary" at bounding box center [640, 452] width 95 height 14
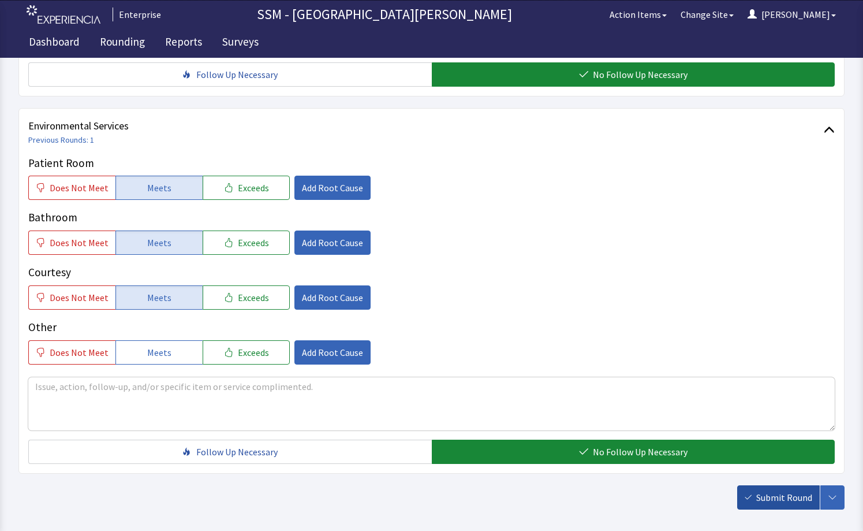
click at [771, 502] on span "Submit Round" at bounding box center [784, 497] width 56 height 14
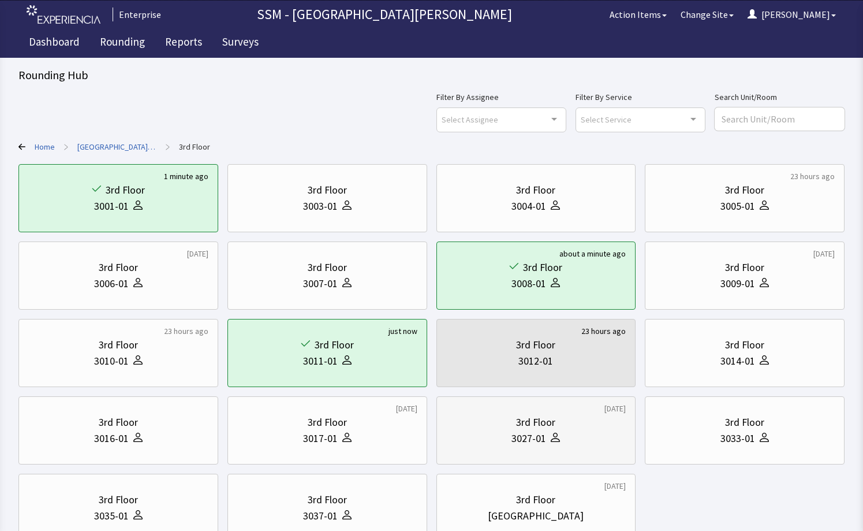
click at [576, 432] on div "3027-01" at bounding box center [536, 438] width 180 height 16
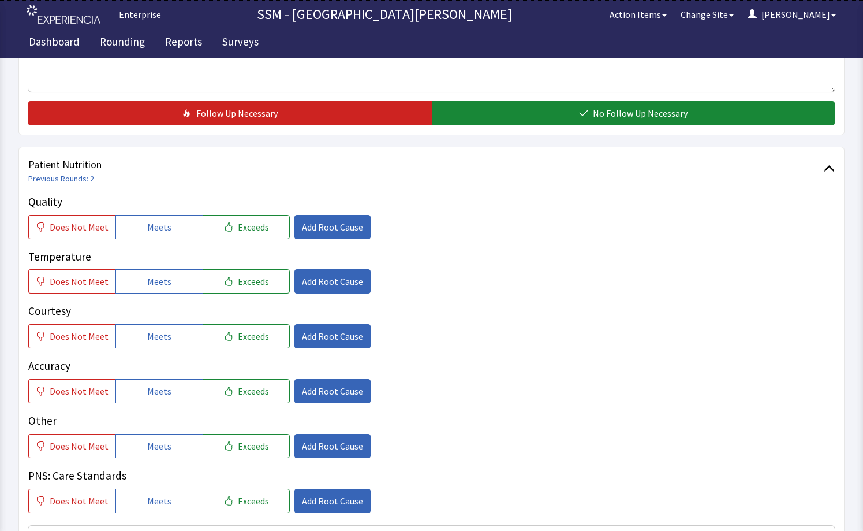
scroll to position [635, 0]
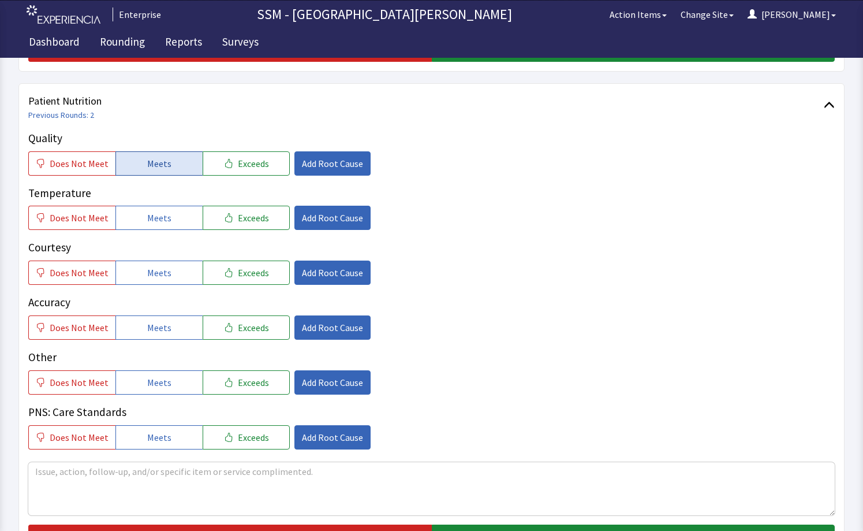
click at [156, 168] on span "Meets" at bounding box center [159, 163] width 24 height 14
click at [158, 211] on span "Meets" at bounding box center [159, 218] width 24 height 14
click at [152, 270] on span "Meets" at bounding box center [159, 273] width 24 height 14
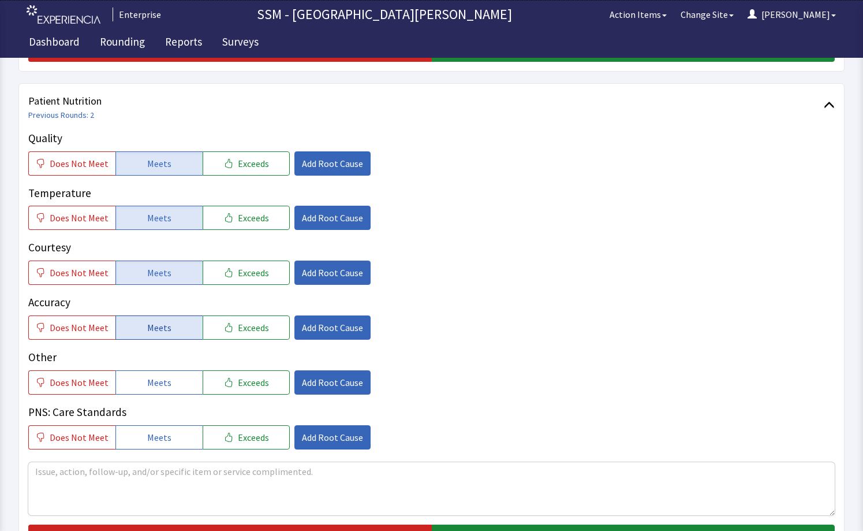
click at [152, 323] on span "Meets" at bounding box center [159, 327] width 24 height 14
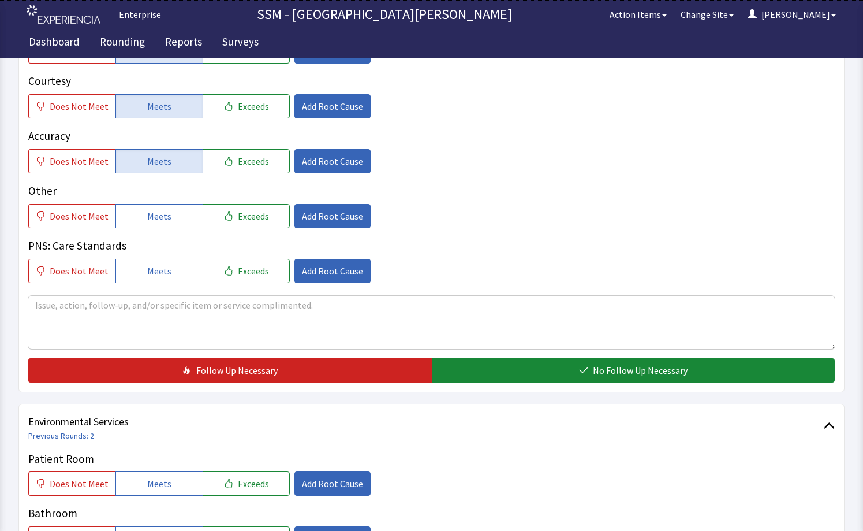
scroll to position [924, 0]
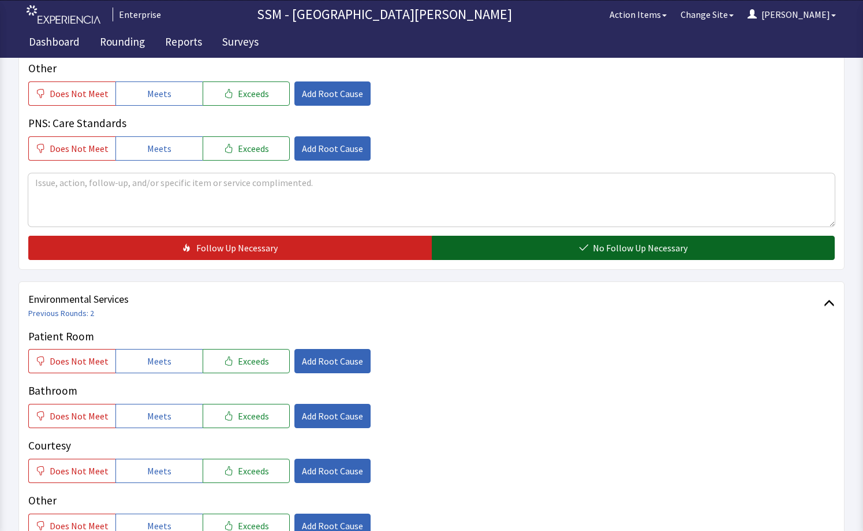
click at [540, 242] on button "No Follow Up Necessary" at bounding box center [634, 248] width 404 height 24
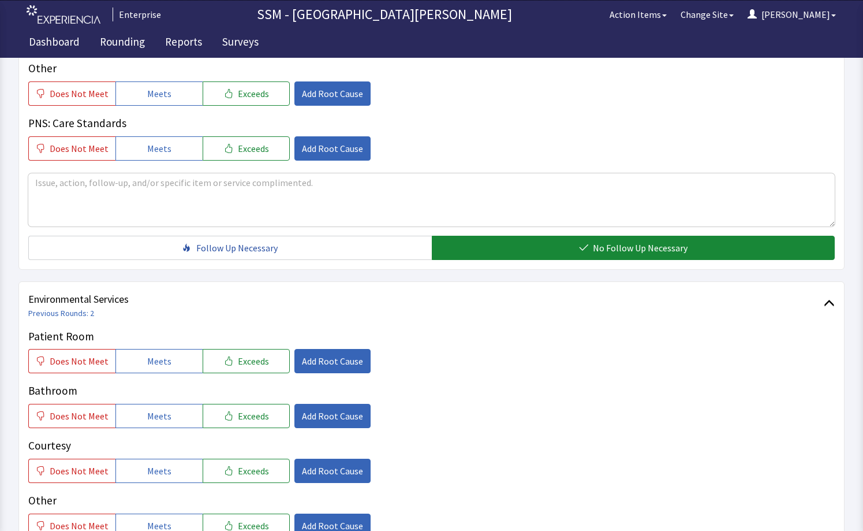
drag, startPoint x: 141, startPoint y: 362, endPoint x: 175, endPoint y: 398, distance: 49.8
click at [141, 363] on button "Meets" at bounding box center [158, 361] width 87 height 24
click at [174, 419] on button "Meets" at bounding box center [158, 416] width 87 height 24
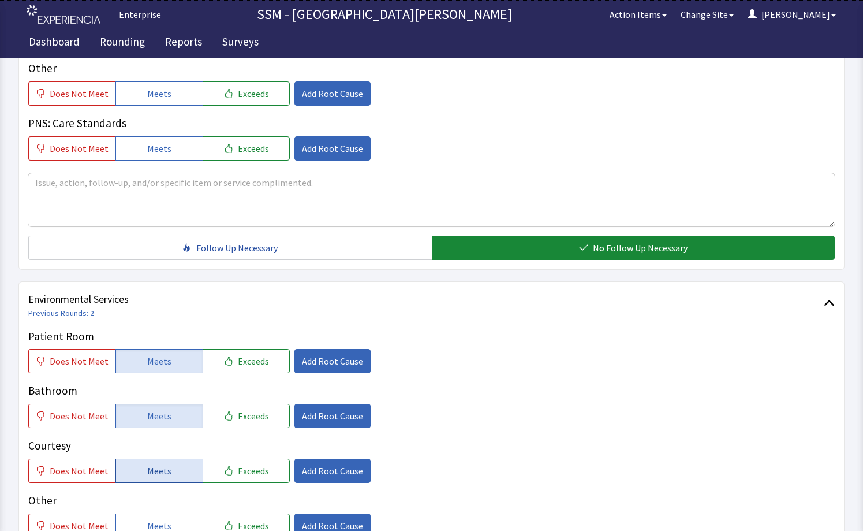
click at [161, 464] on span "Meets" at bounding box center [159, 471] width 24 height 14
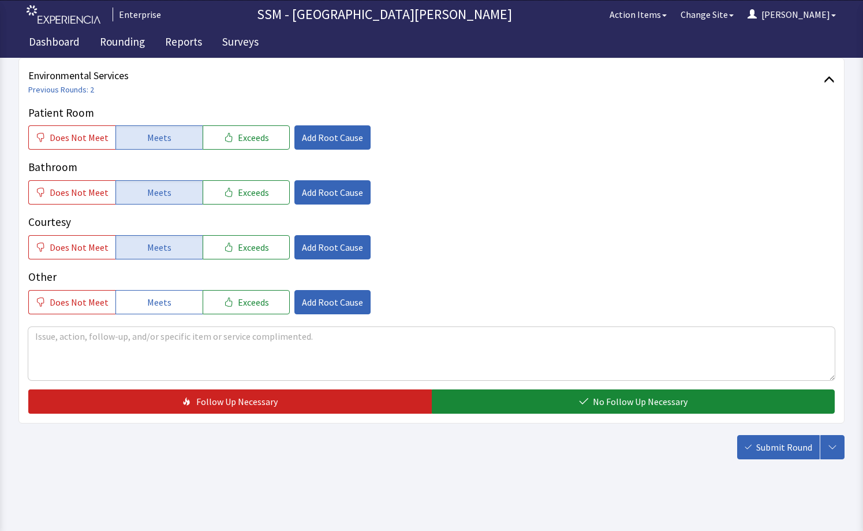
scroll to position [1152, 0]
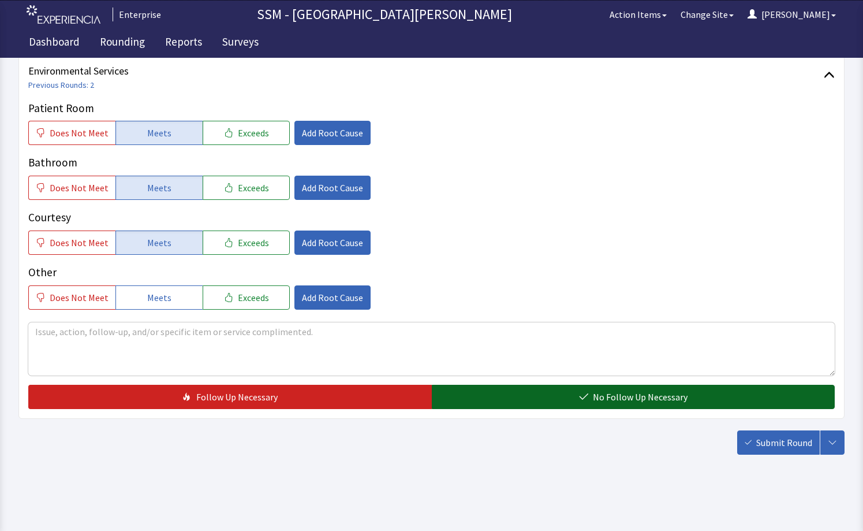
click at [613, 401] on span "No Follow Up Necessary" at bounding box center [640, 397] width 95 height 14
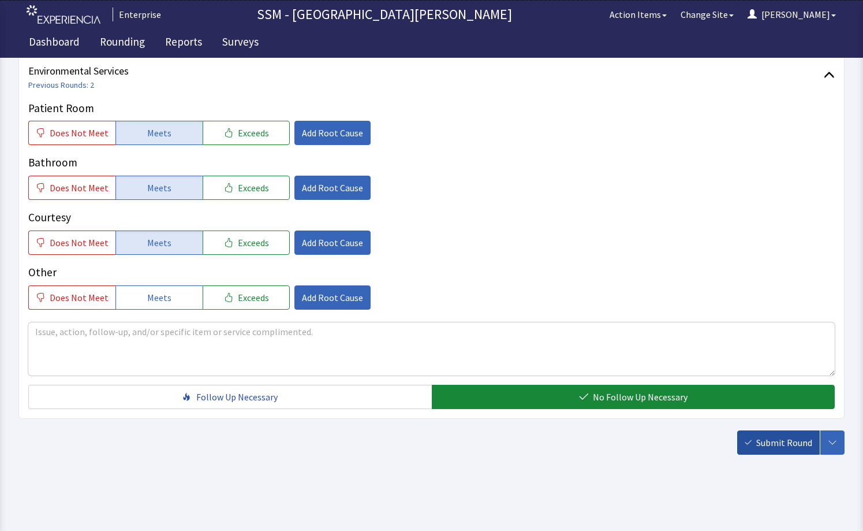
click at [742, 444] on button "Submit Round" at bounding box center [778, 442] width 83 height 24
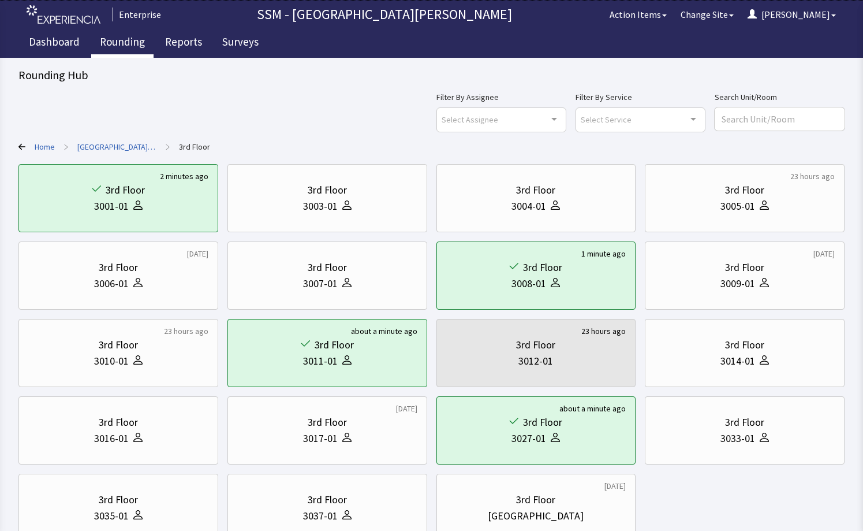
click at [108, 34] on link "Rounding" at bounding box center [122, 43] width 62 height 29
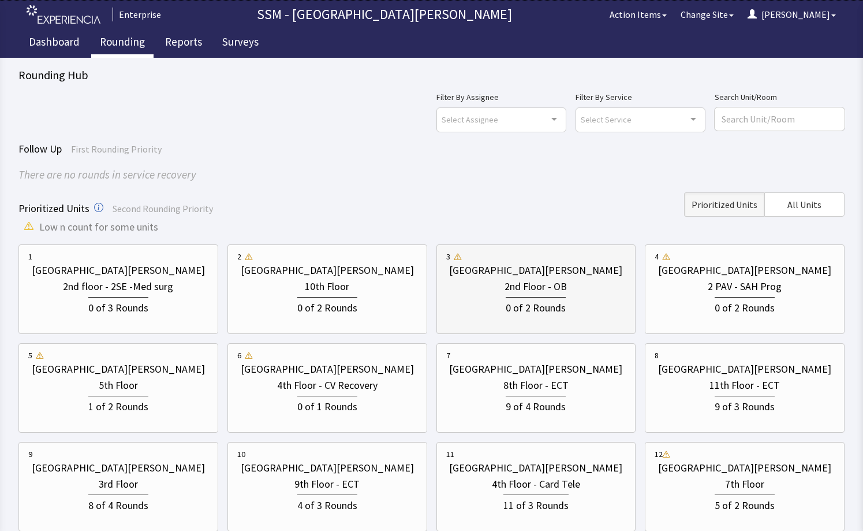
click at [532, 319] on div "[GEOGRAPHIC_DATA][PERSON_NAME] 2nd Floor - OB 0 of 2 Rounds" at bounding box center [536, 289] width 180 height 77
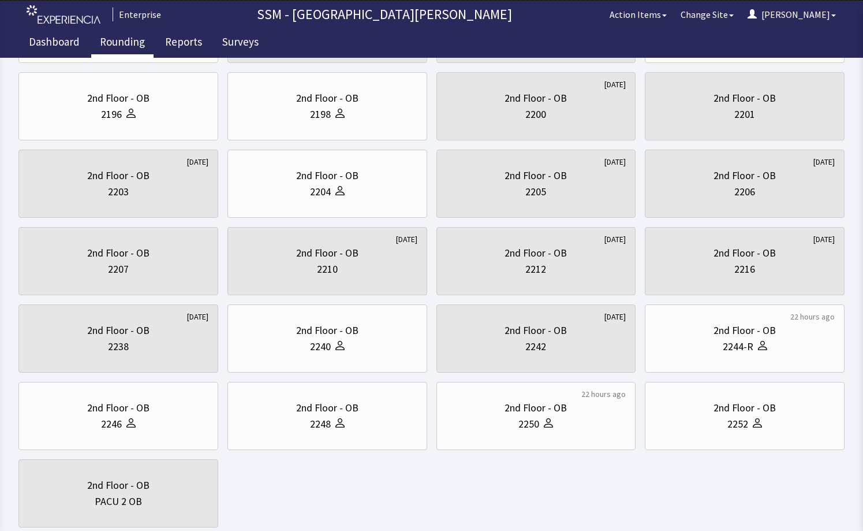
scroll to position [173, 0]
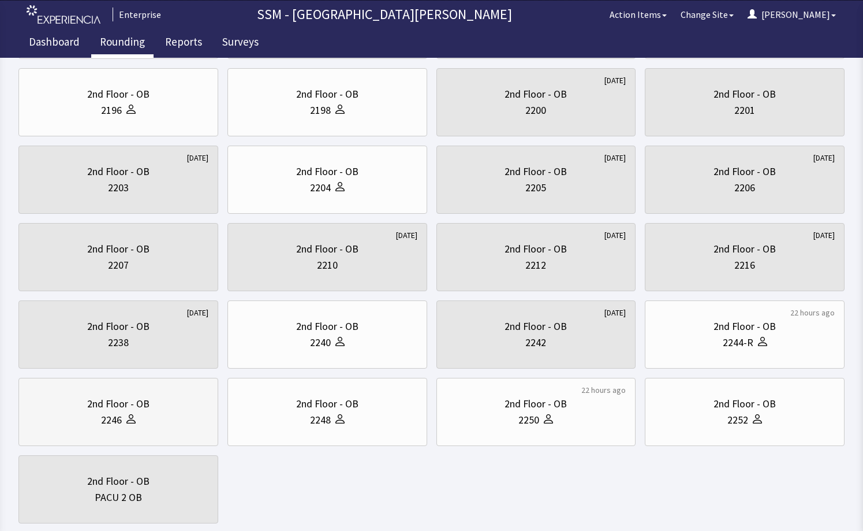
click at [134, 412] on div at bounding box center [129, 420] width 14 height 16
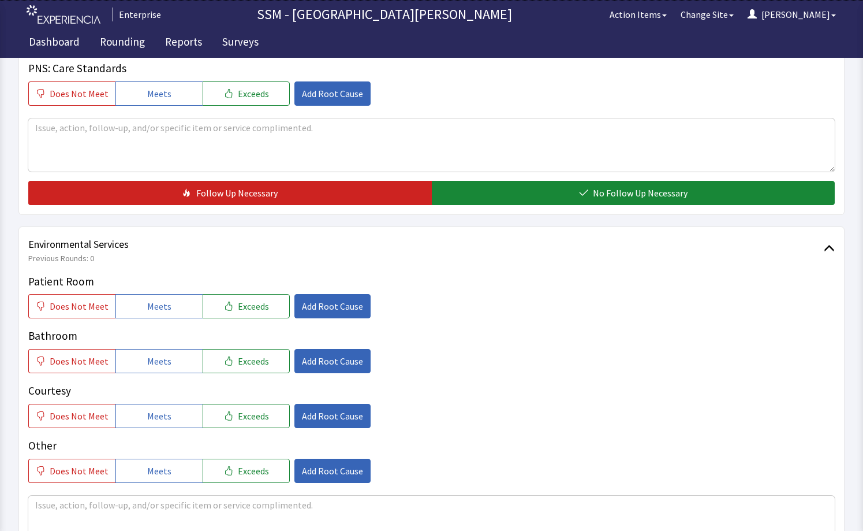
scroll to position [1097, 0]
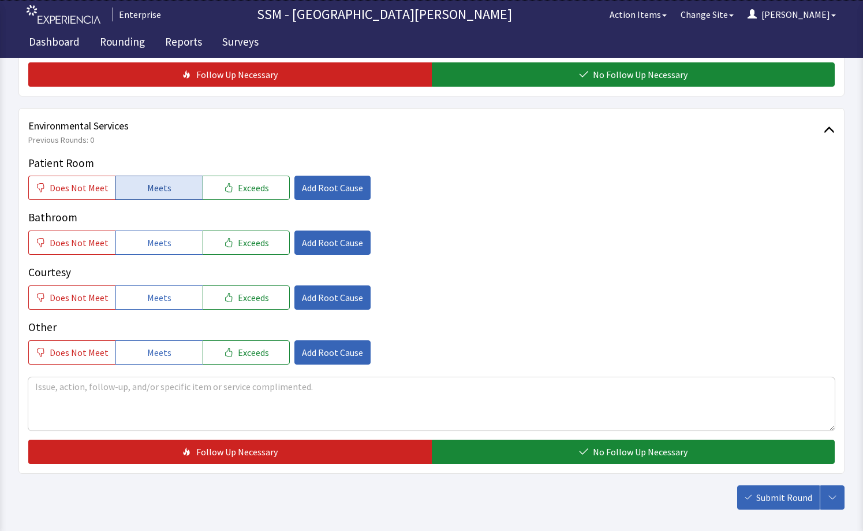
click at [165, 192] on span "Meets" at bounding box center [159, 188] width 24 height 14
click at [169, 233] on button "Meets" at bounding box center [158, 242] width 87 height 24
click at [168, 300] on button "Meets" at bounding box center [158, 297] width 87 height 24
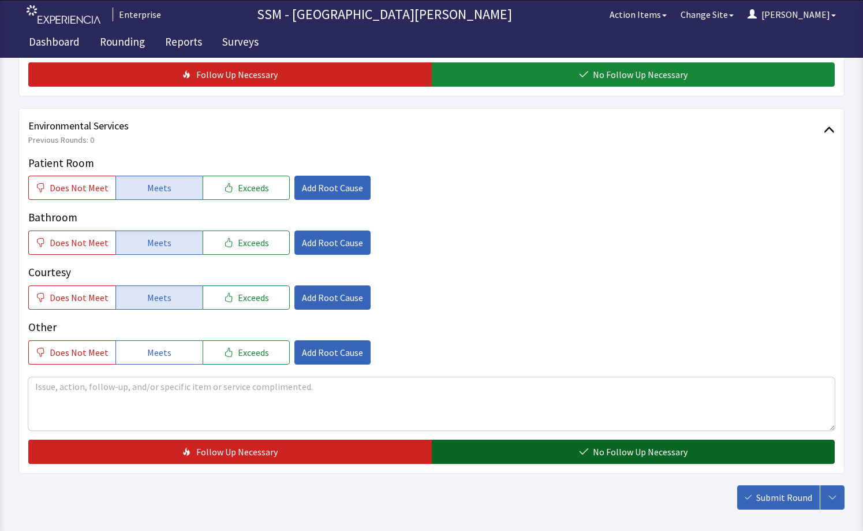
click at [557, 446] on button "No Follow Up Necessary" at bounding box center [634, 451] width 404 height 24
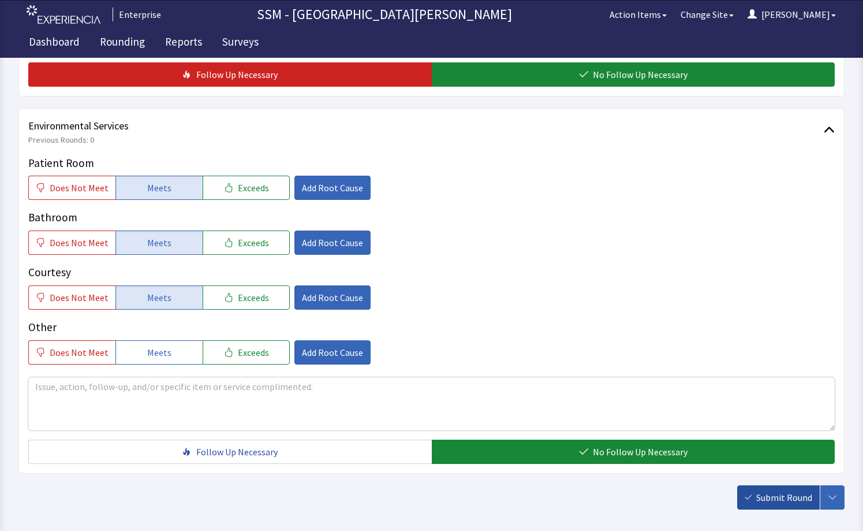
click at [782, 492] on span "Submit Round" at bounding box center [784, 497] width 56 height 14
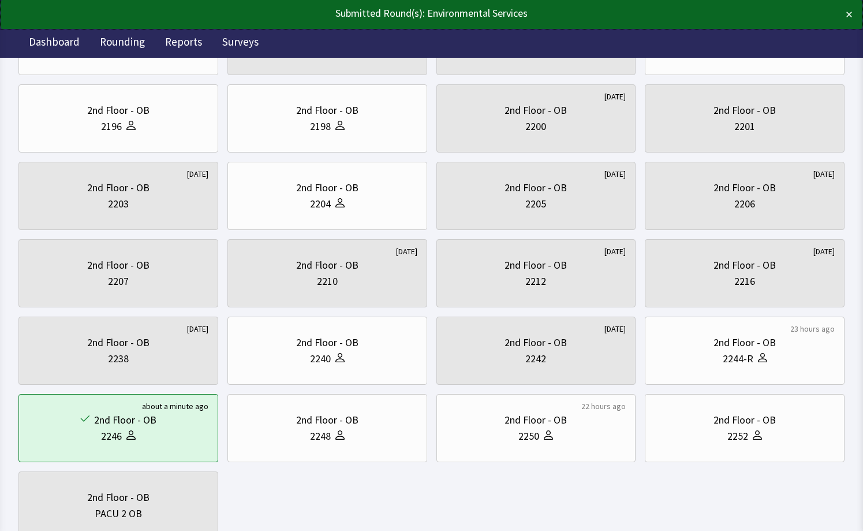
scroll to position [173, 0]
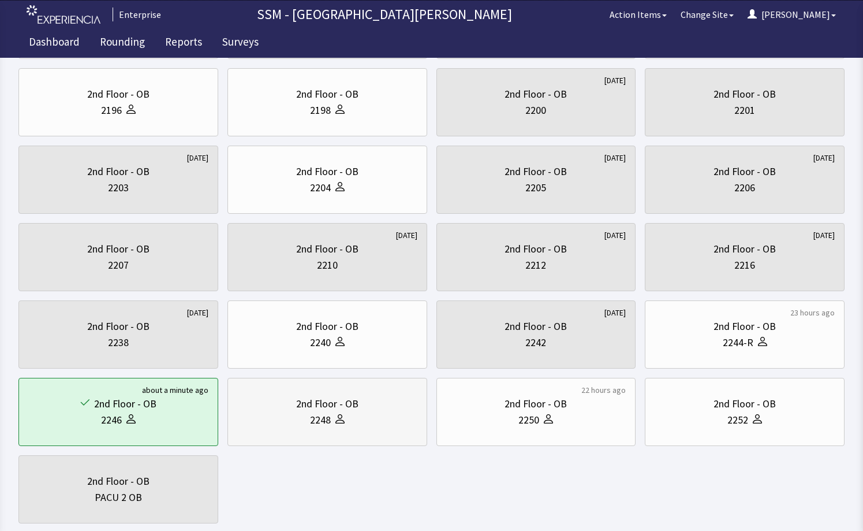
click at [373, 407] on div "2nd Floor - OB" at bounding box center [327, 403] width 180 height 16
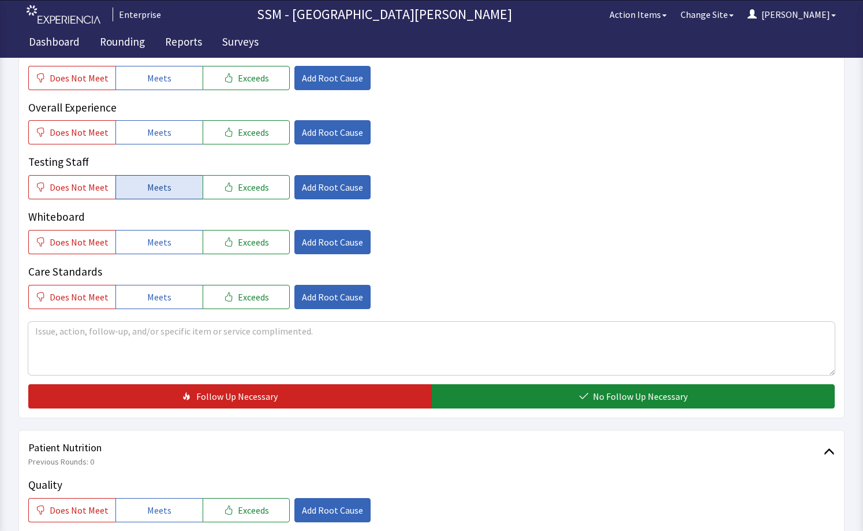
scroll to position [635, 0]
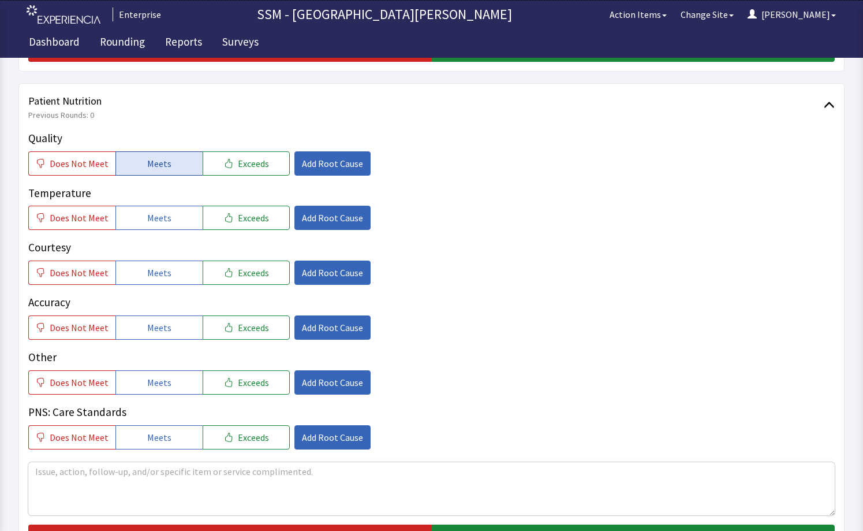
click at [160, 163] on span "Meets" at bounding box center [159, 163] width 24 height 14
click at [172, 216] on button "Meets" at bounding box center [158, 218] width 87 height 24
click at [169, 278] on button "Meets" at bounding box center [158, 272] width 87 height 24
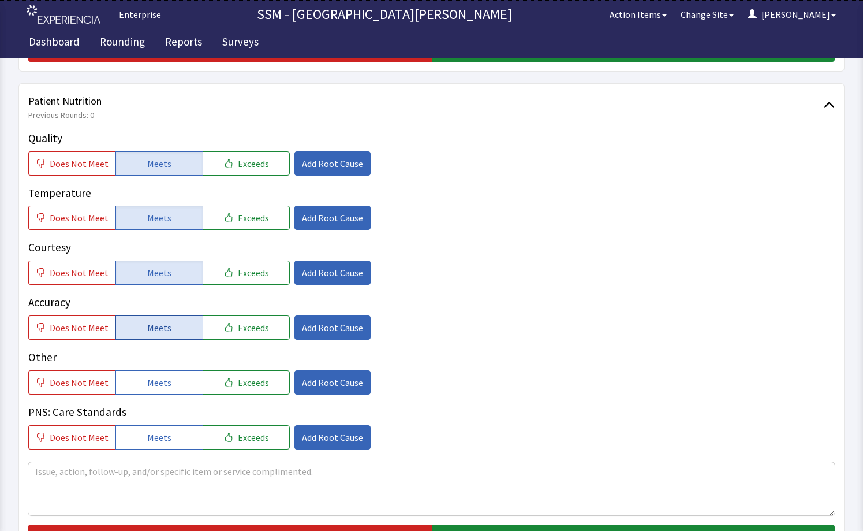
click at [174, 315] on button "Meets" at bounding box center [158, 327] width 87 height 24
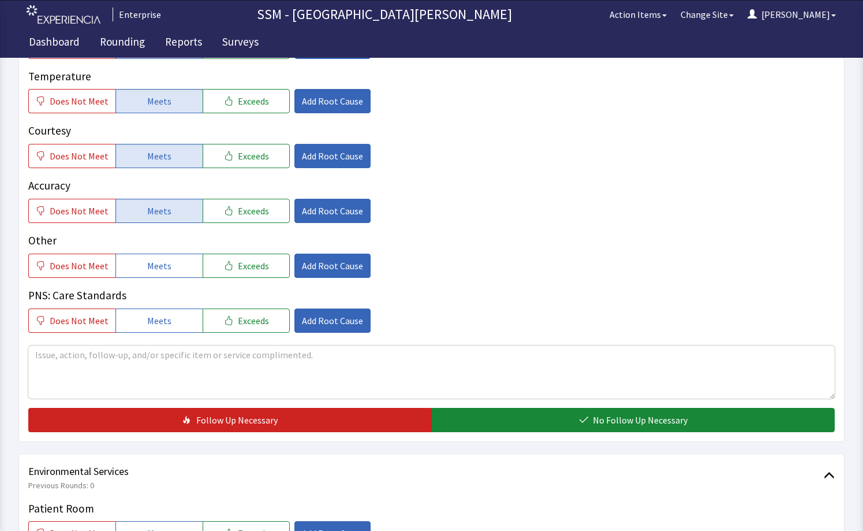
scroll to position [866, 0]
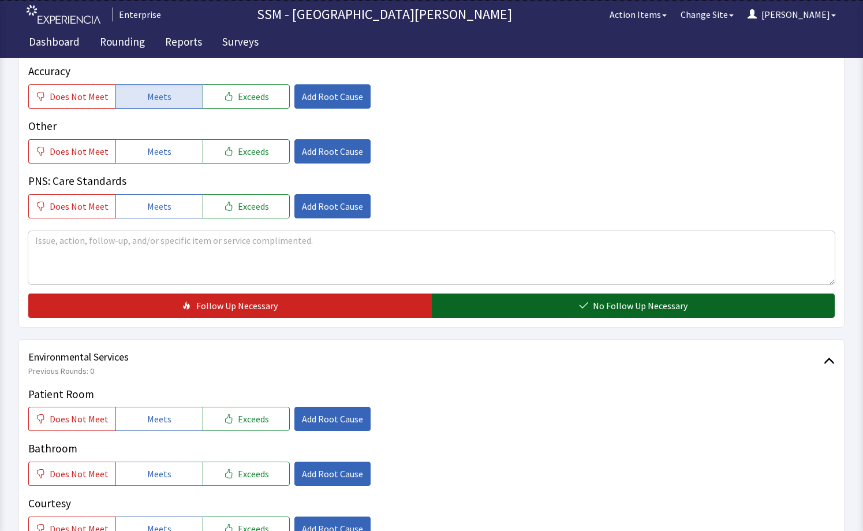
click at [488, 311] on button "No Follow Up Necessary" at bounding box center [634, 305] width 404 height 24
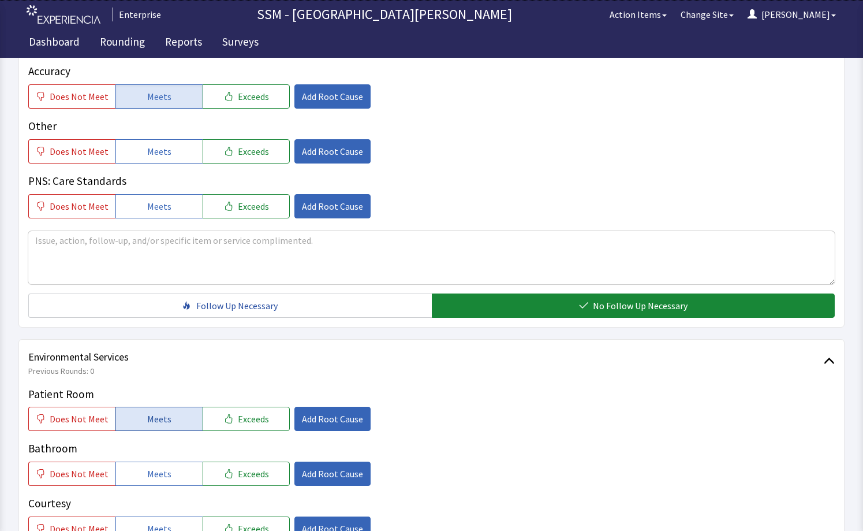
click at [158, 417] on span "Meets" at bounding box center [159, 419] width 24 height 14
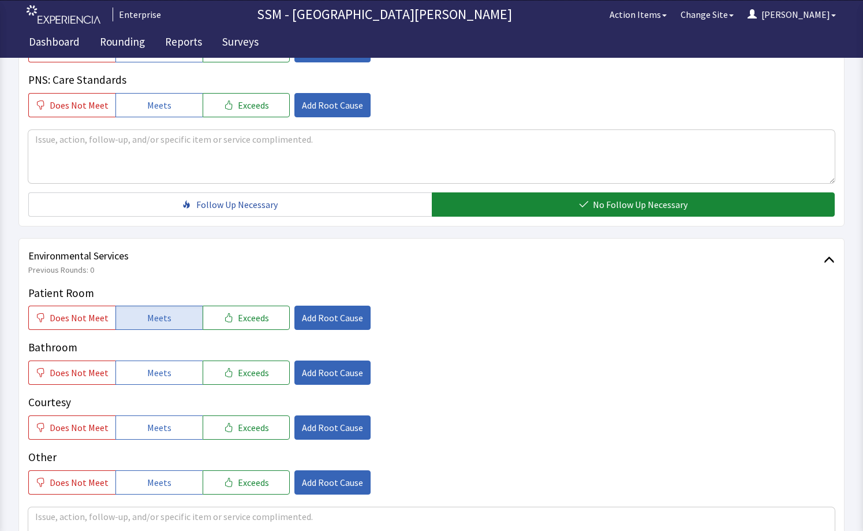
scroll to position [1152, 0]
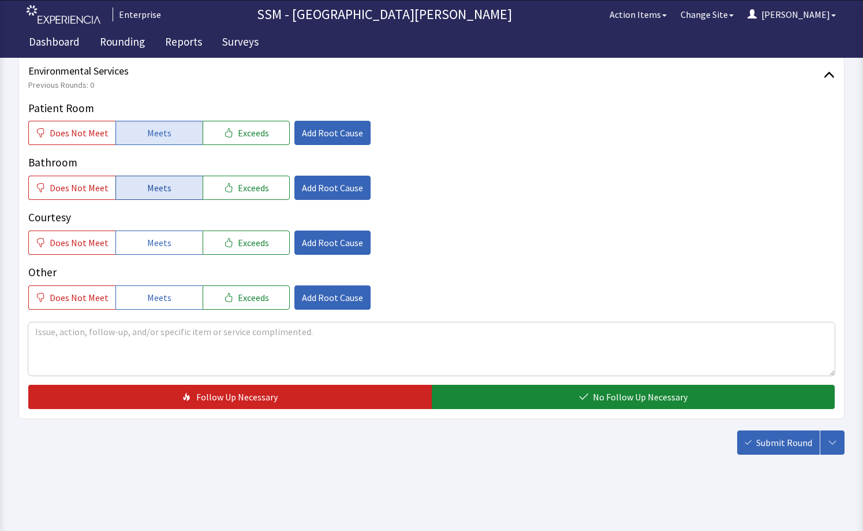
click at [149, 181] on span "Meets" at bounding box center [159, 188] width 24 height 14
click at [167, 230] on button "Meets" at bounding box center [158, 242] width 87 height 24
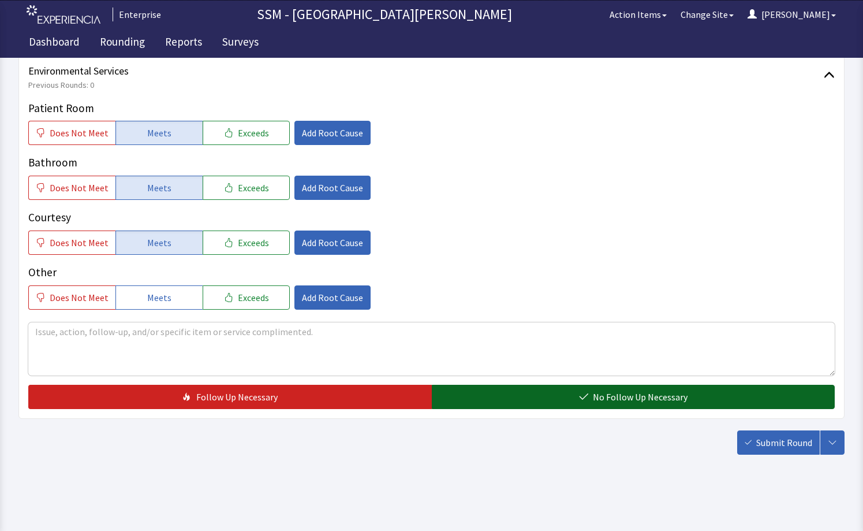
click at [599, 397] on span "No Follow Up Necessary" at bounding box center [640, 397] width 95 height 14
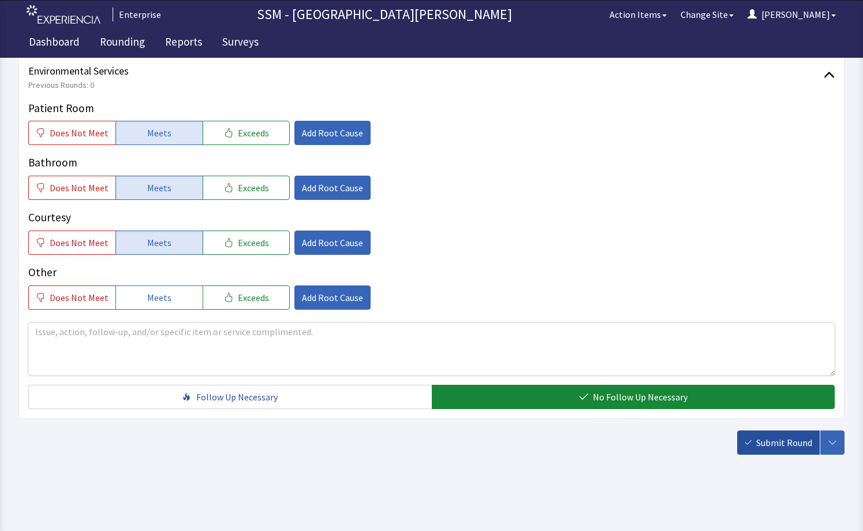
click at [770, 452] on button "Submit Round" at bounding box center [778, 442] width 83 height 24
